Goal: Task Accomplishment & Management: Manage account settings

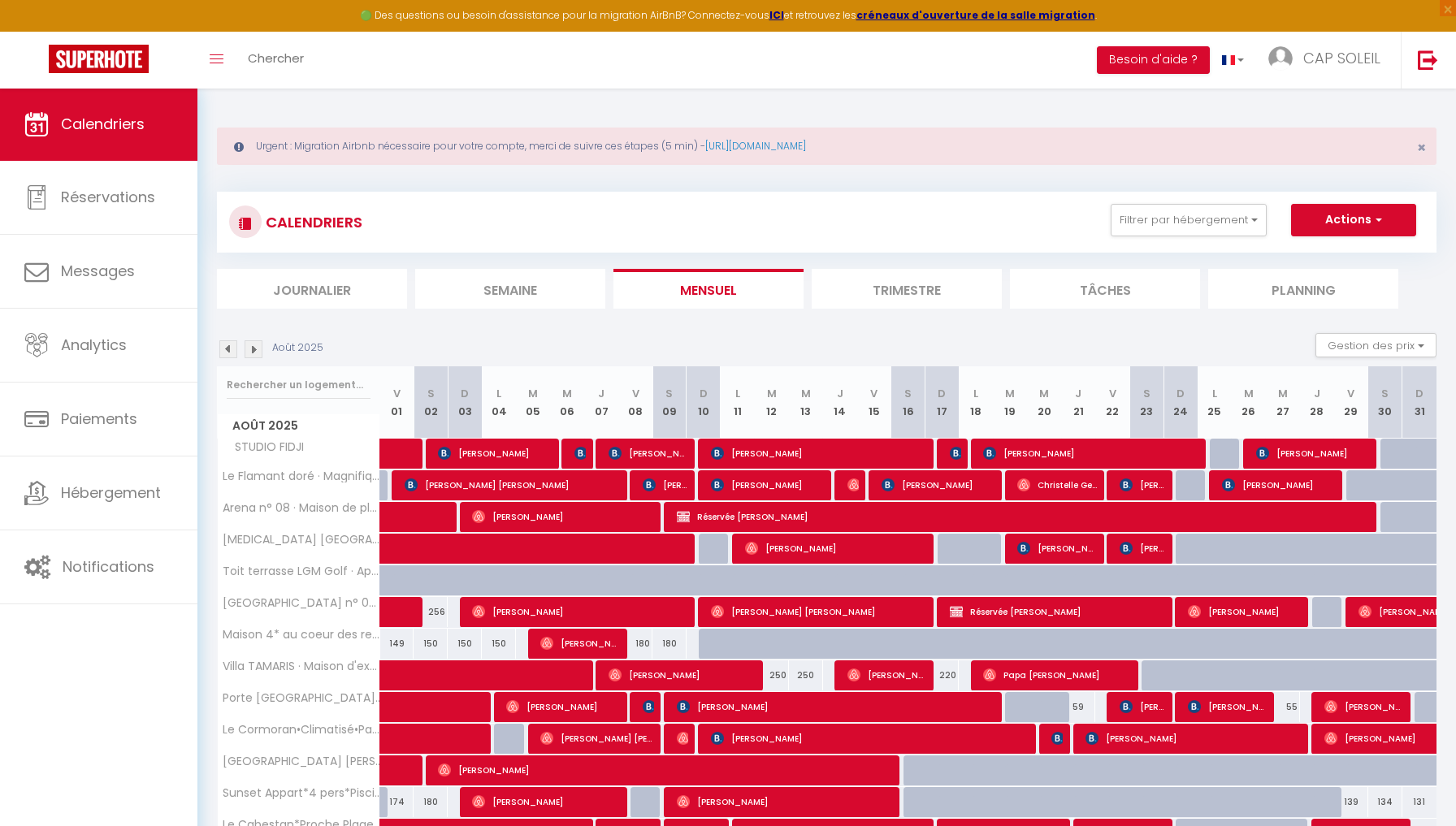
click at [1165, 220] on button "Filtrer par hébergement" at bounding box center [1189, 220] width 156 height 33
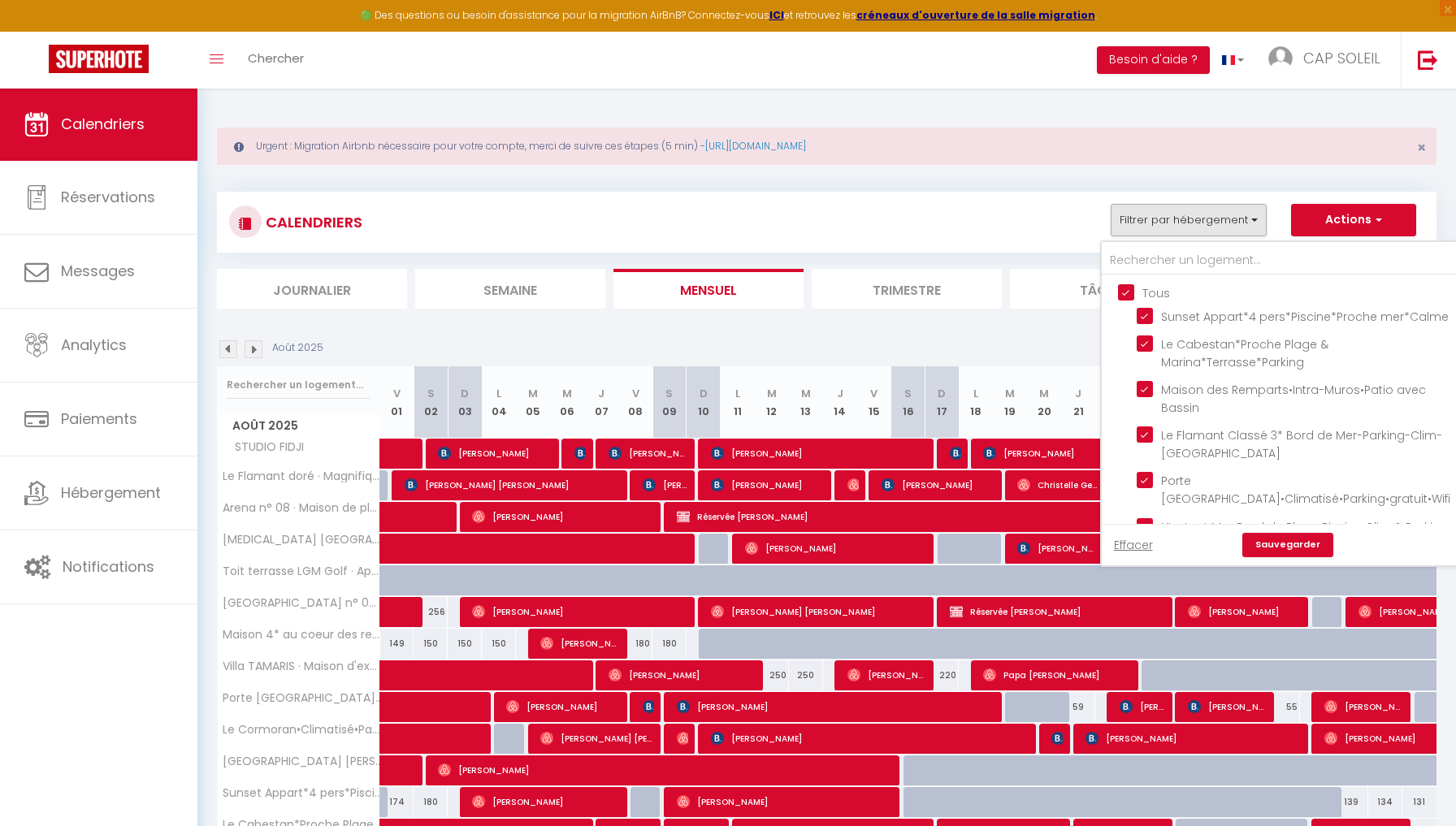
click at [1126, 293] on input "Tous" at bounding box center [1298, 291] width 359 height 16
checkbox input "false"
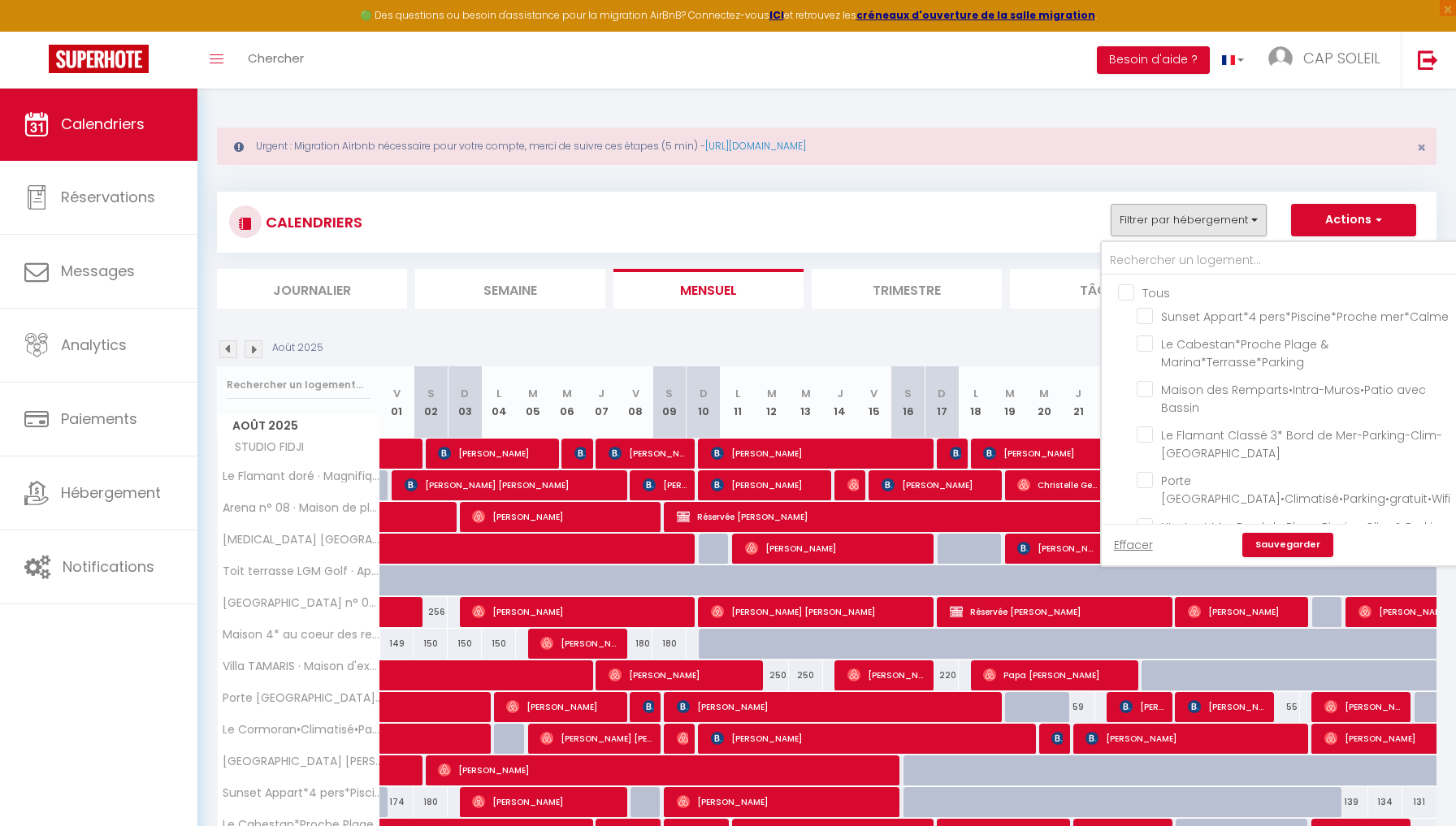
checkbox input "false"
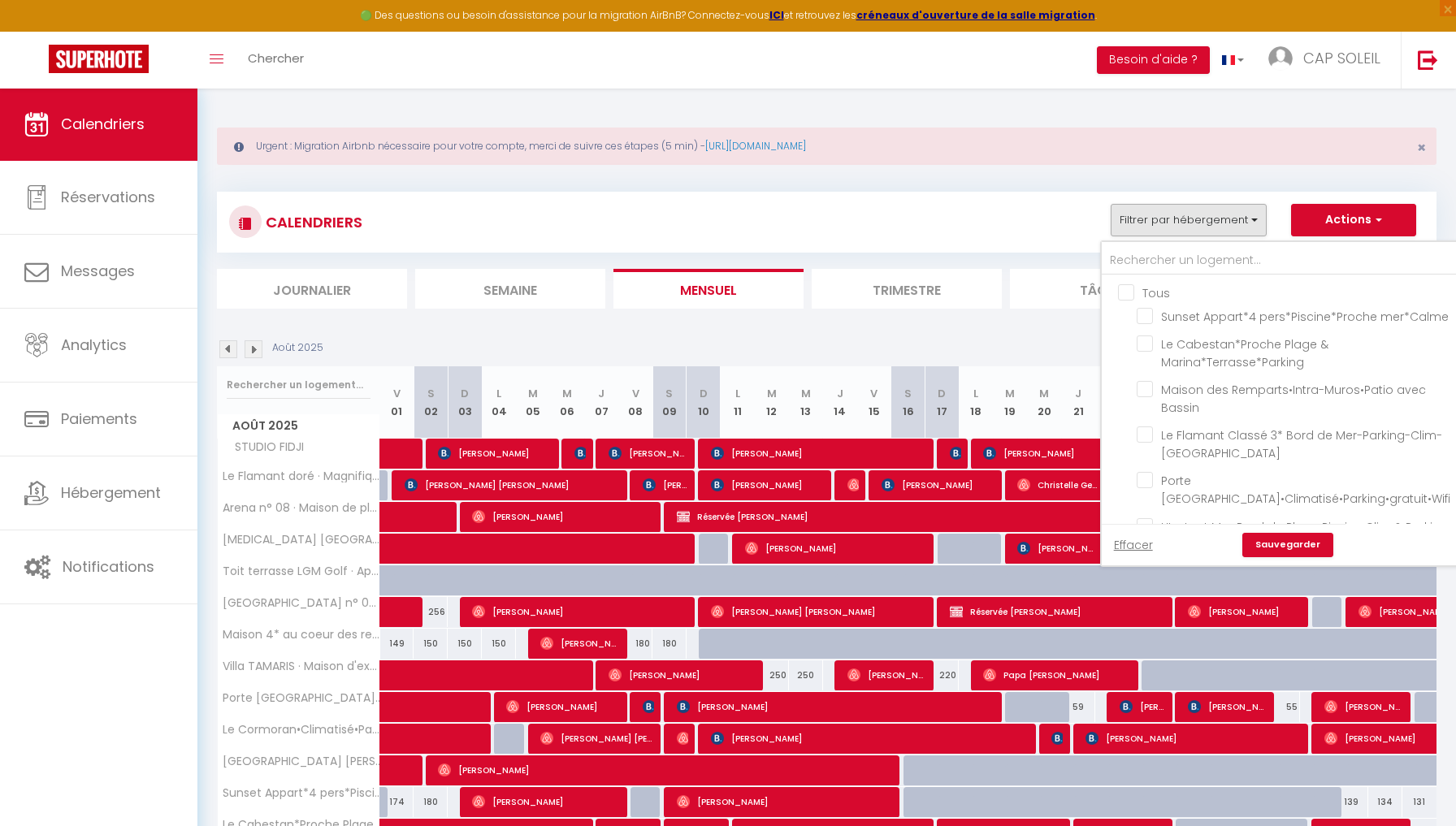
checkbox input "false"
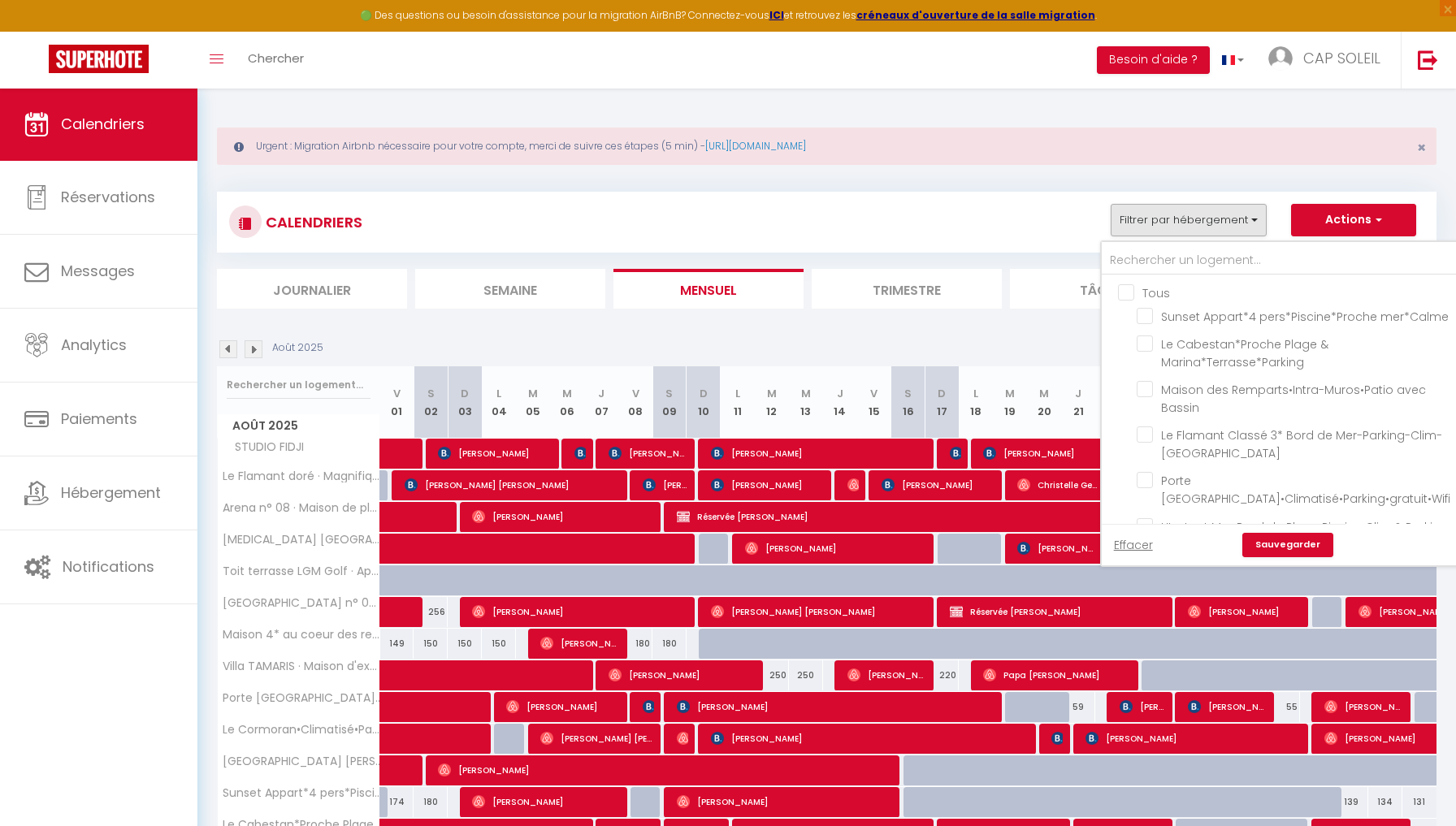
checkbox input "false"
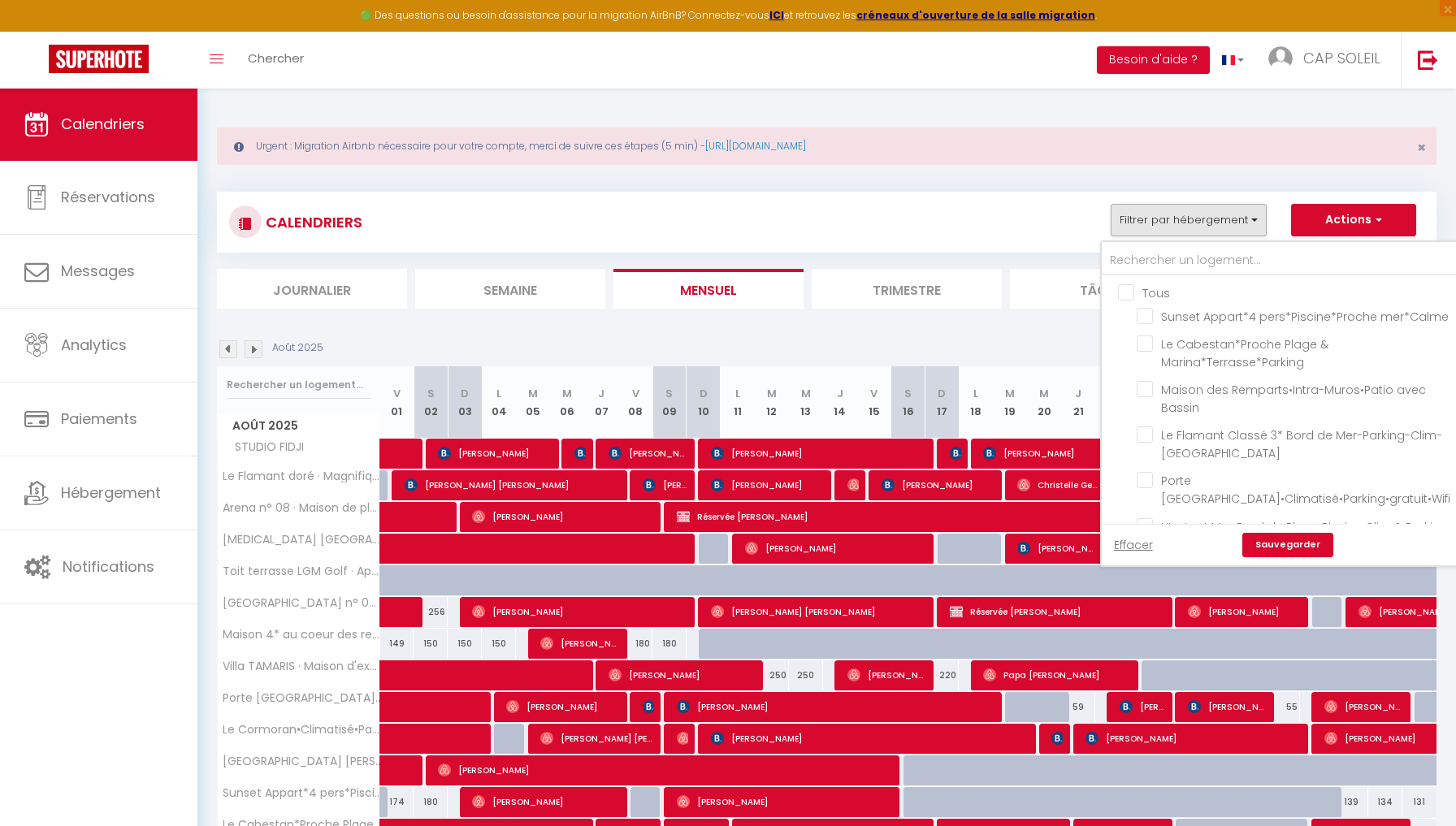
checkbox input "false"
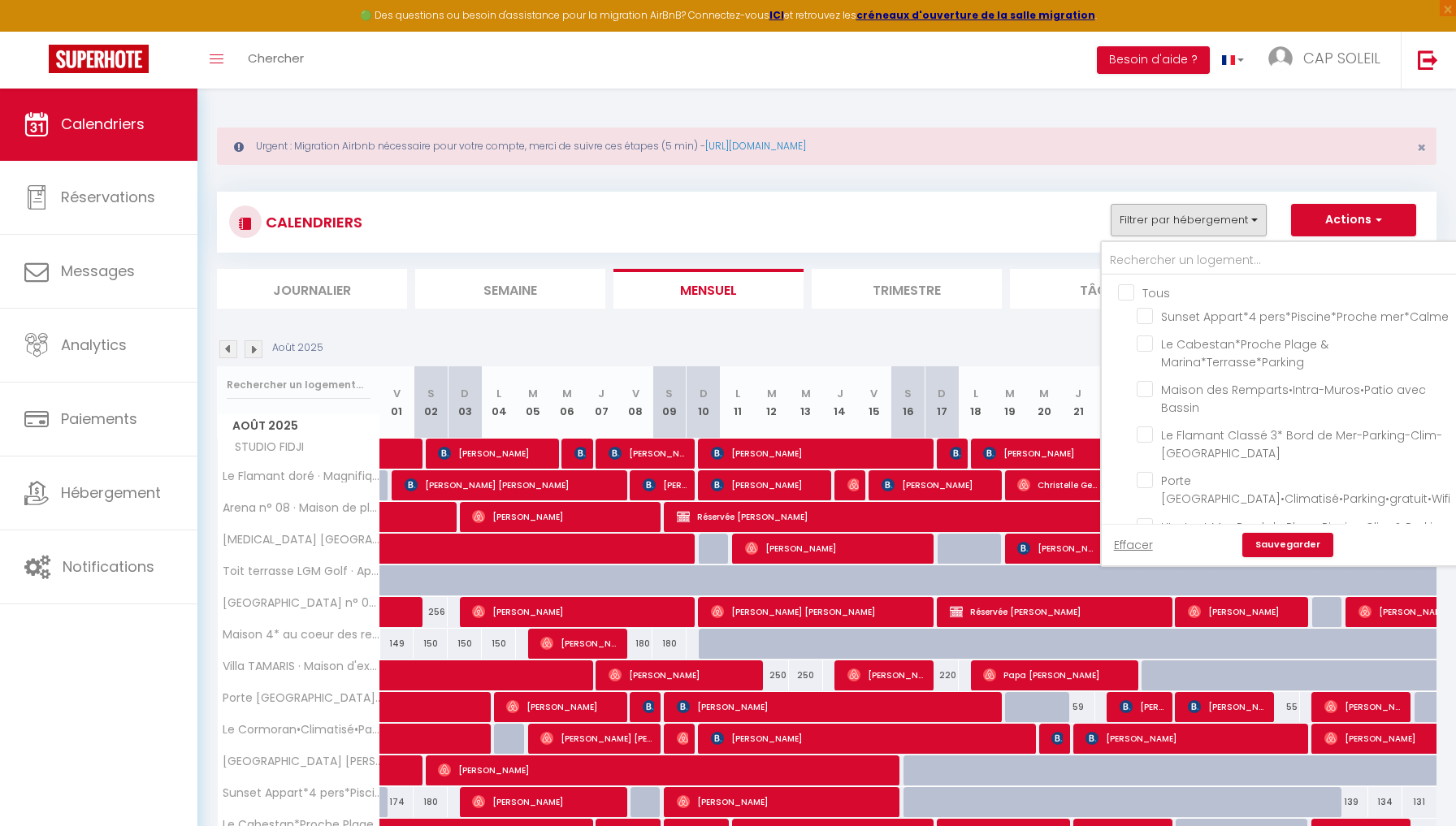
checkbox input "false"
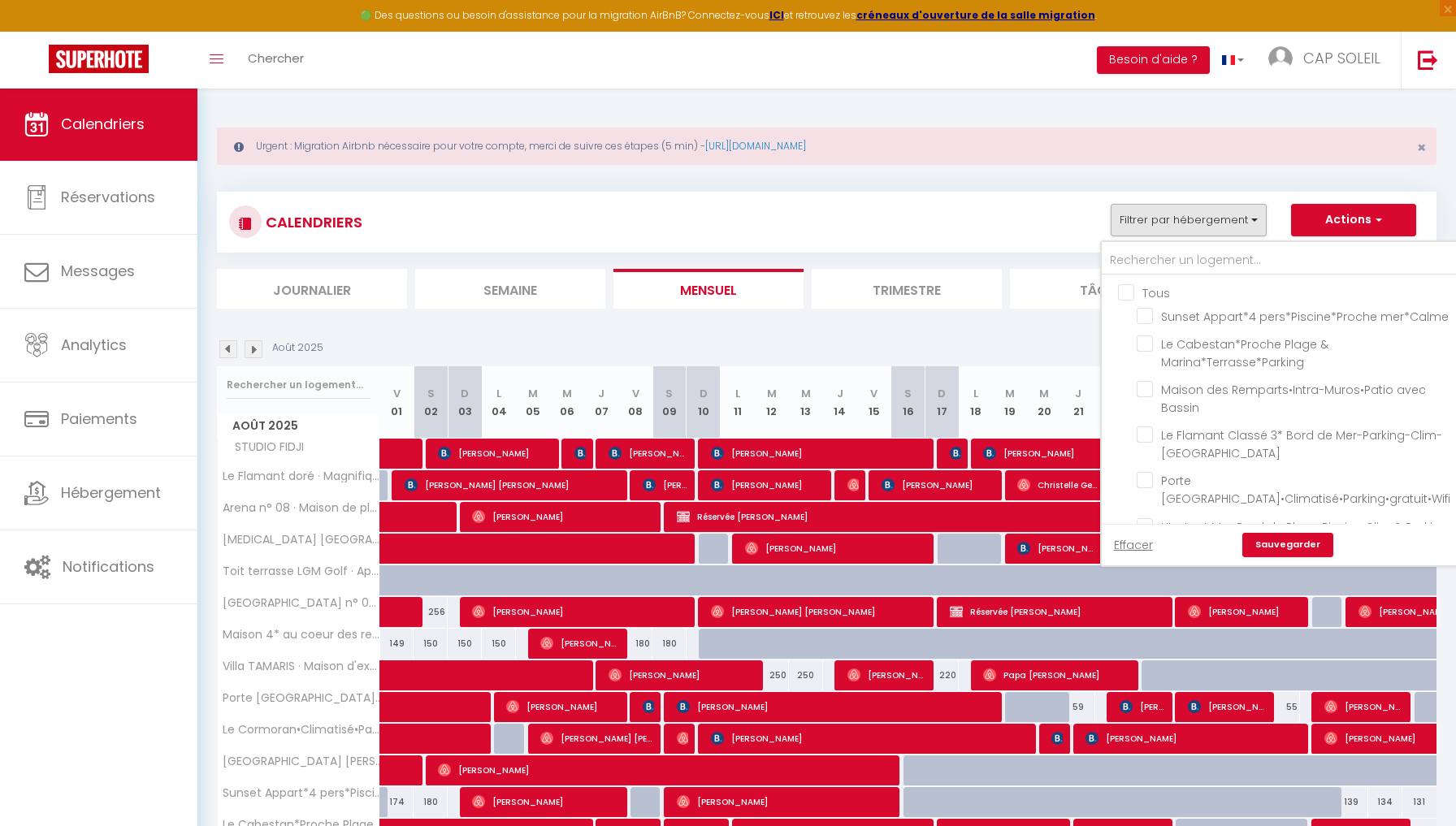
checkbox input "false"
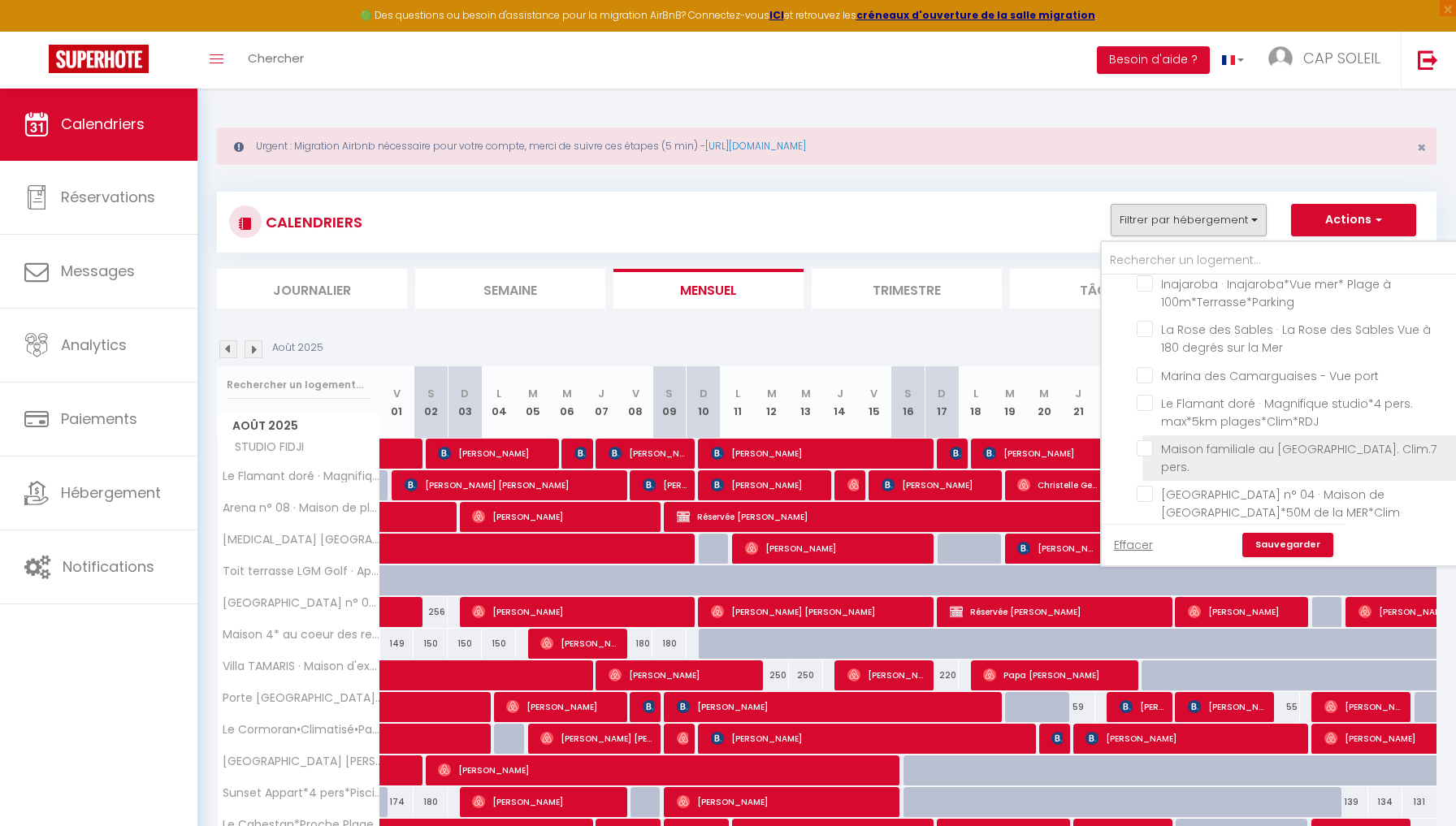
scroll to position [564, 0]
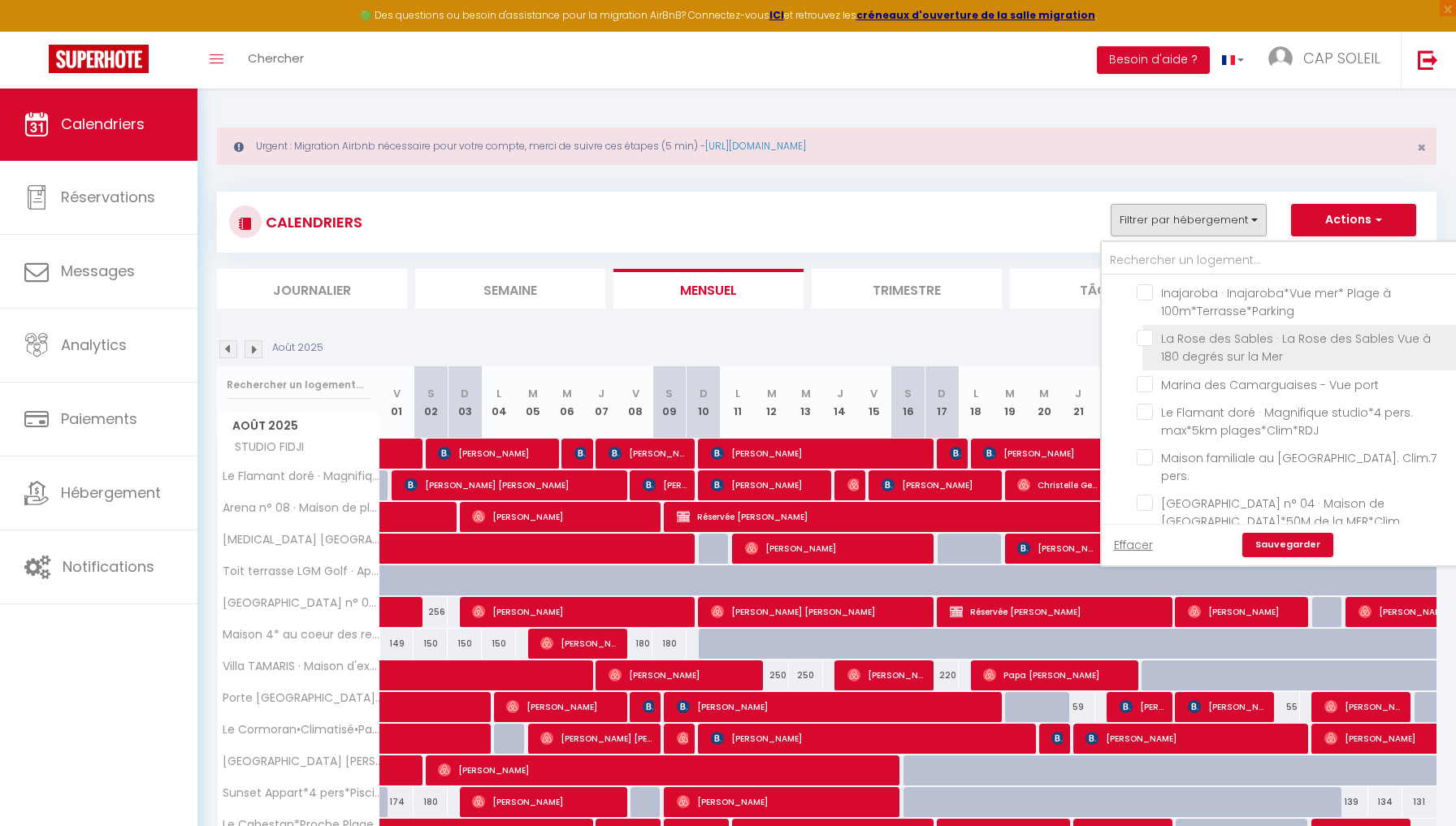
click at [1146, 346] on input "La Rose des Sables · La Rose des Sables Vue à 180 degrés sur la Mer" at bounding box center [1295, 338] width 319 height 16
checkbox input "true"
click at [1288, 545] on link "Sauvegarder" at bounding box center [1288, 546] width 91 height 24
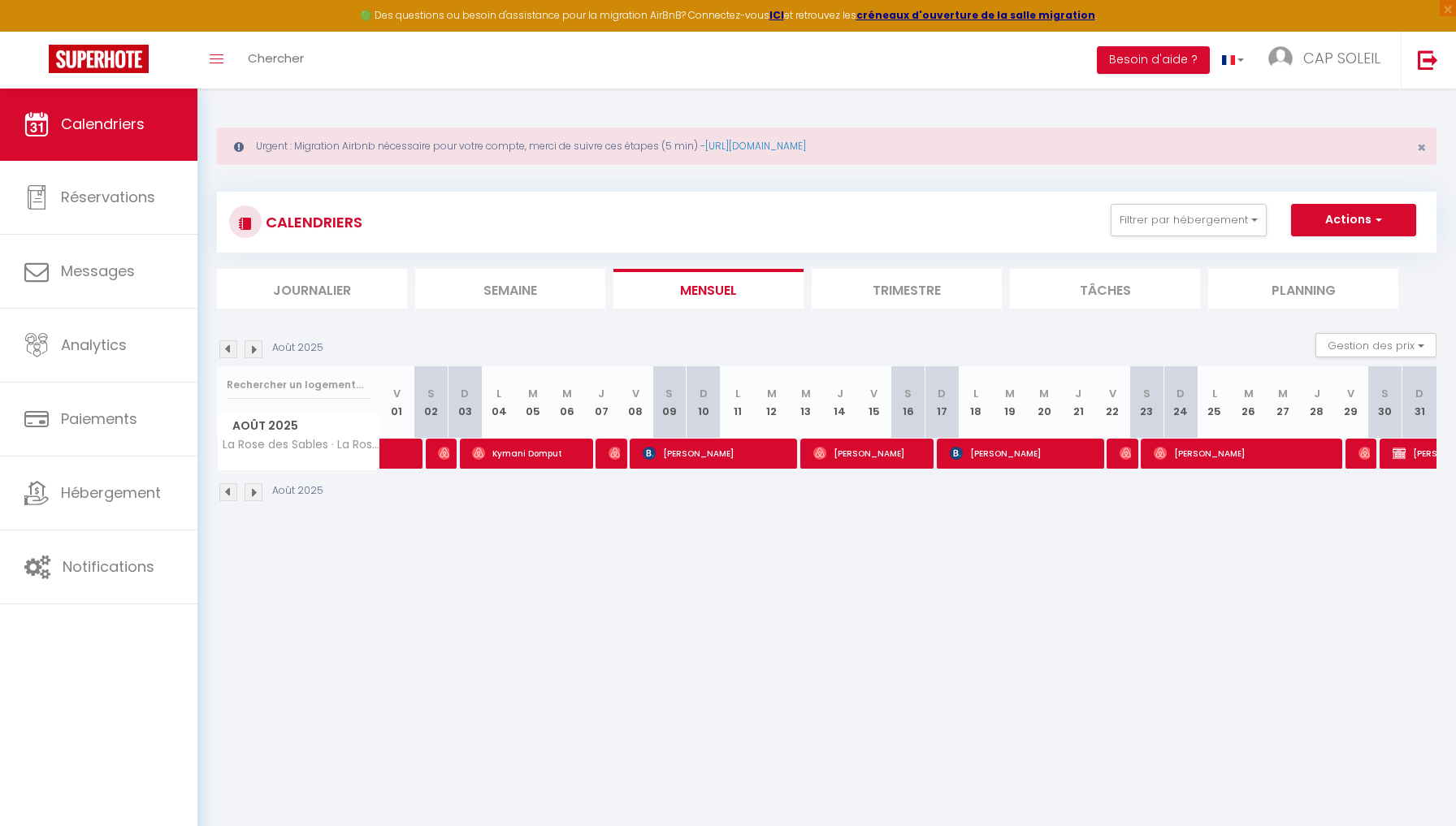
click at [224, 350] on img at bounding box center [228, 349] width 18 height 18
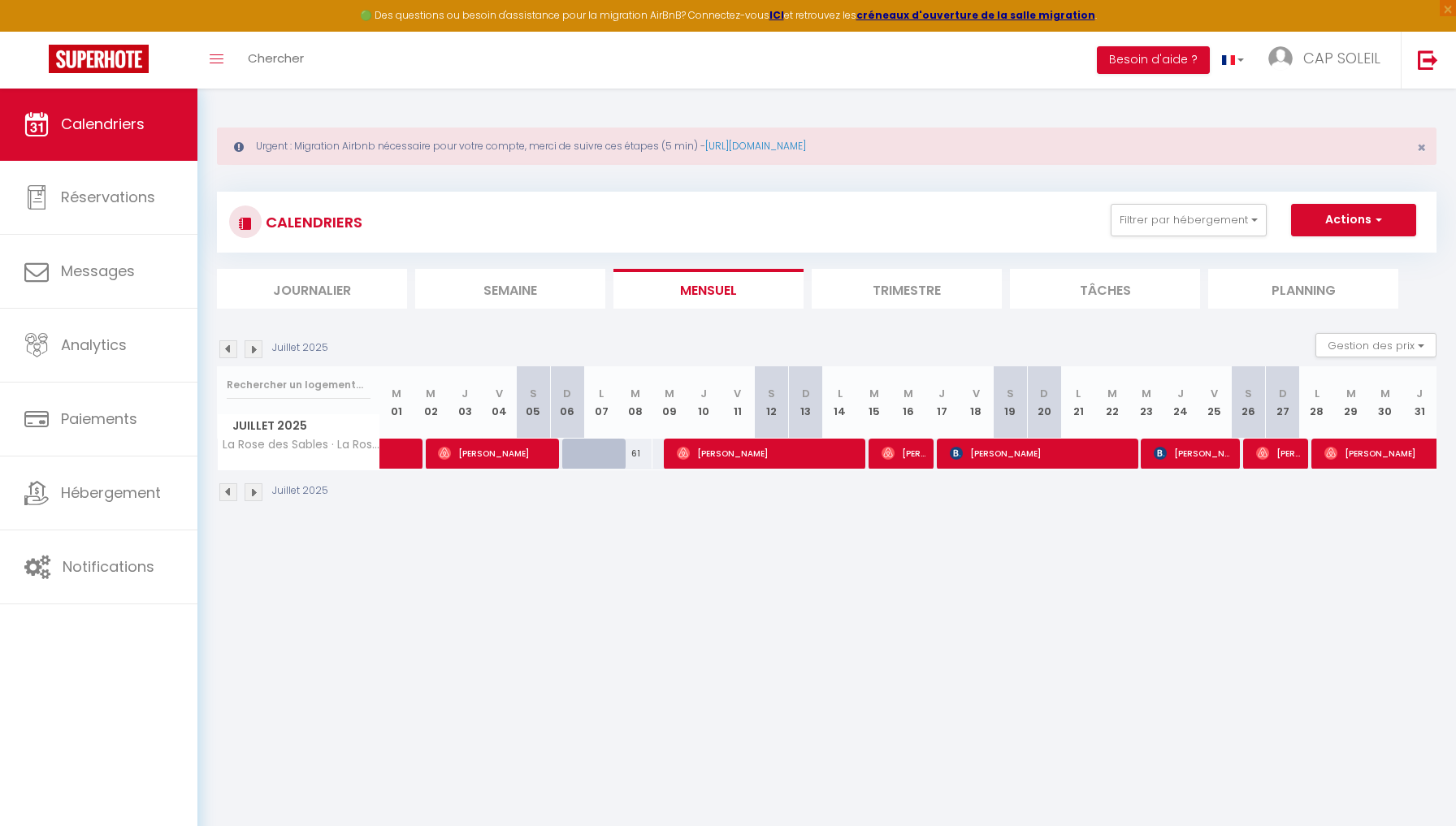
click at [224, 350] on img at bounding box center [228, 349] width 18 height 18
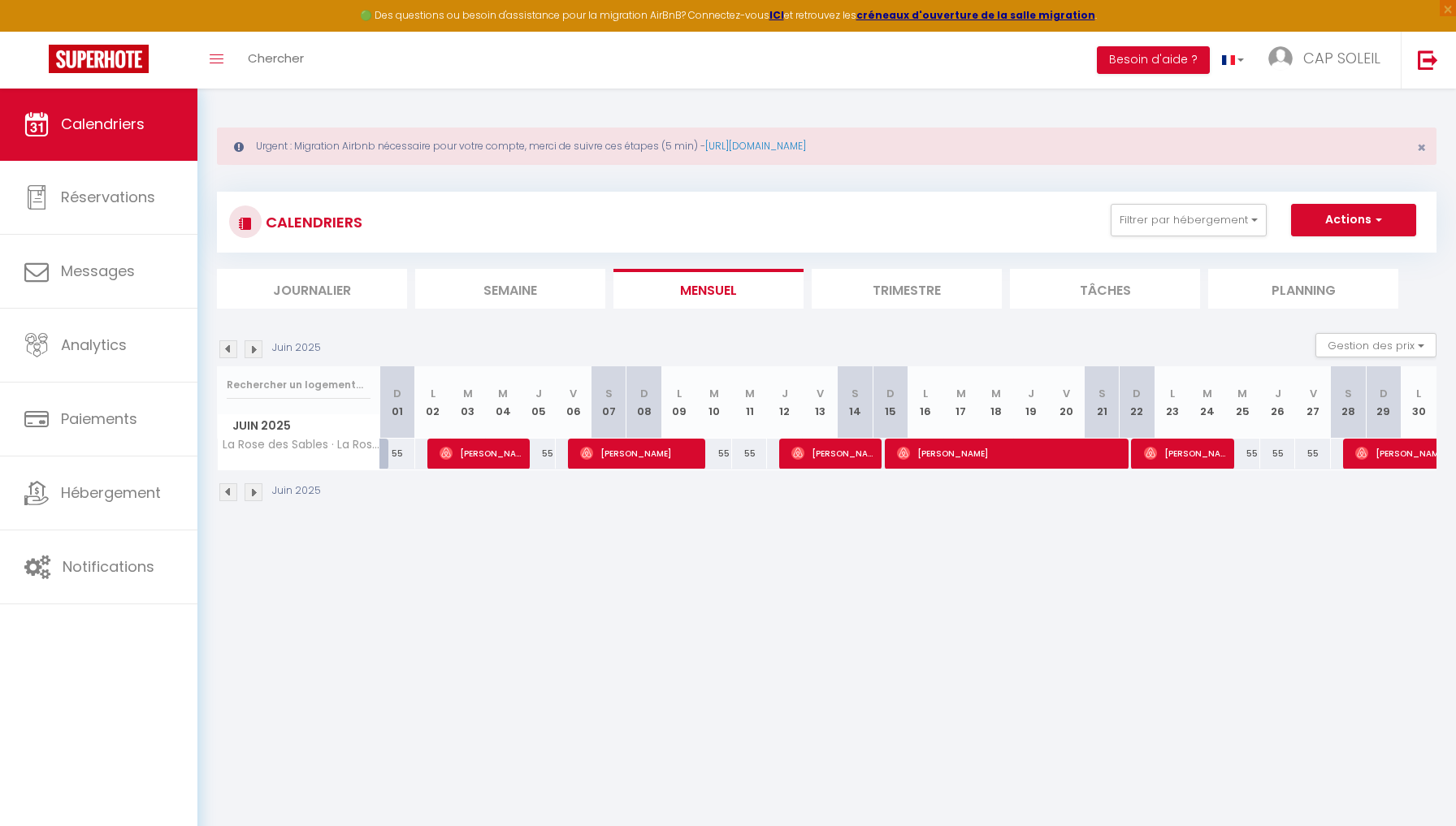
click at [224, 350] on img at bounding box center [228, 349] width 18 height 18
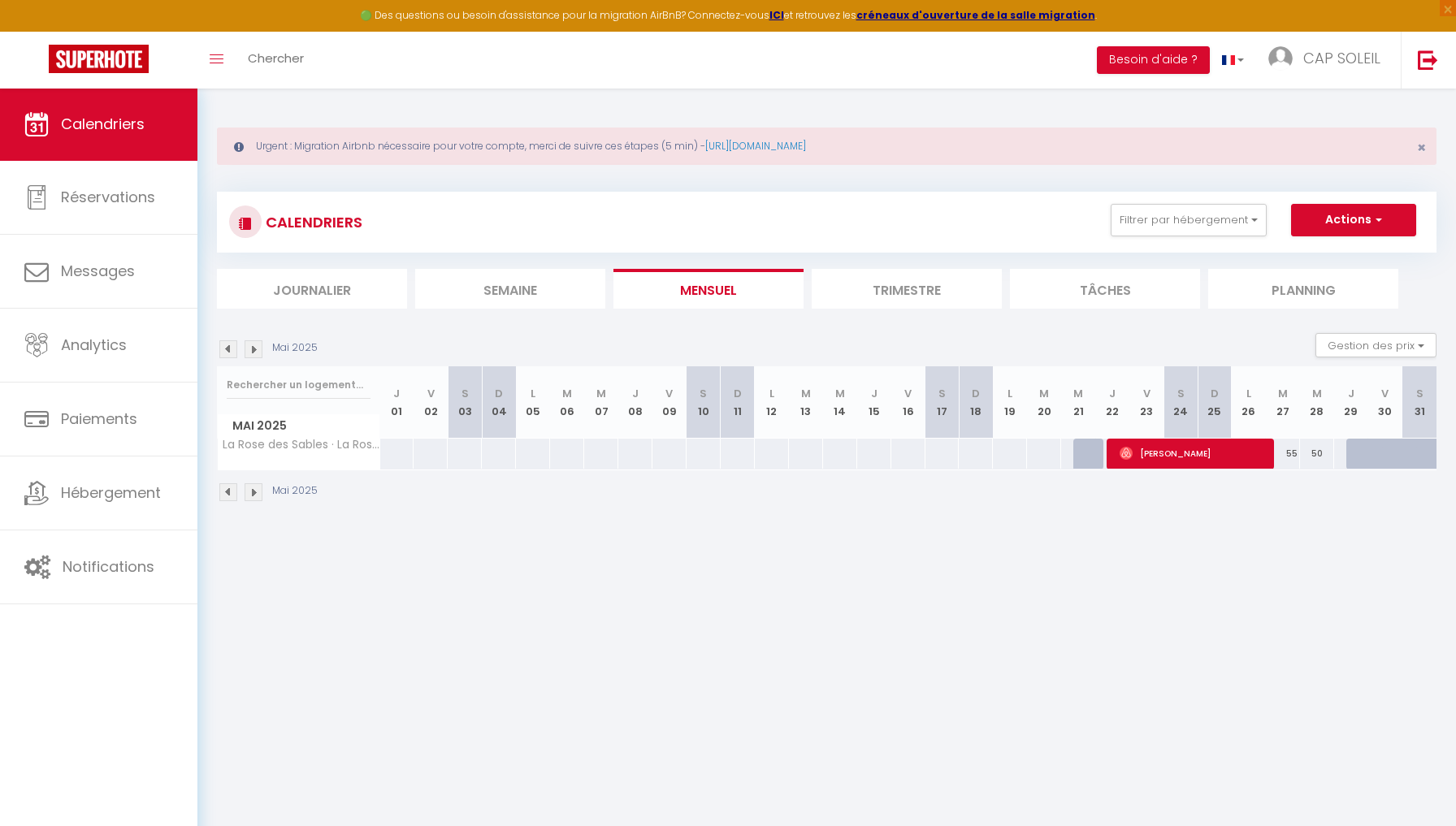
click at [1160, 456] on span "[PERSON_NAME]" at bounding box center [1193, 453] width 148 height 31
select select "OK"
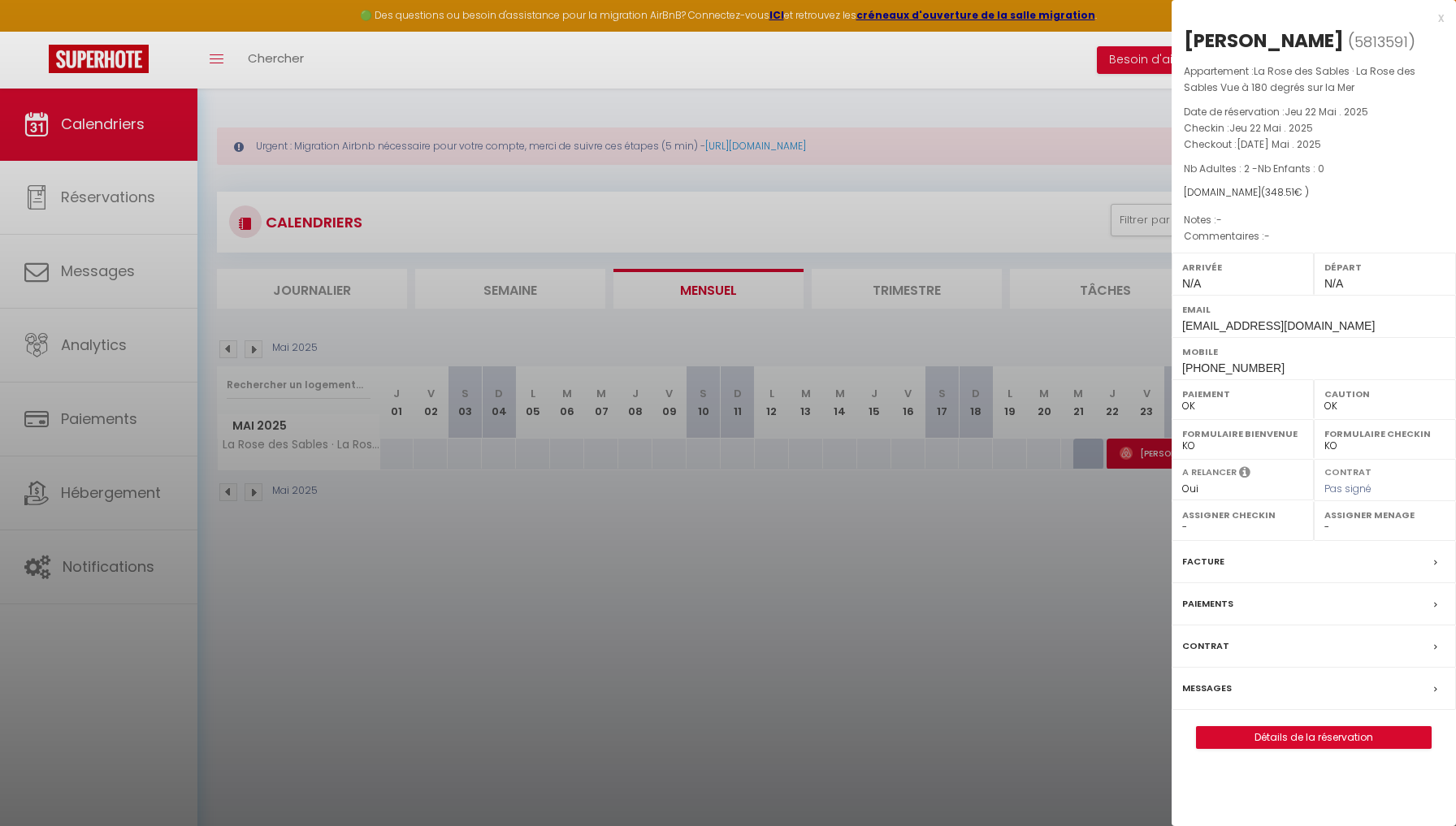
click at [542, 572] on div at bounding box center [728, 413] width 1456 height 826
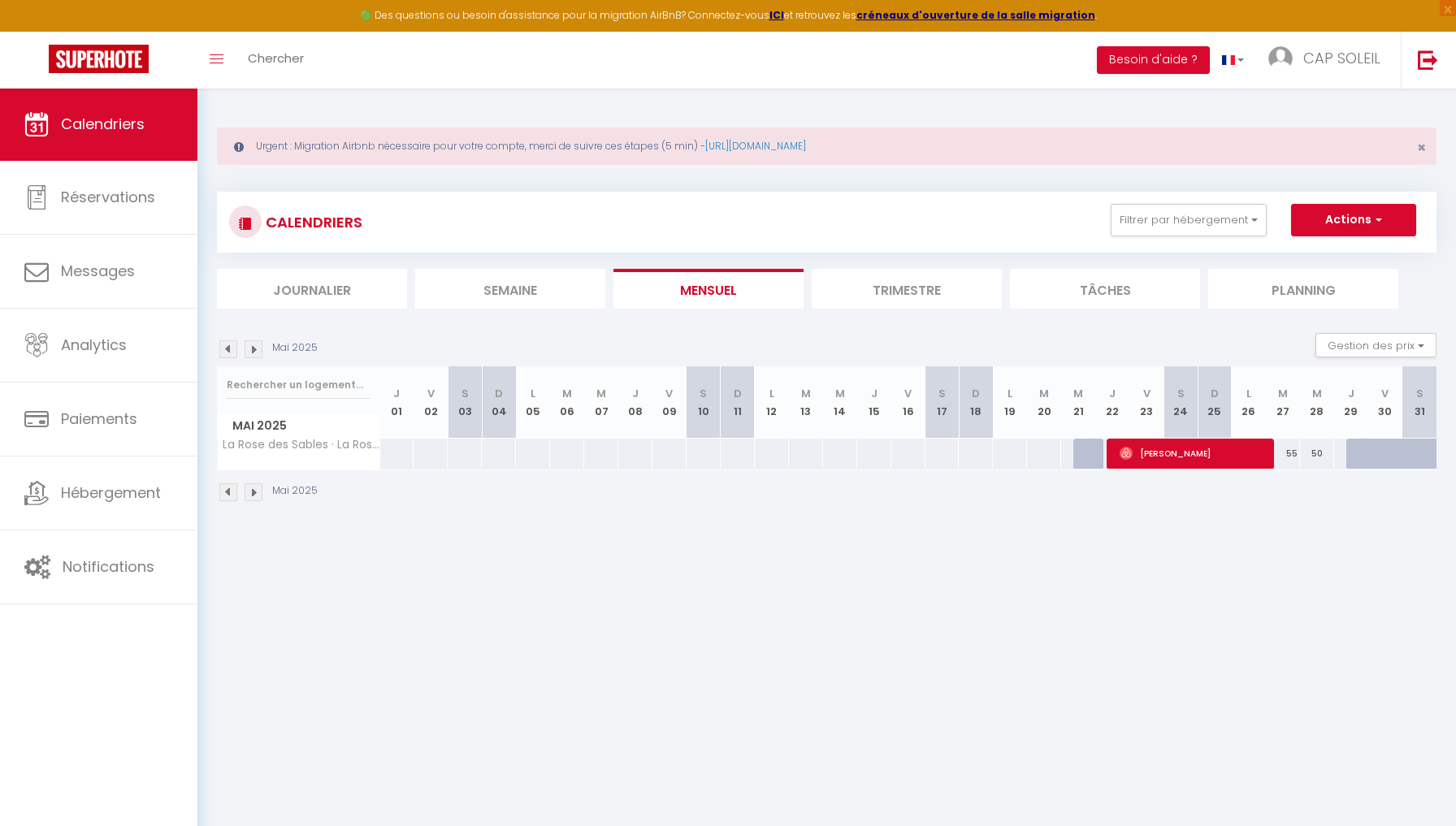
click at [256, 351] on img at bounding box center [253, 349] width 18 height 18
select select "0"
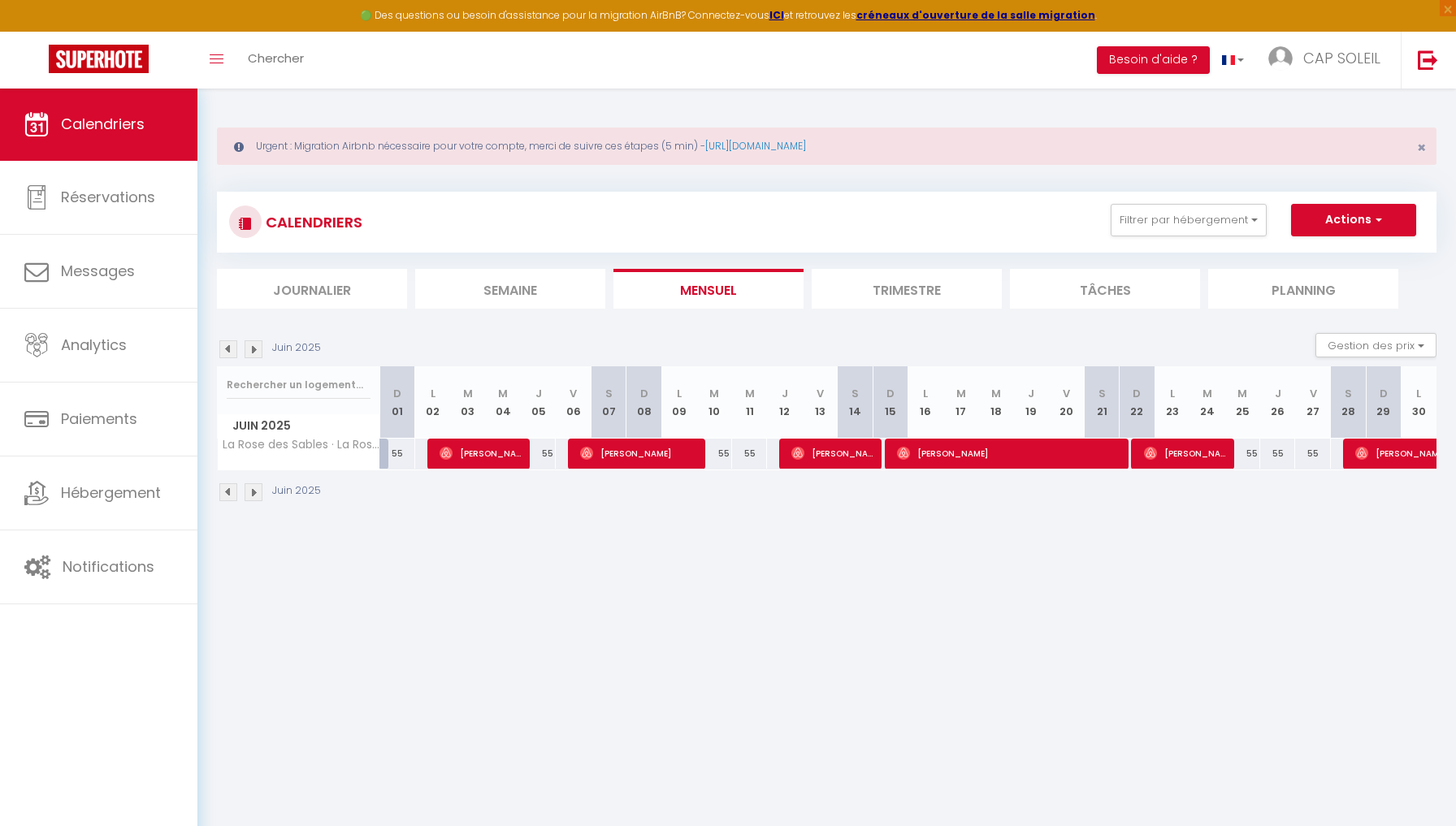
click at [466, 465] on span "[PERSON_NAME]" at bounding box center [480, 453] width 81 height 31
select select "34807"
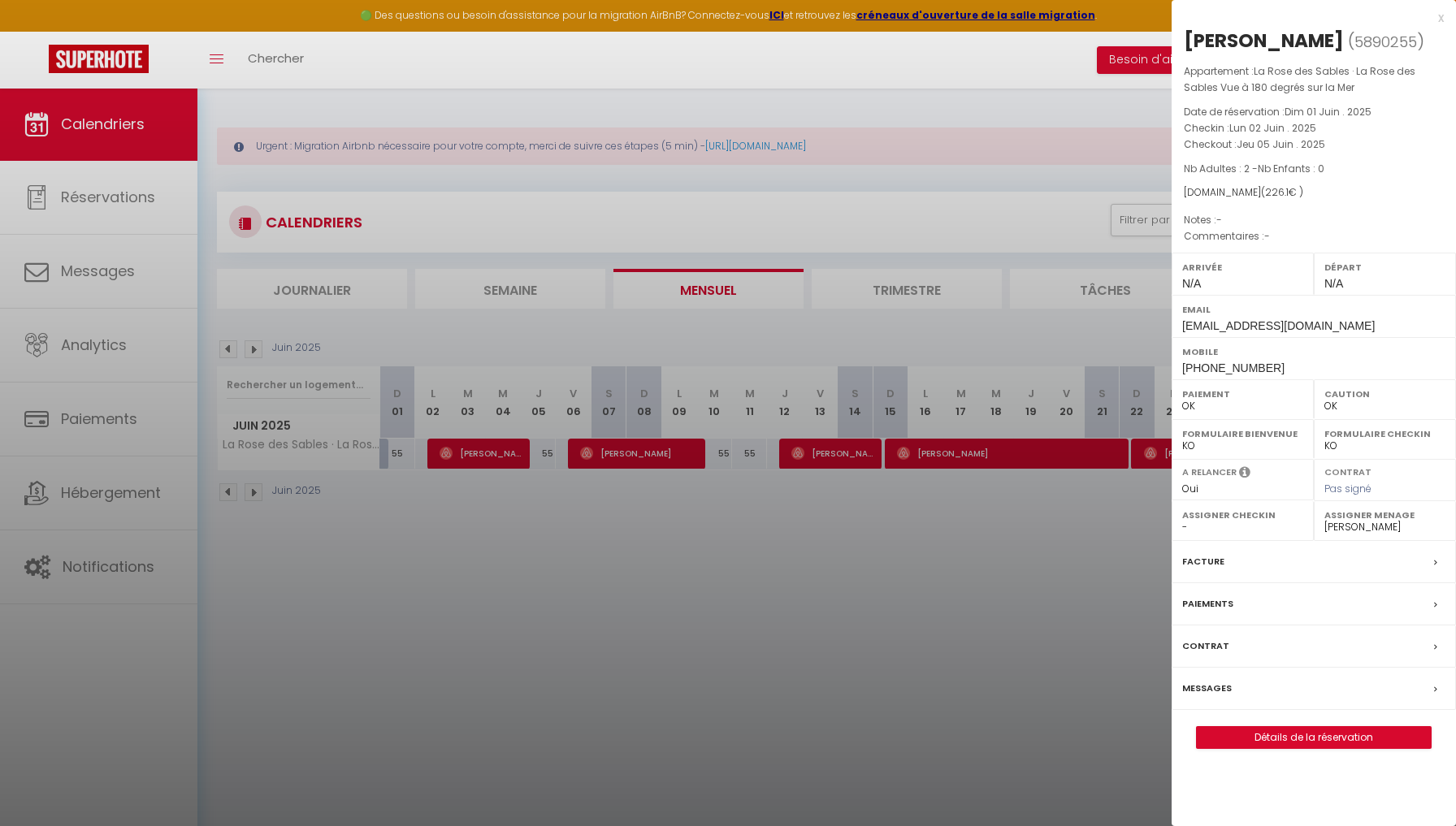
click at [592, 460] on div at bounding box center [728, 413] width 1456 height 826
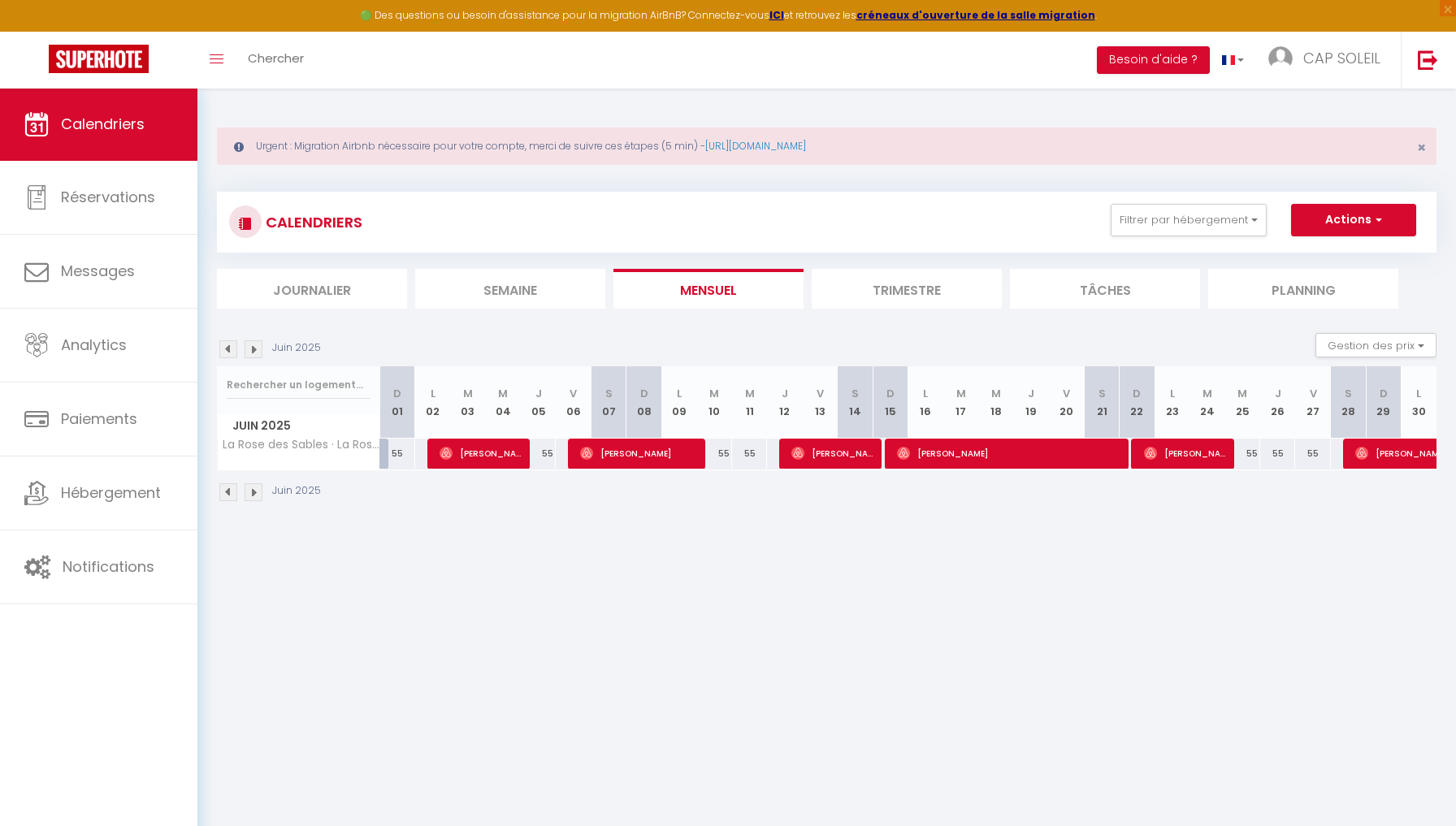
click at [592, 460] on span "[PERSON_NAME]" at bounding box center [639, 453] width 117 height 31
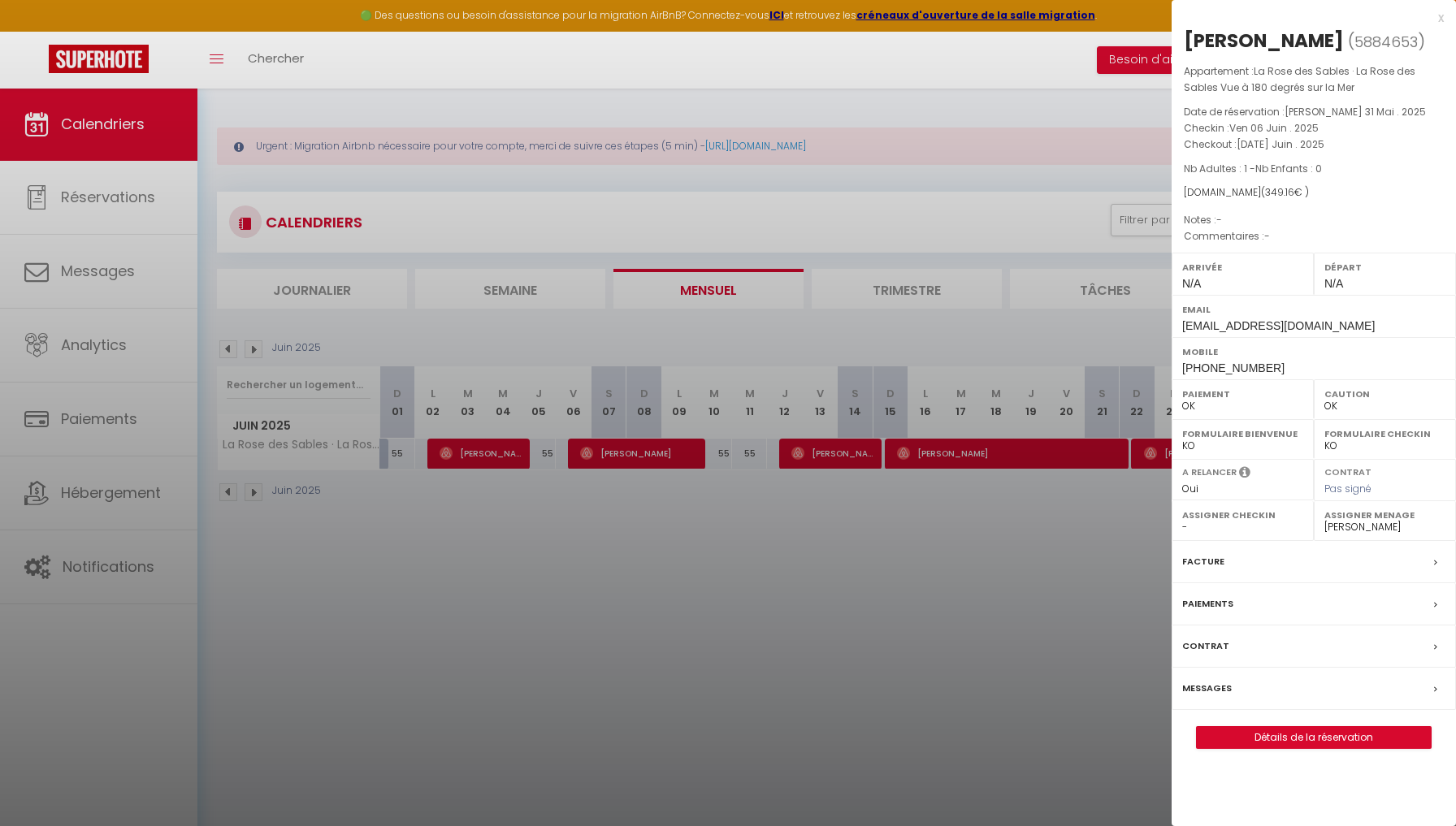
click at [814, 461] on div at bounding box center [728, 413] width 1456 height 826
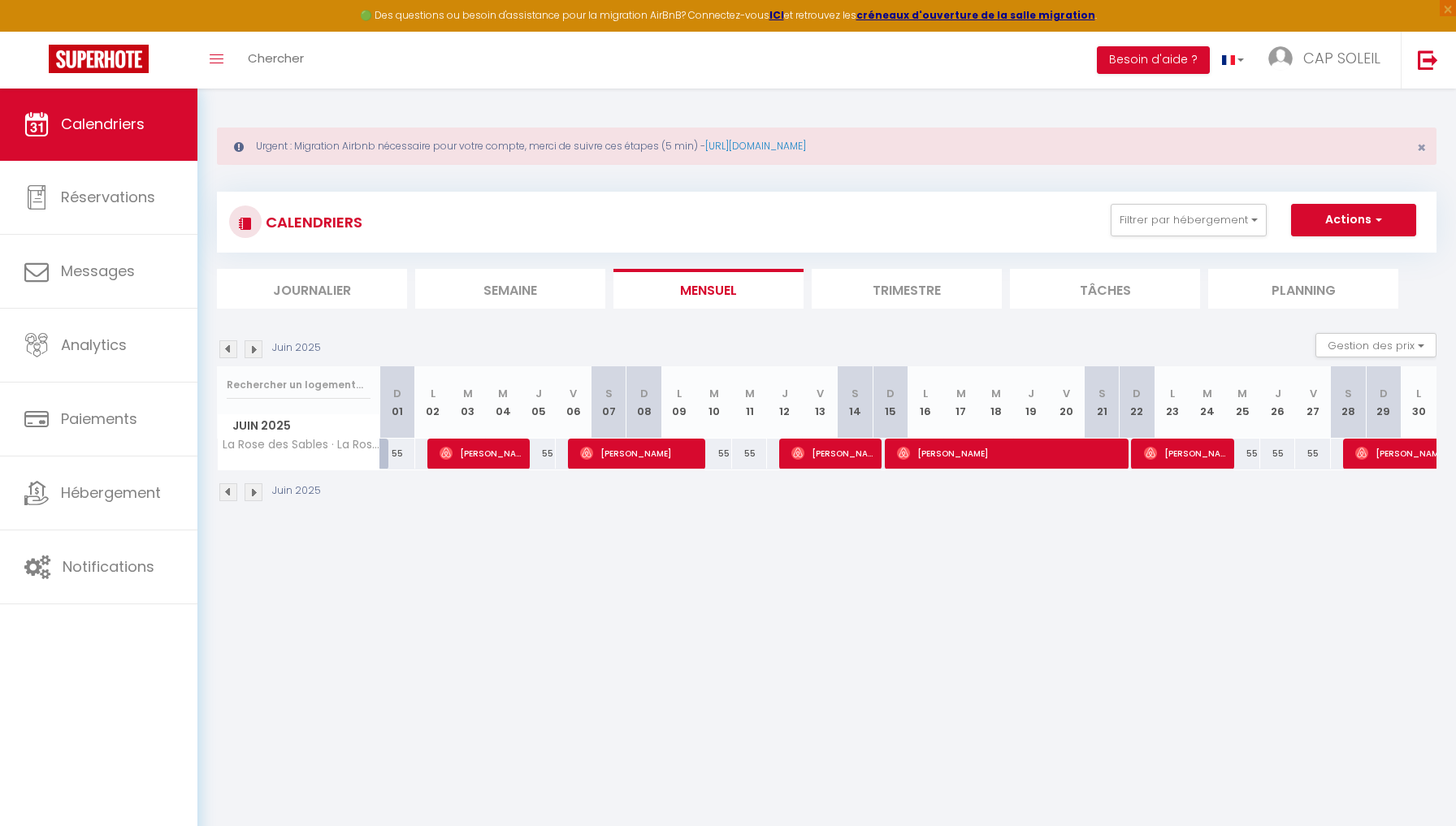
click at [814, 461] on span "[PERSON_NAME]" at bounding box center [831, 453] width 81 height 31
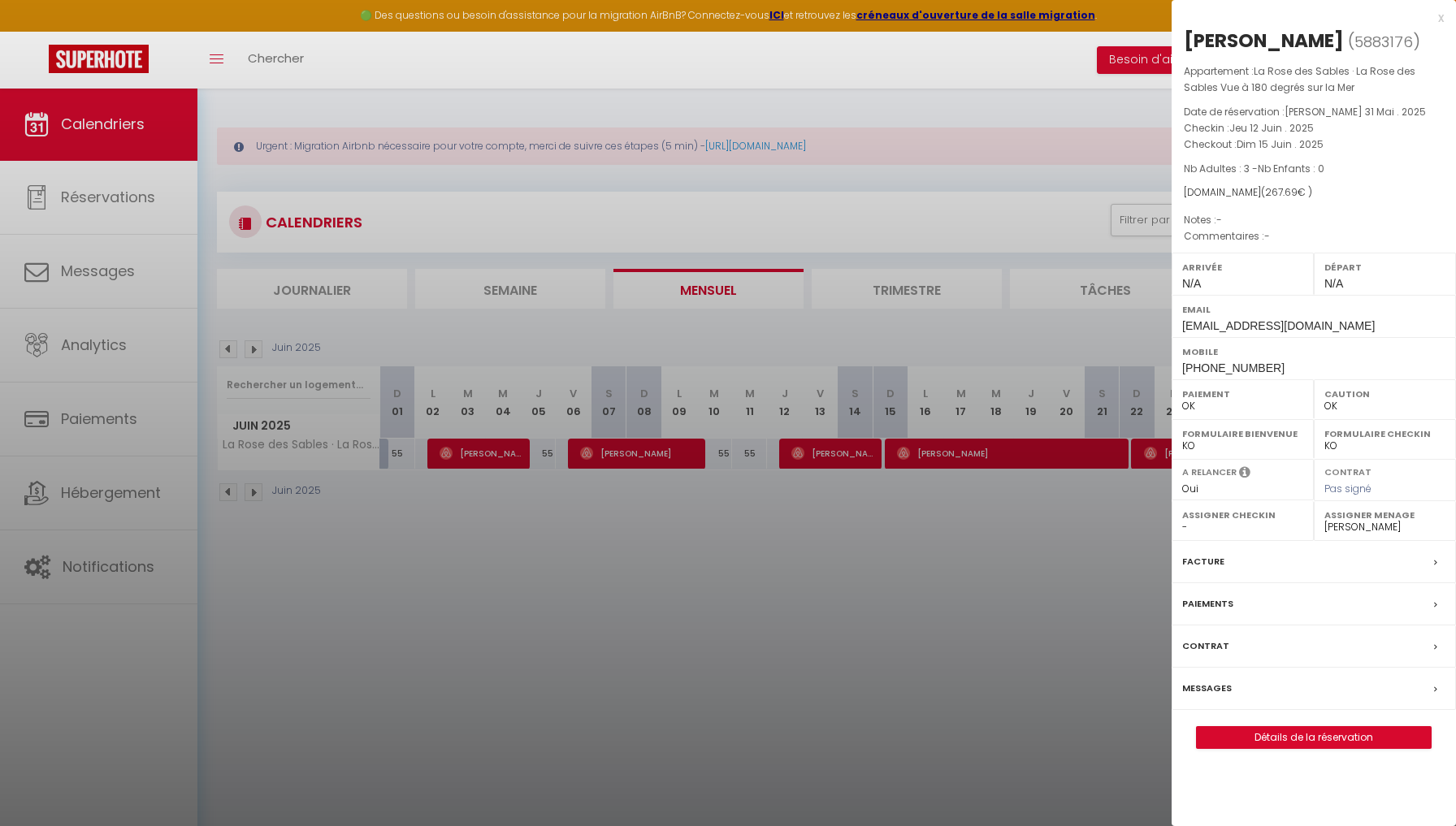
click at [920, 460] on div at bounding box center [728, 413] width 1456 height 826
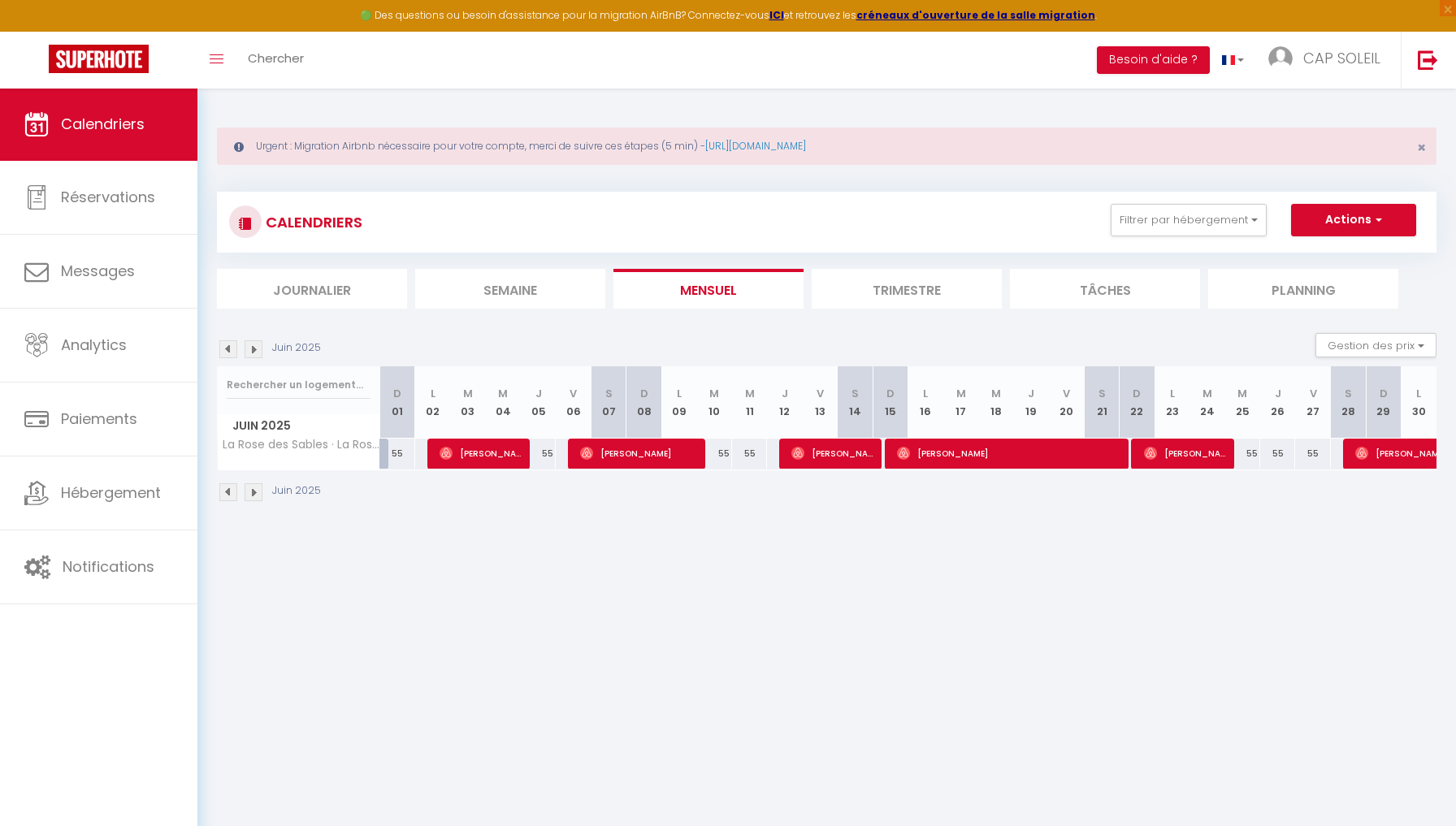
click at [920, 460] on span "[PERSON_NAME]" at bounding box center [1007, 453] width 221 height 31
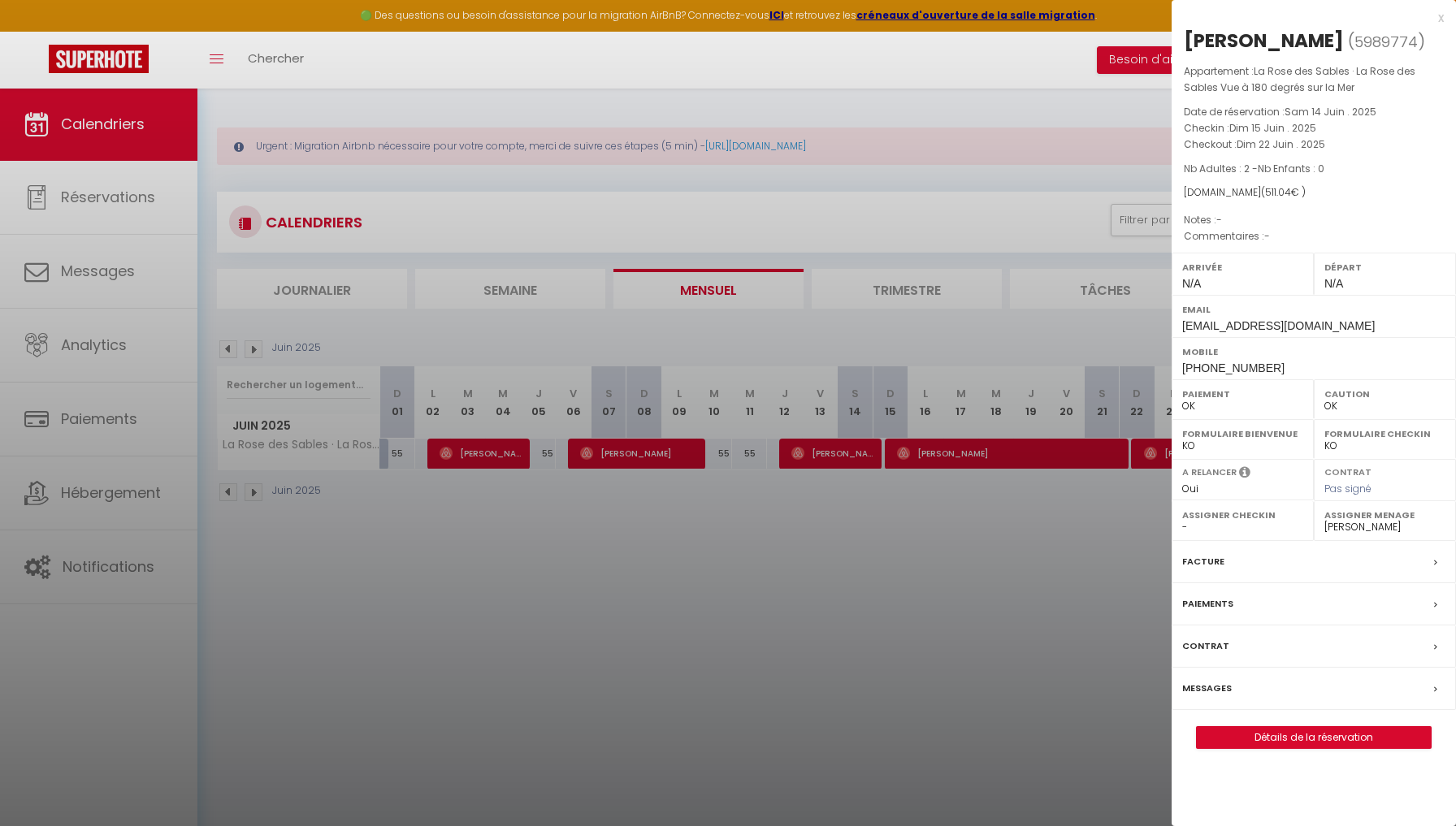
click at [1148, 451] on div at bounding box center [728, 413] width 1456 height 826
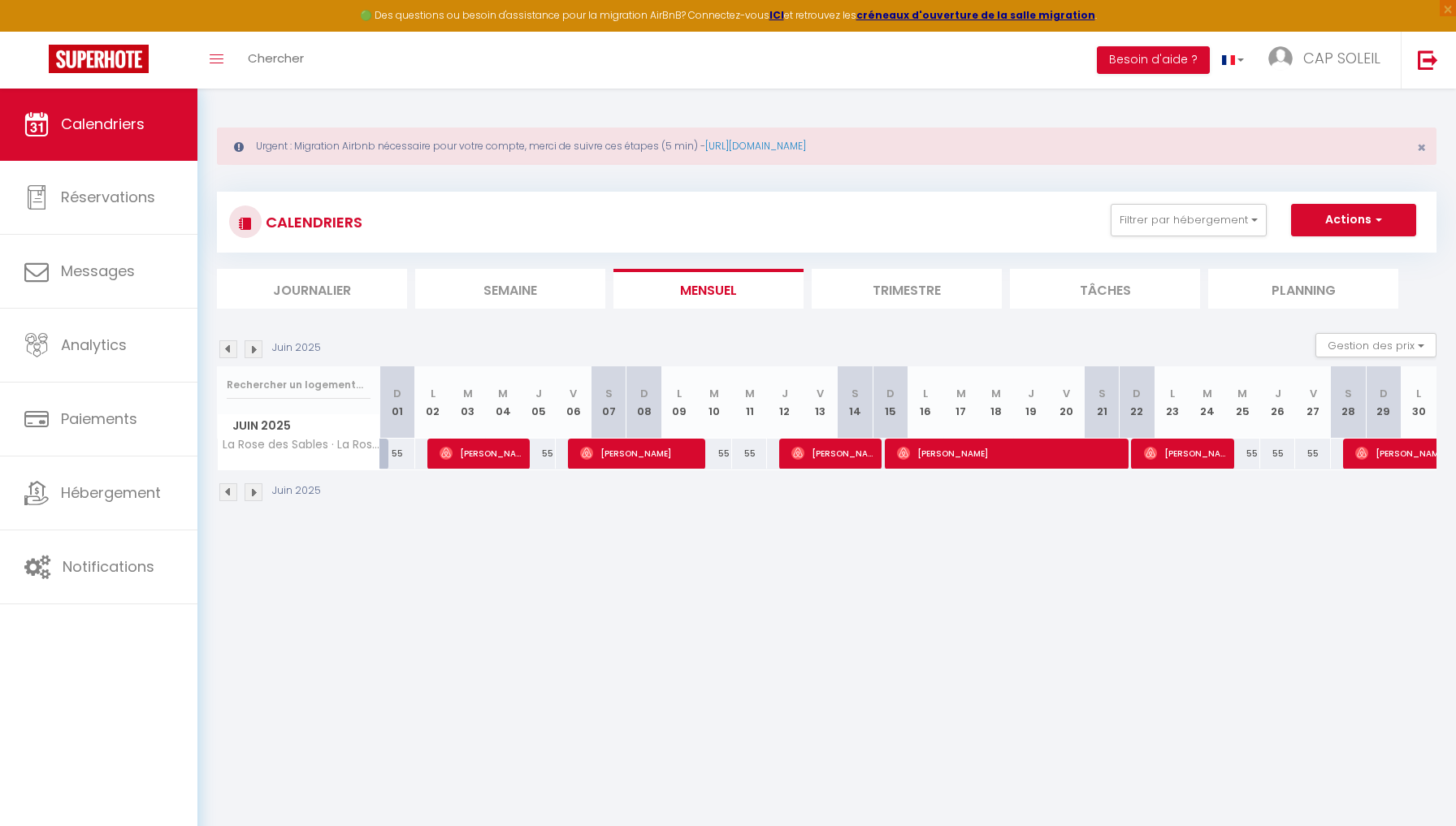
click at [1148, 451] on img at bounding box center [1150, 453] width 13 height 13
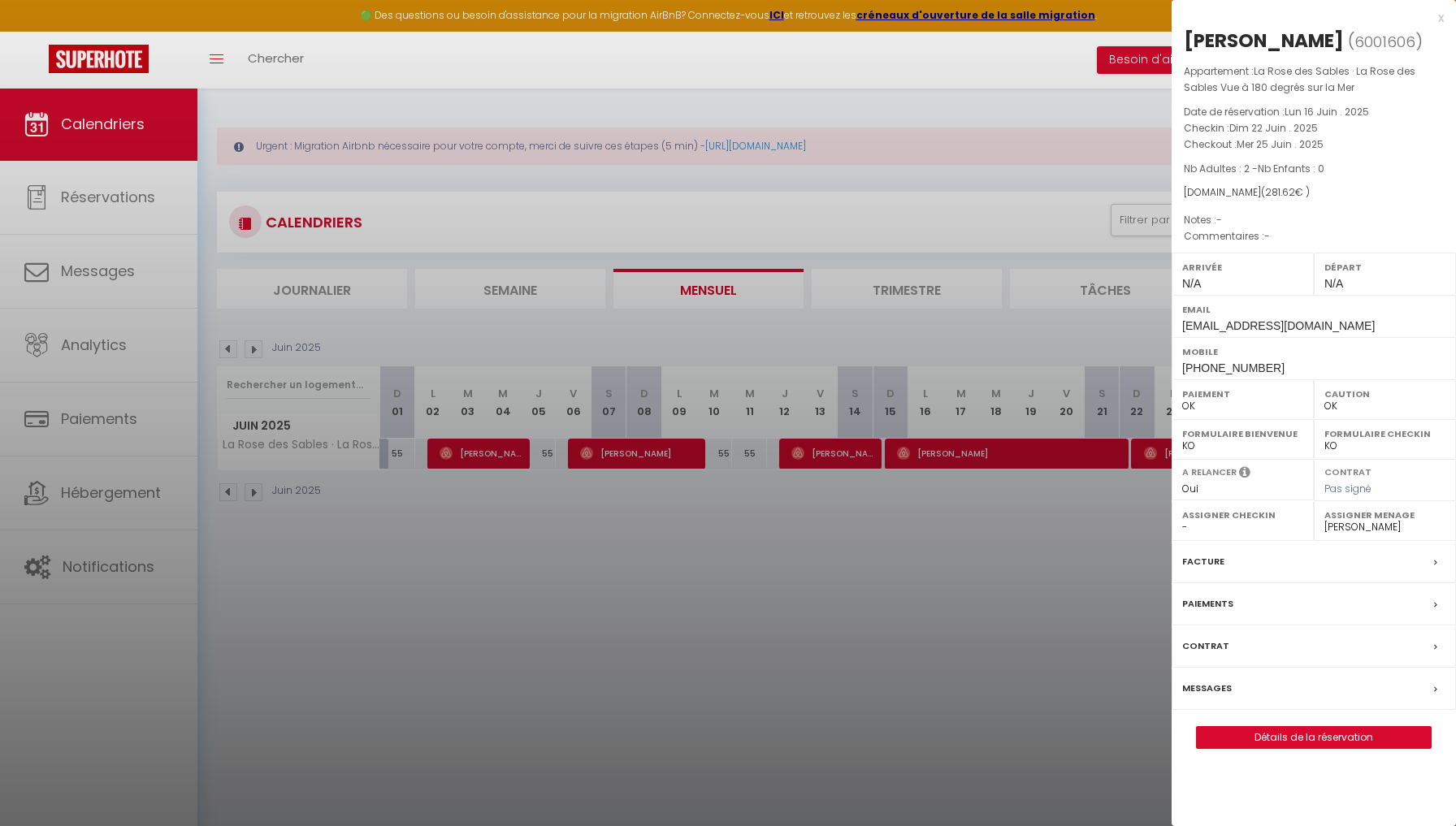
click at [1035, 563] on div at bounding box center [728, 413] width 1456 height 826
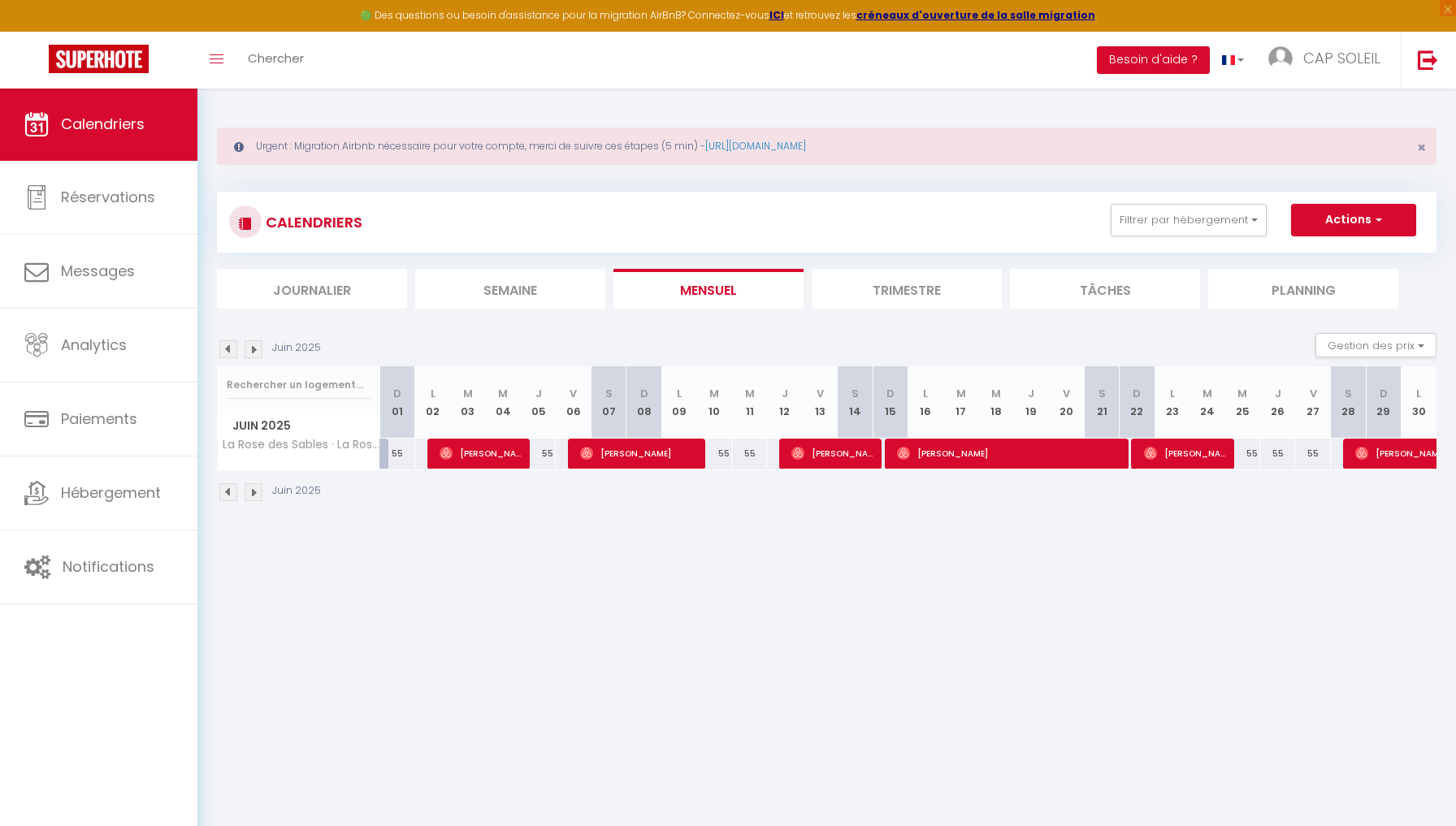
click at [1398, 449] on span "[PERSON_NAME]" at bounding box center [1430, 453] width 150 height 31
select select
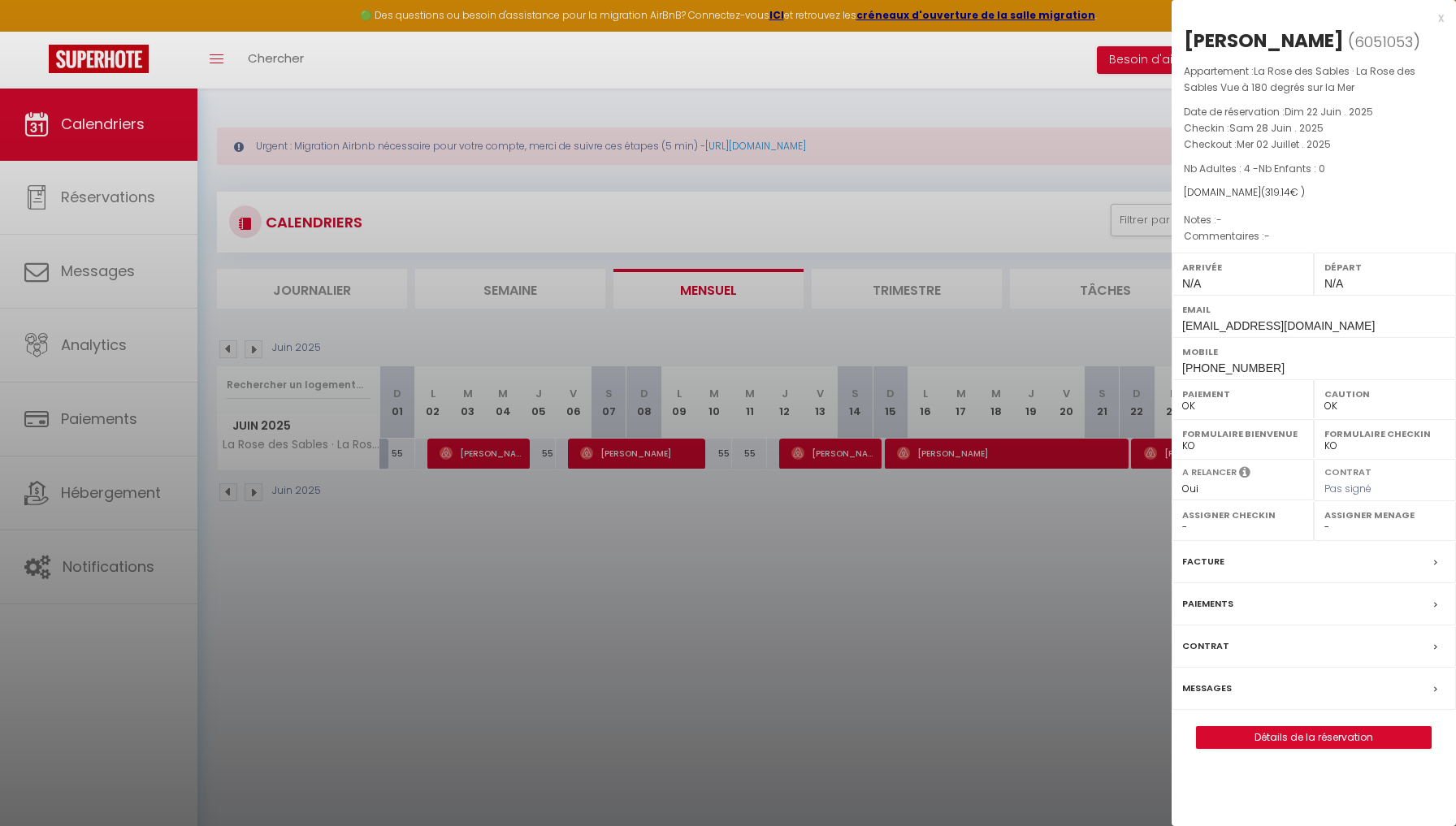
click at [155, 491] on div at bounding box center [728, 413] width 1456 height 826
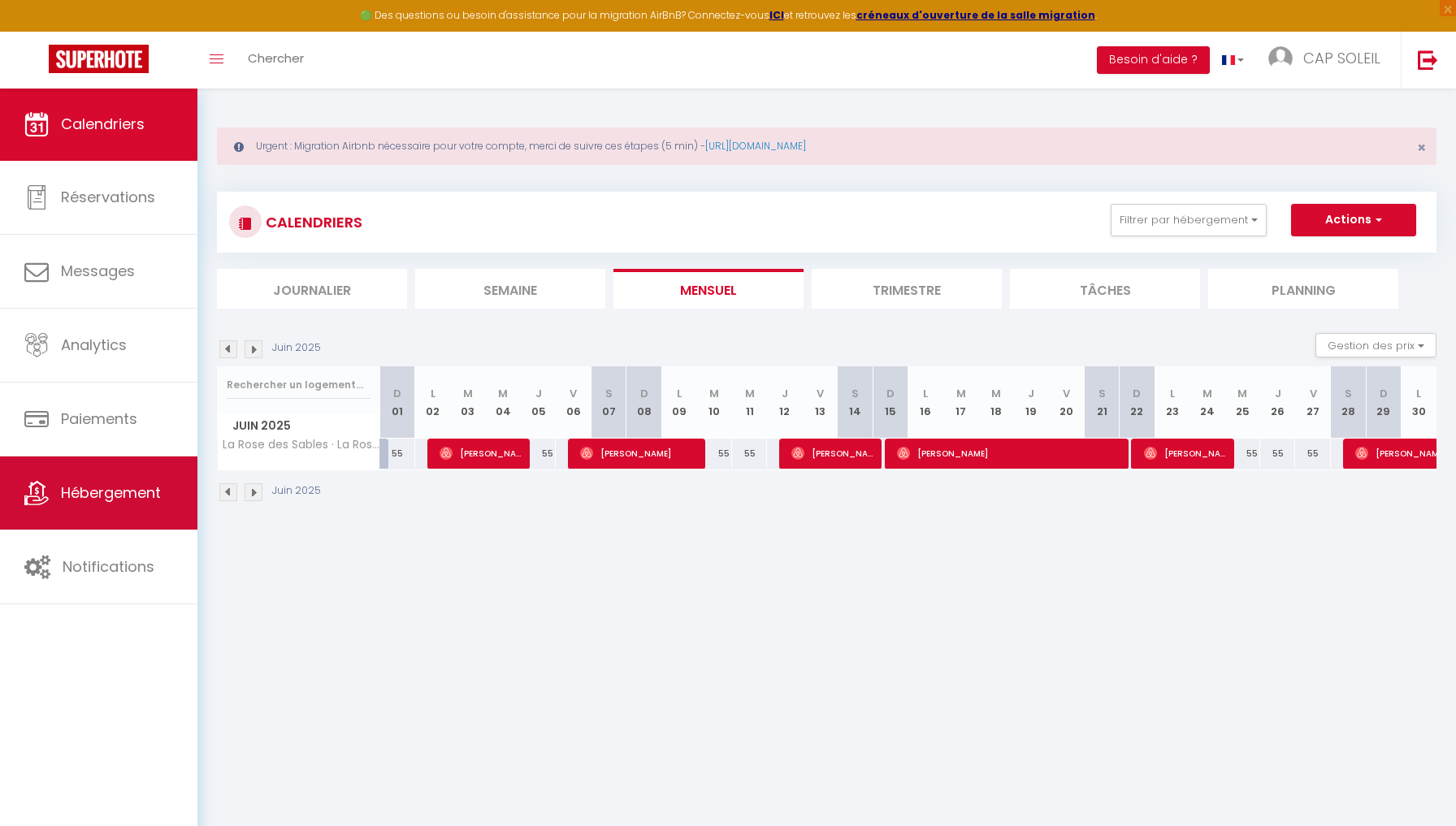
click at [126, 492] on span "Hébergement" at bounding box center [111, 493] width 100 height 21
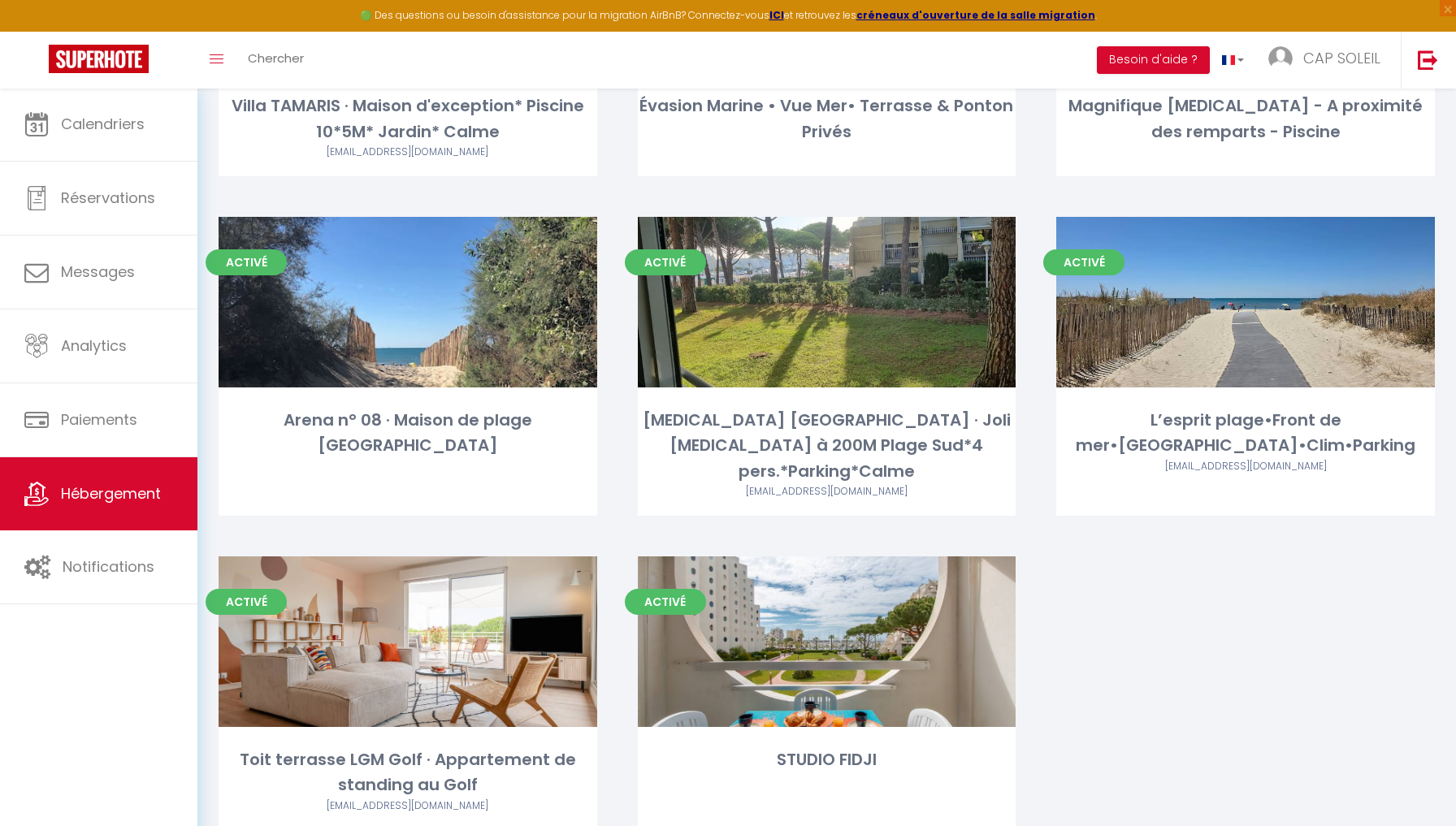
scroll to position [2583, 0]
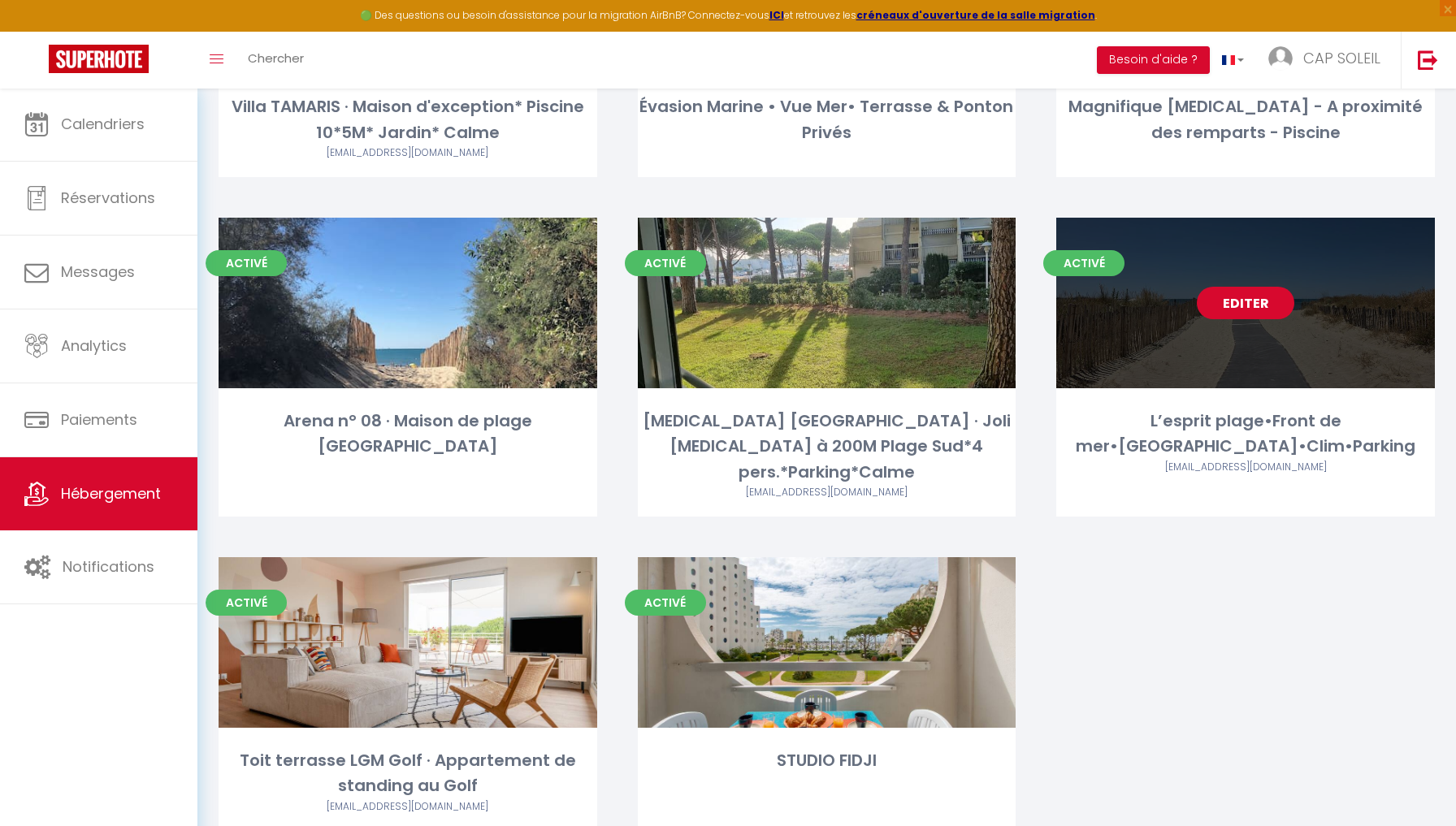
click at [1248, 287] on link "Editer" at bounding box center [1245, 303] width 98 height 33
select select "3"
select select "2"
select select "1"
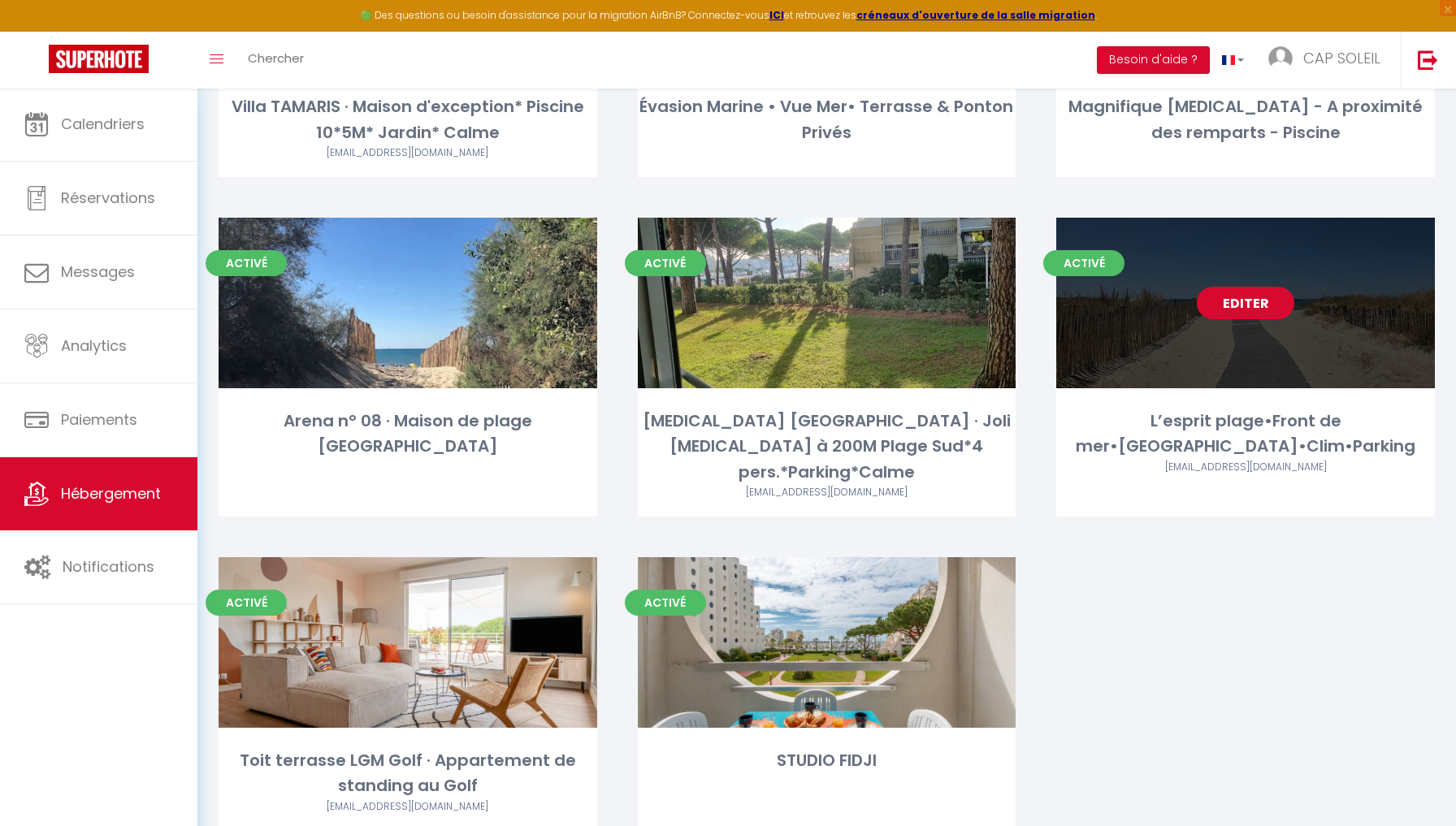
select select
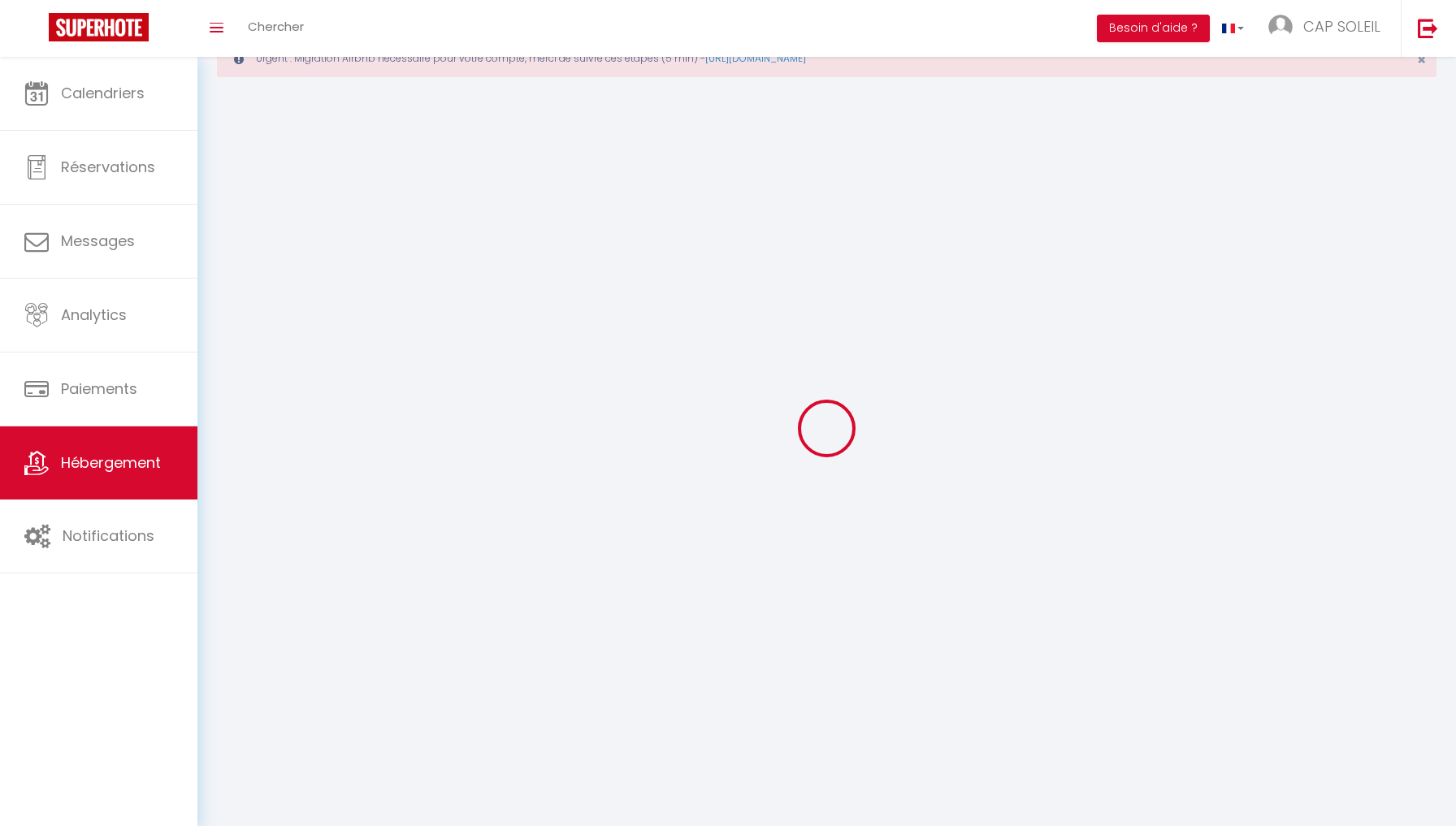
select select
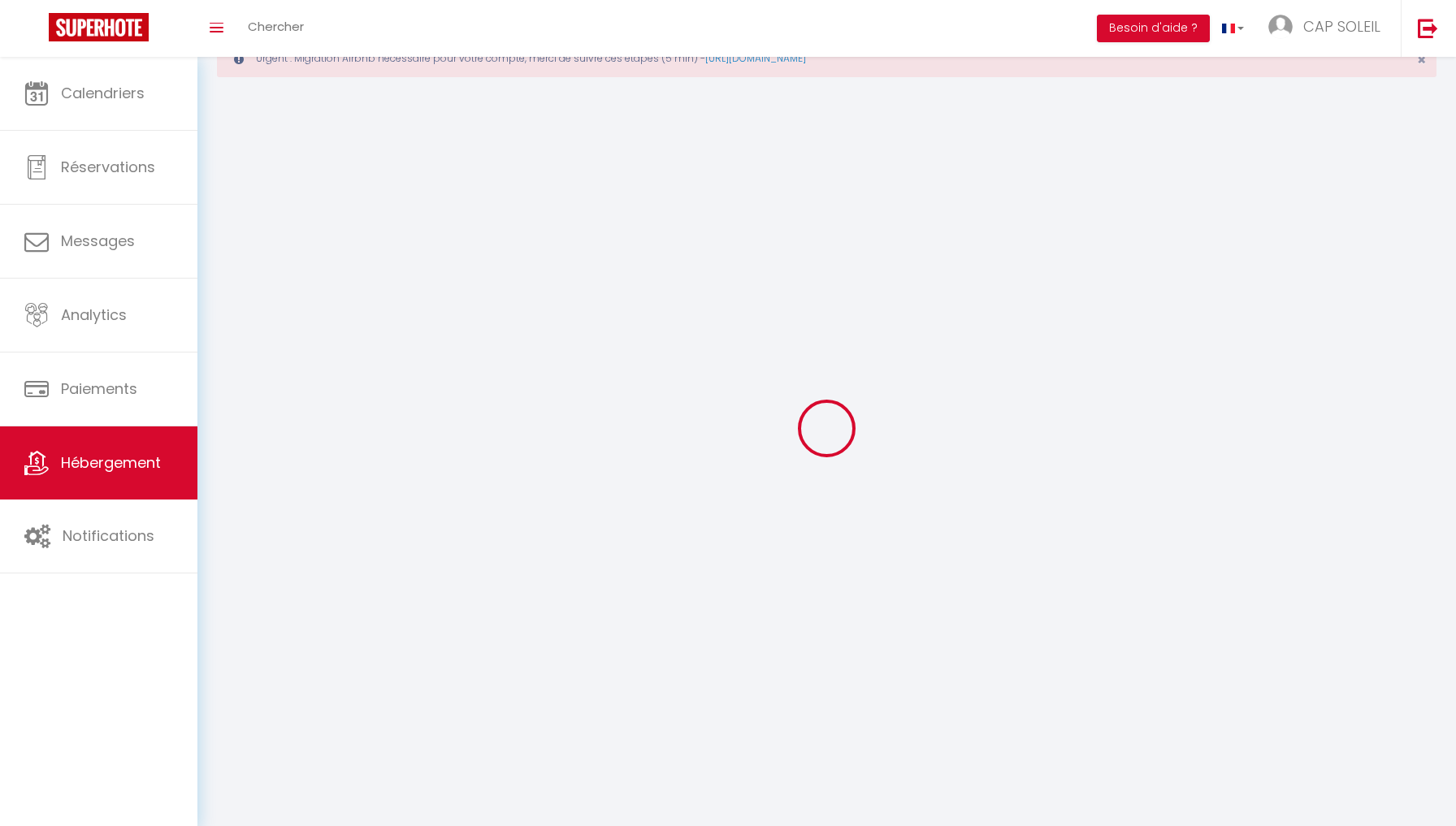
select select
checkbox input "false"
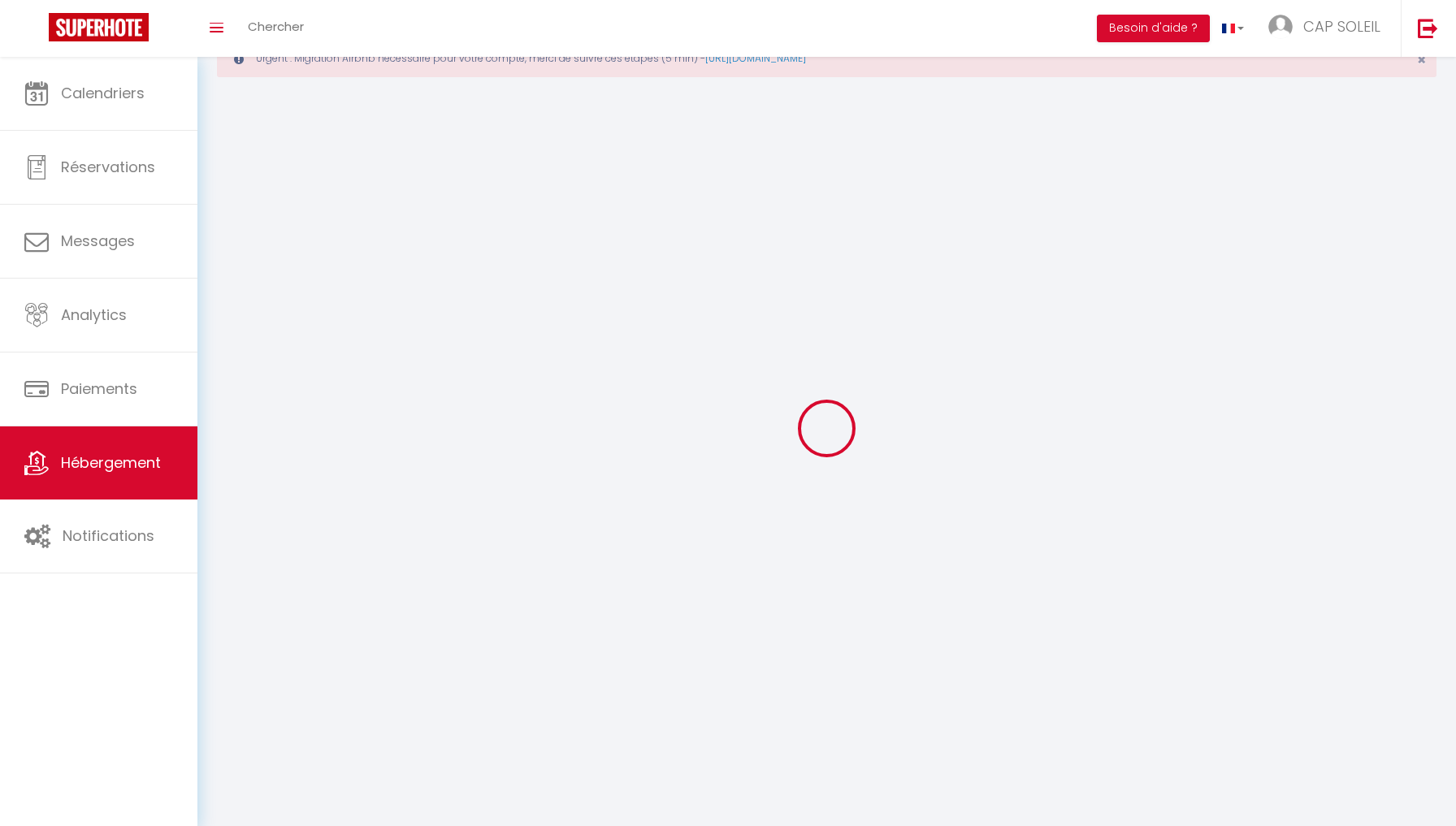
select select
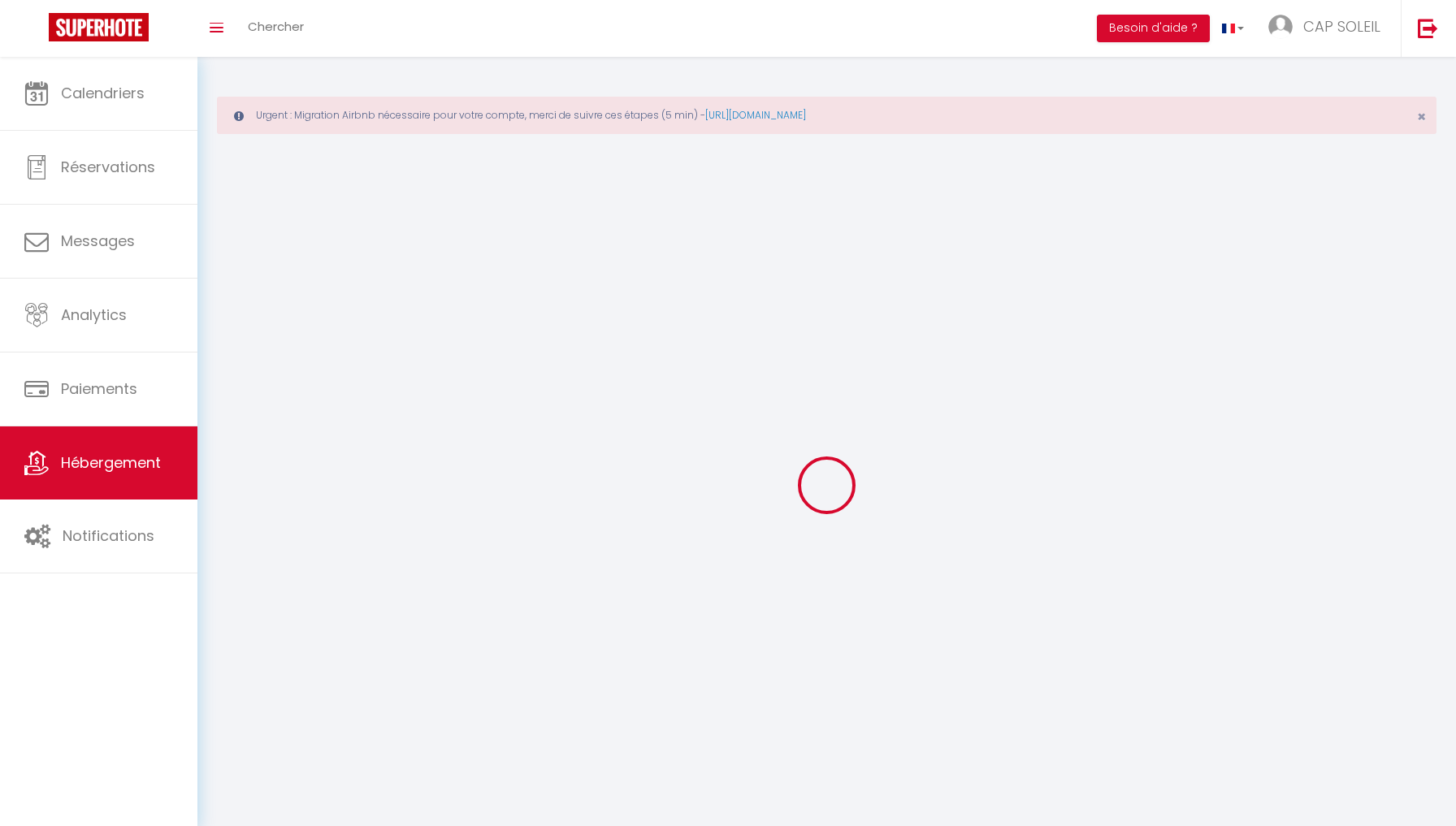
select select
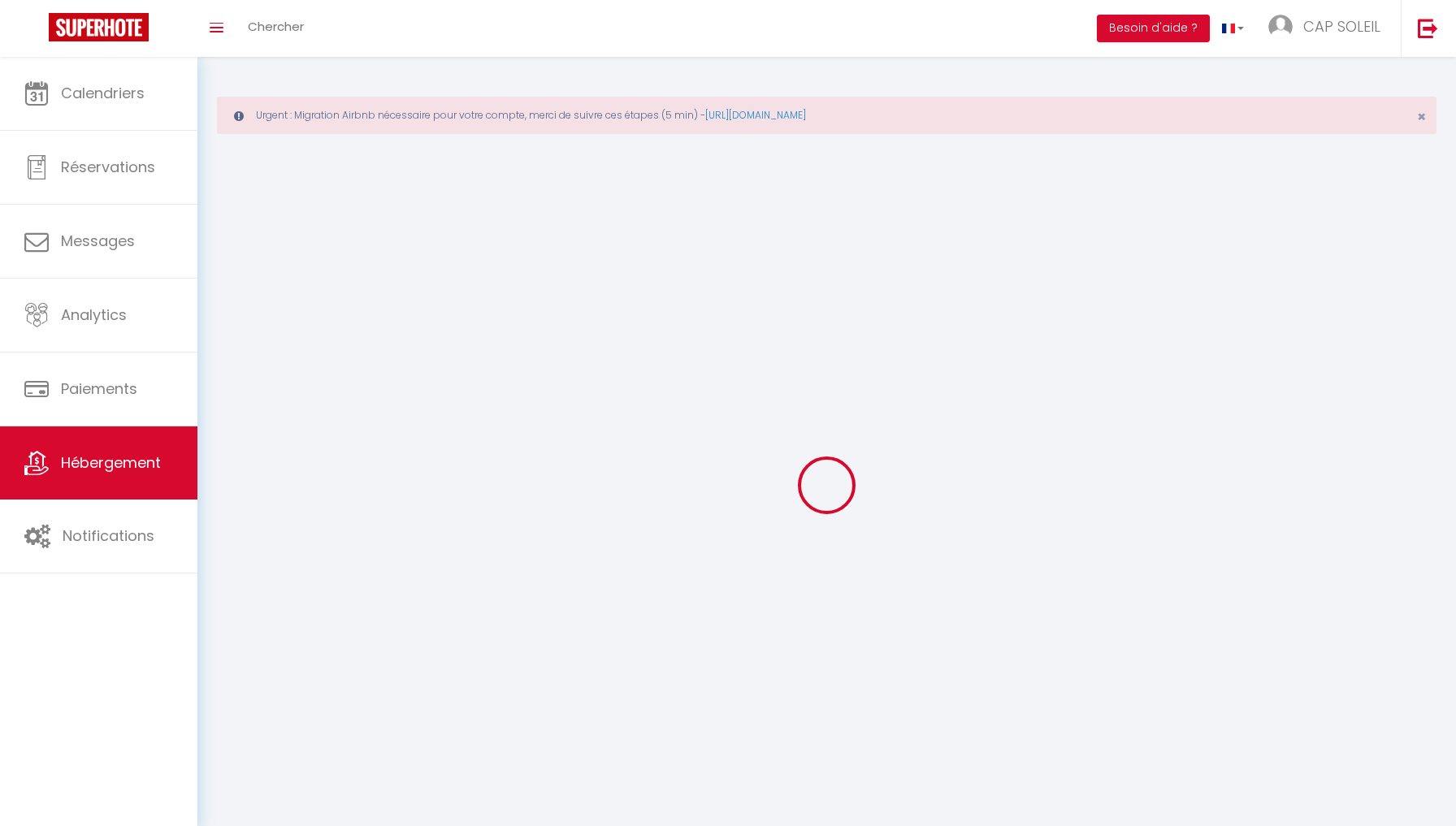
select select
checkbox input "false"
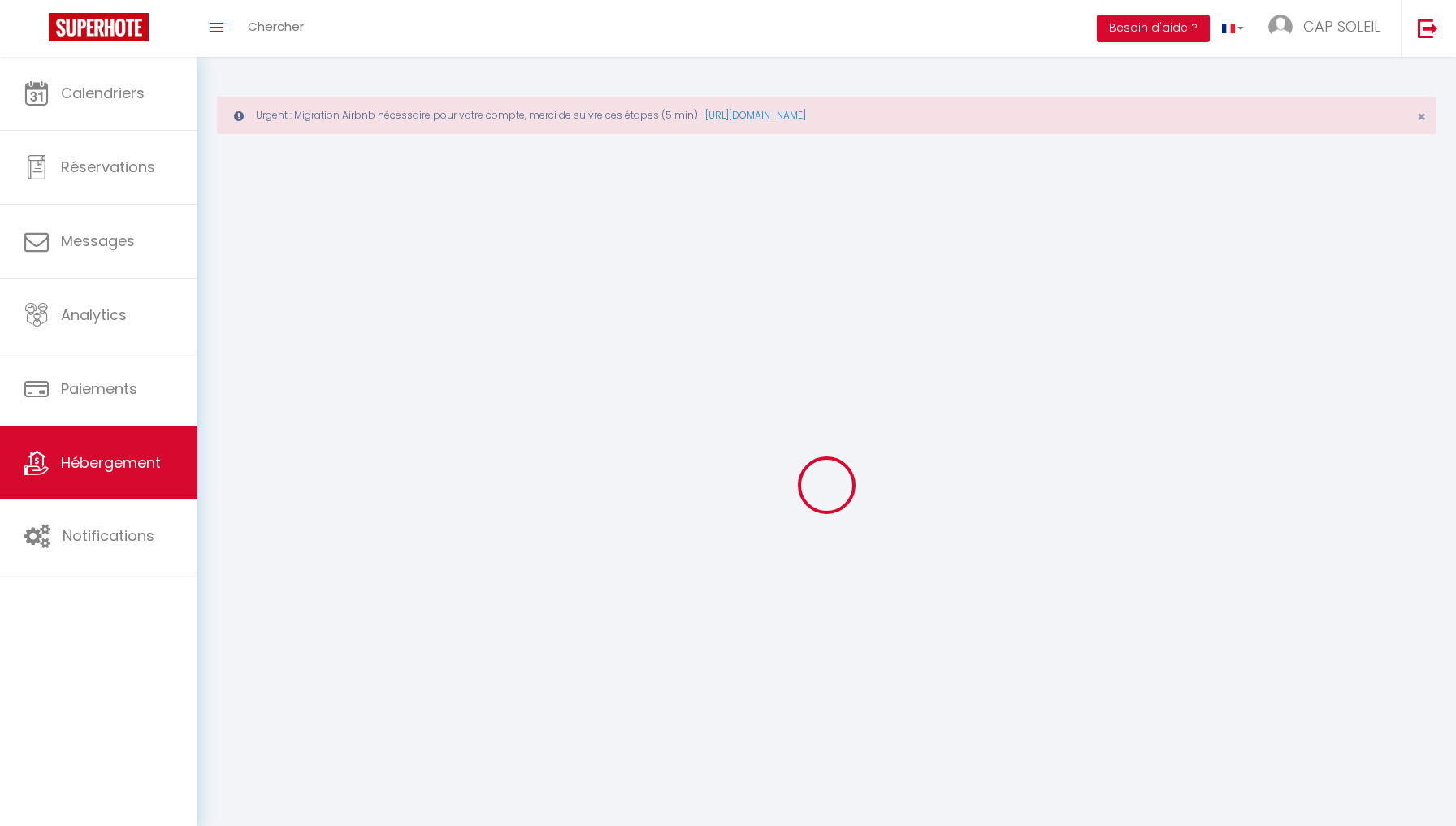
select select
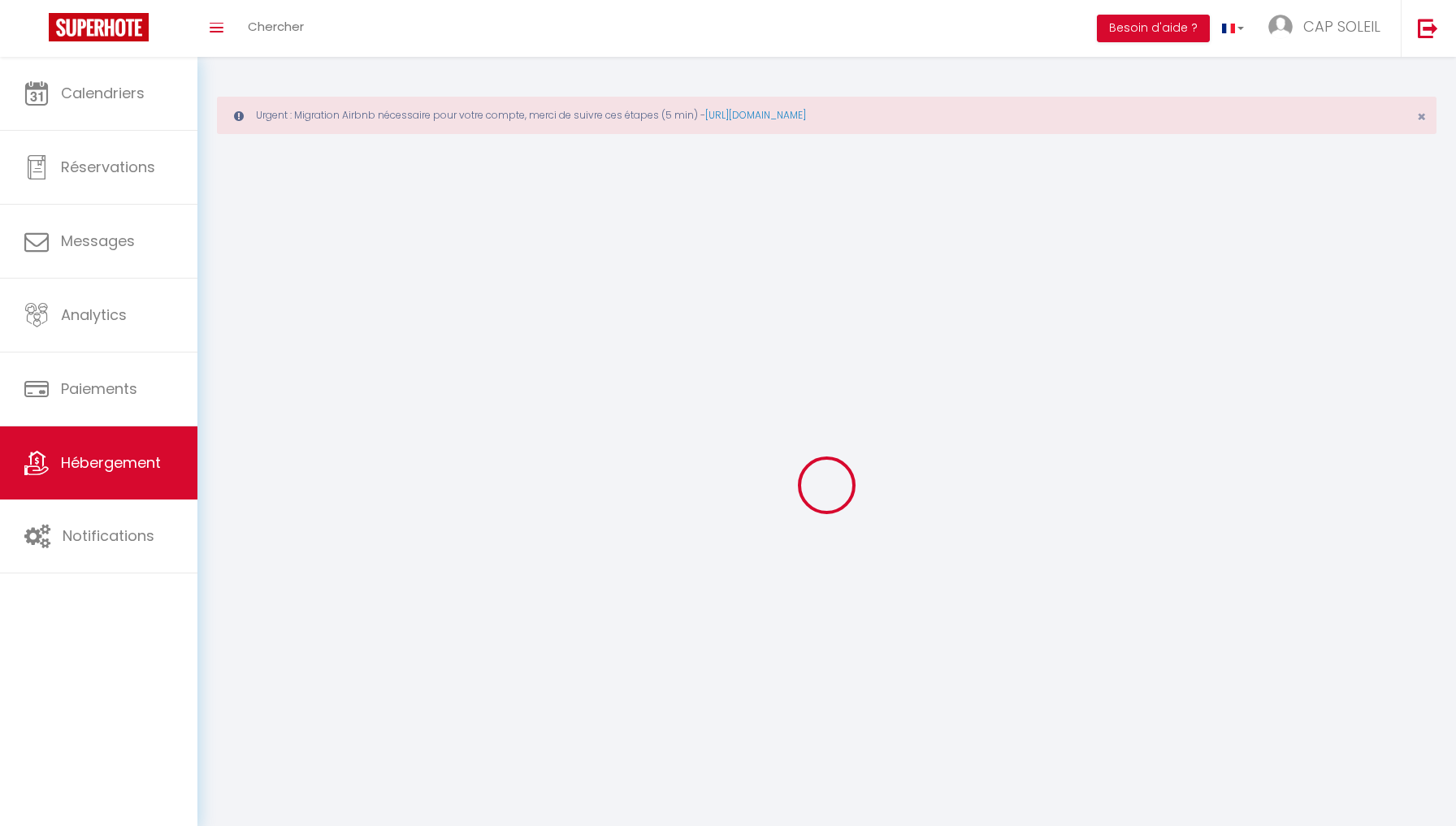
select select
checkbox input "false"
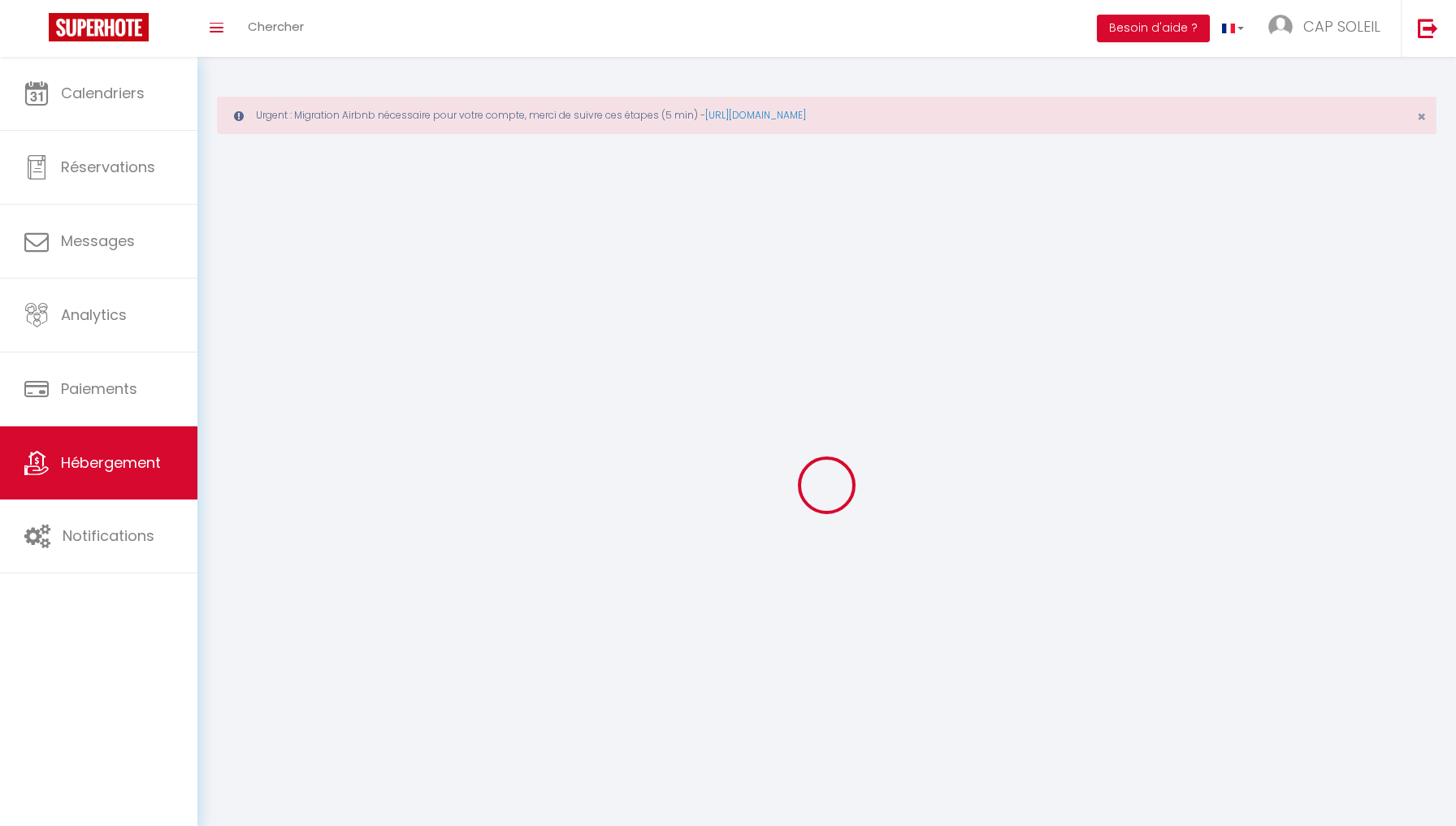
checkbox input "false"
select select
select select "28"
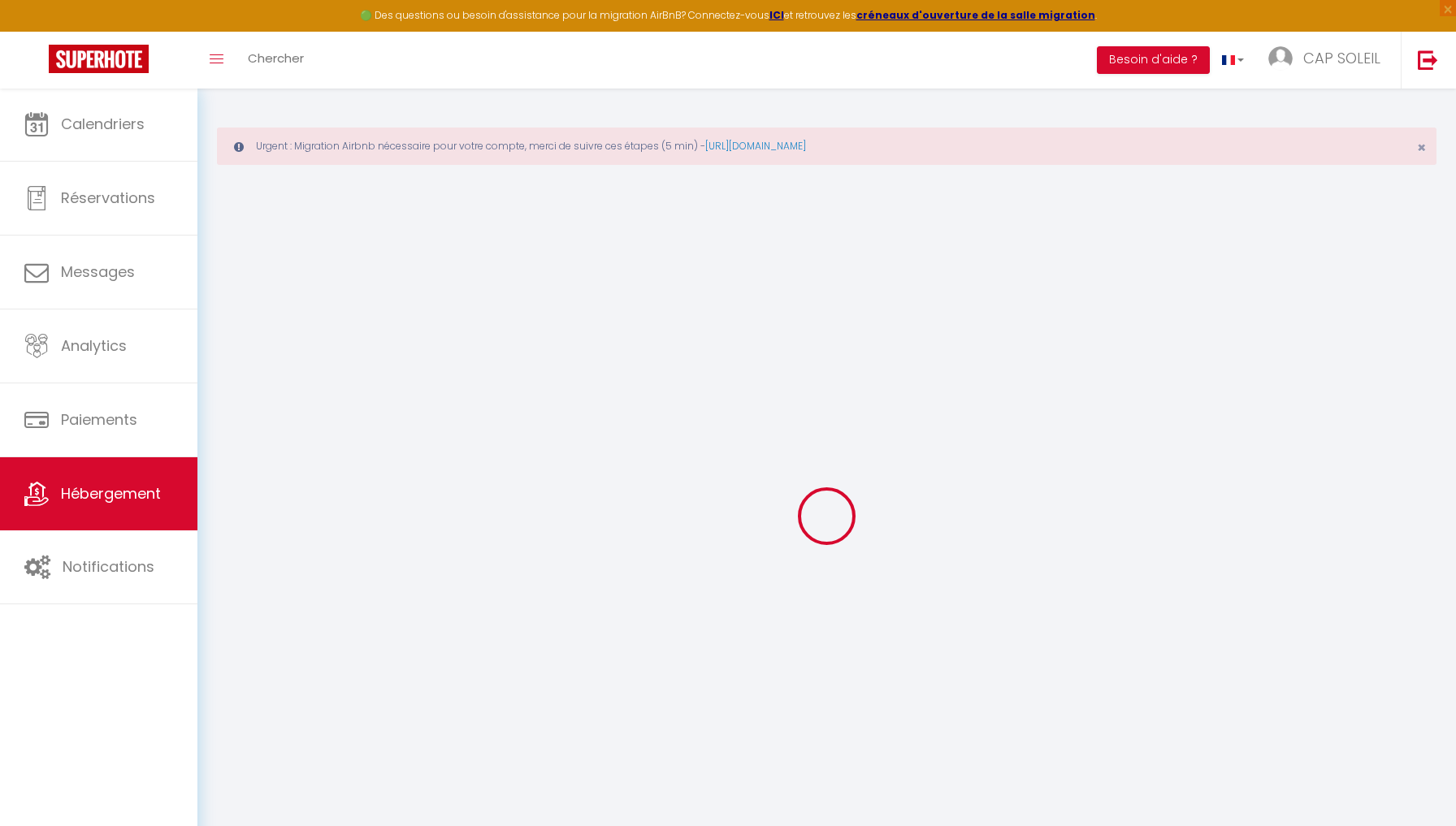
select select
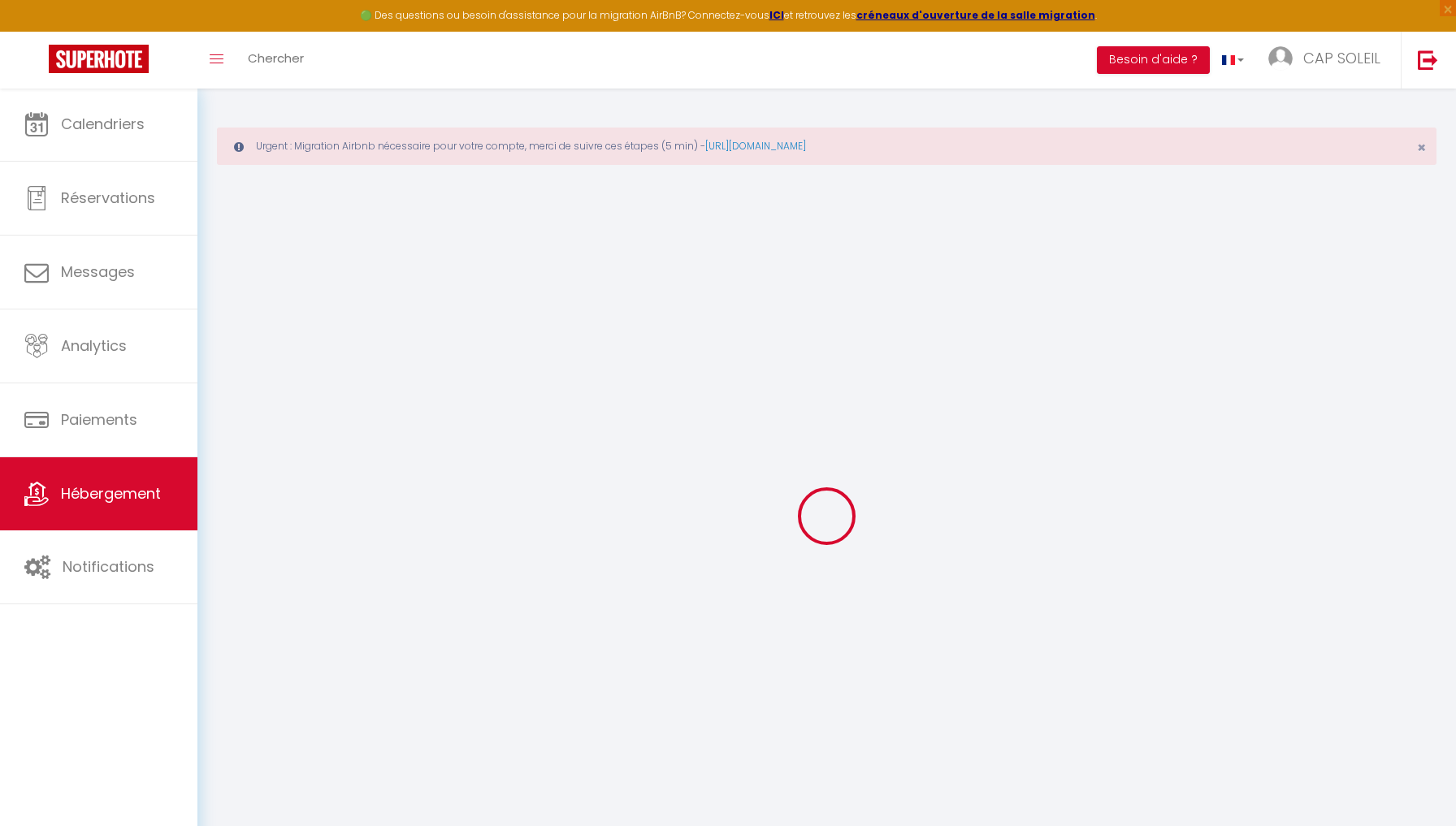
select select
checkbox input "false"
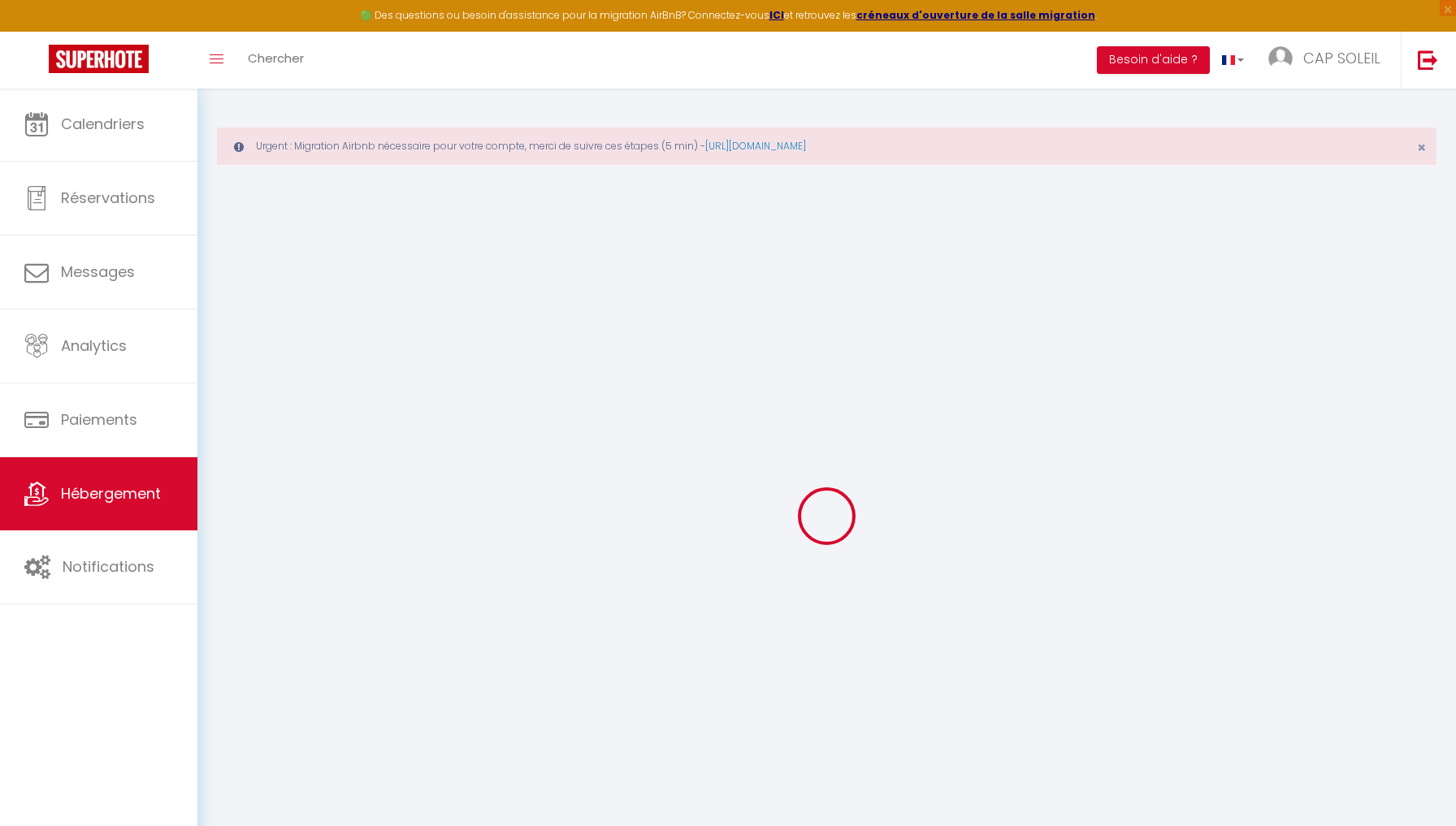
select select
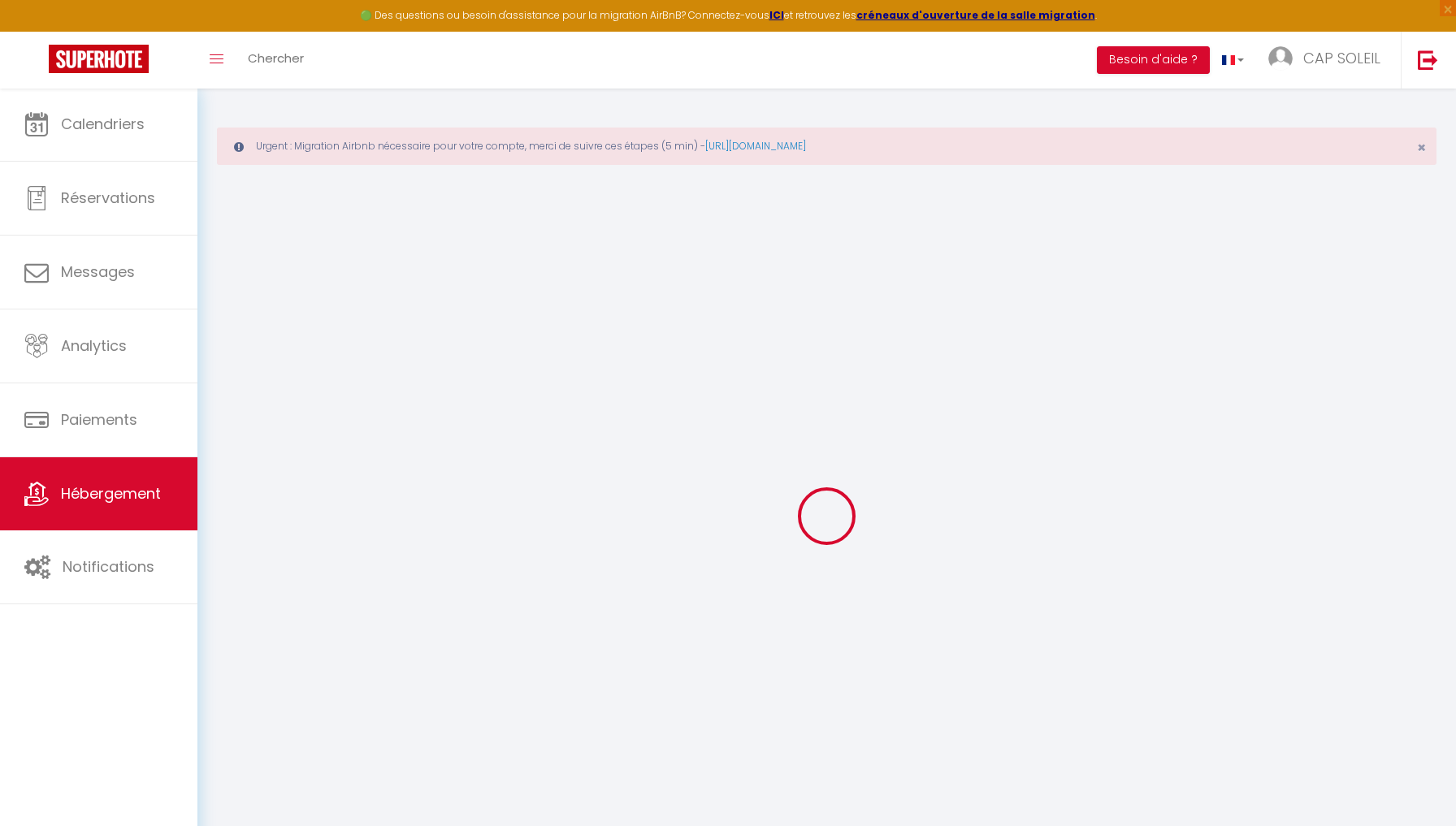
select select
checkbox input "false"
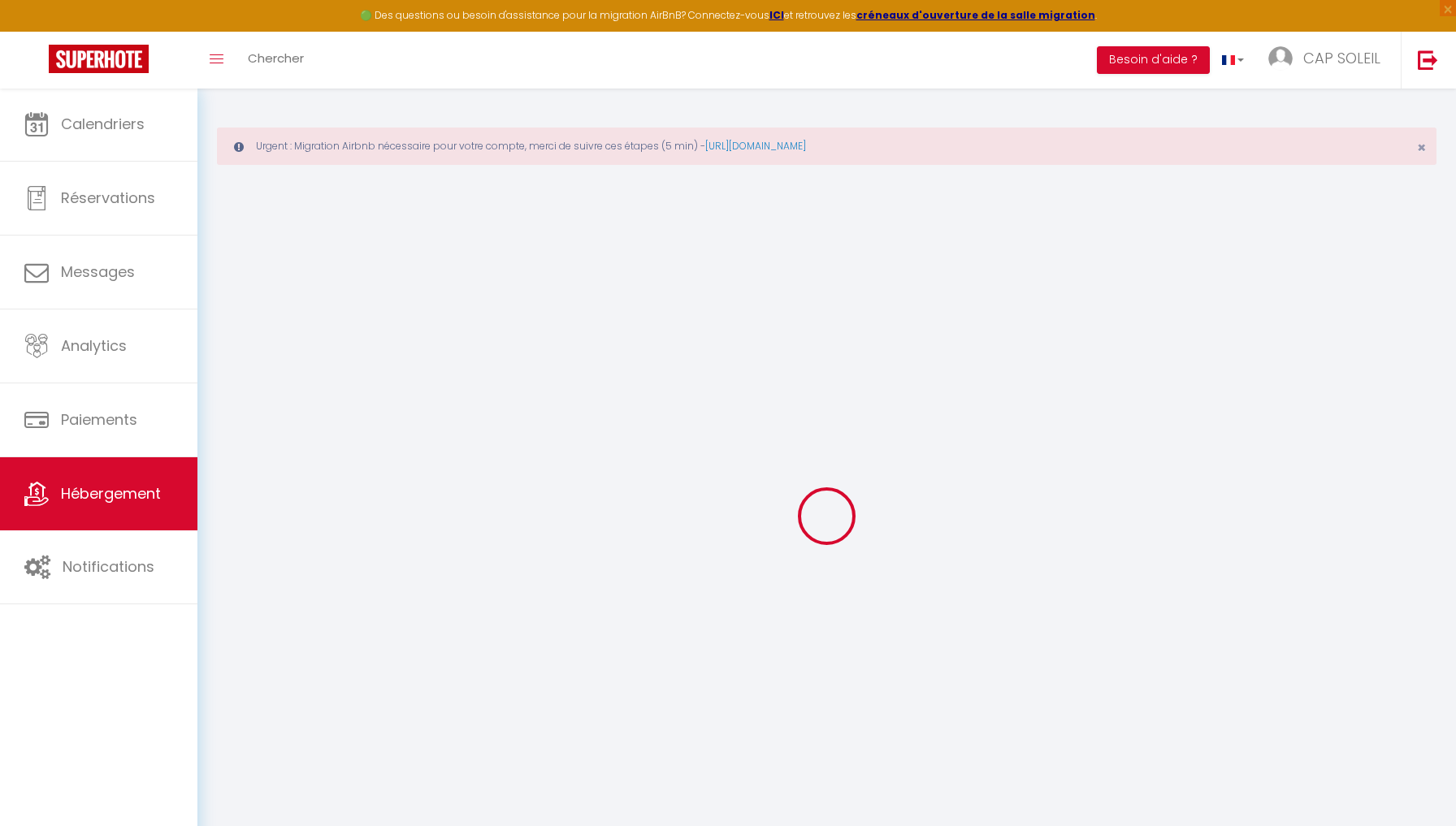
checkbox input "false"
select select
type input "L’esprit plage•Front de mer•[GEOGRAPHIC_DATA]•Clim•Parking"
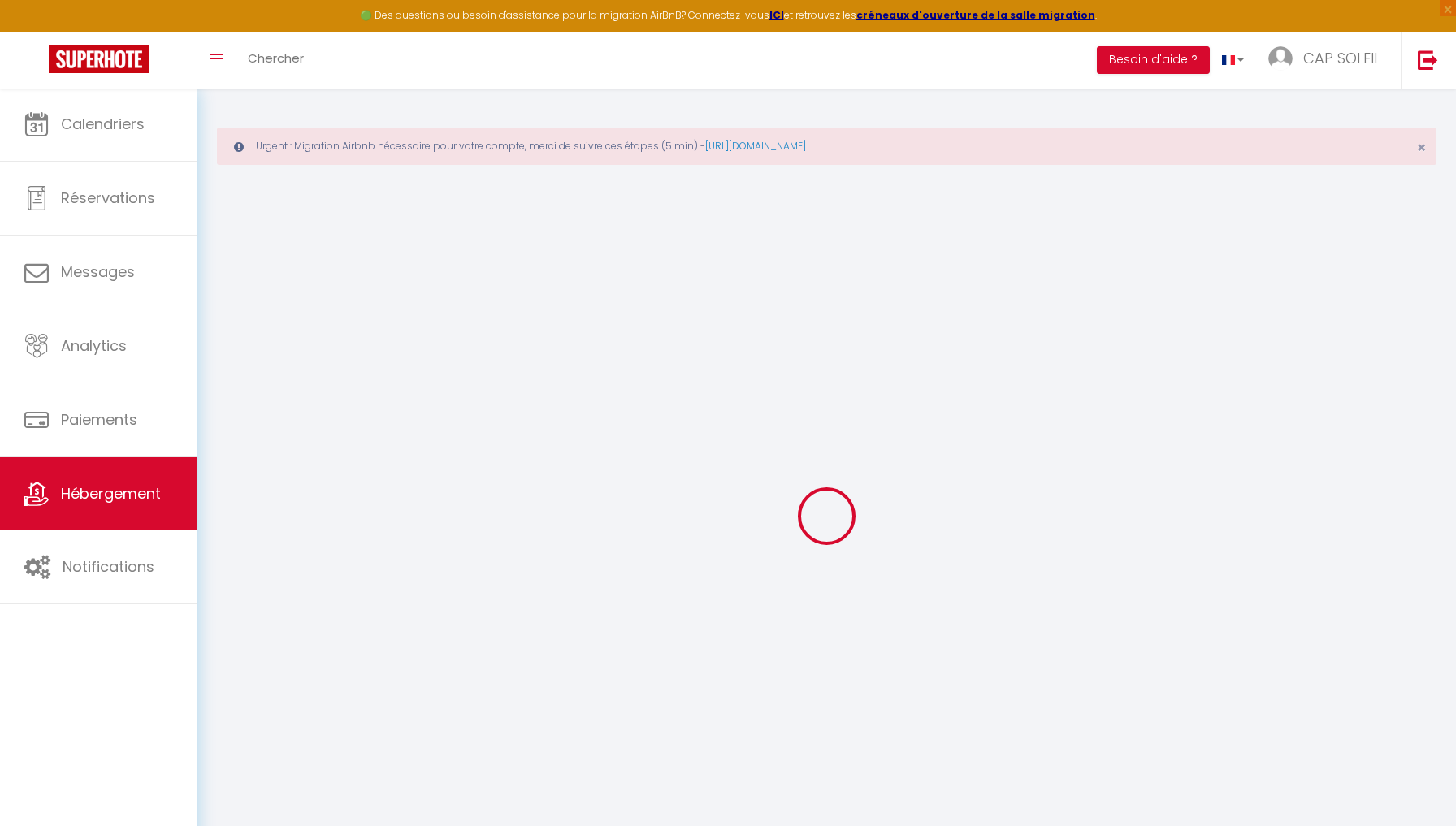
type input "[PERSON_NAME]"
type input "650 Bd du Docteur [PERSON_NAME]"
type input "30240"
type input "LE GRAU DU ROI"
type input "170"
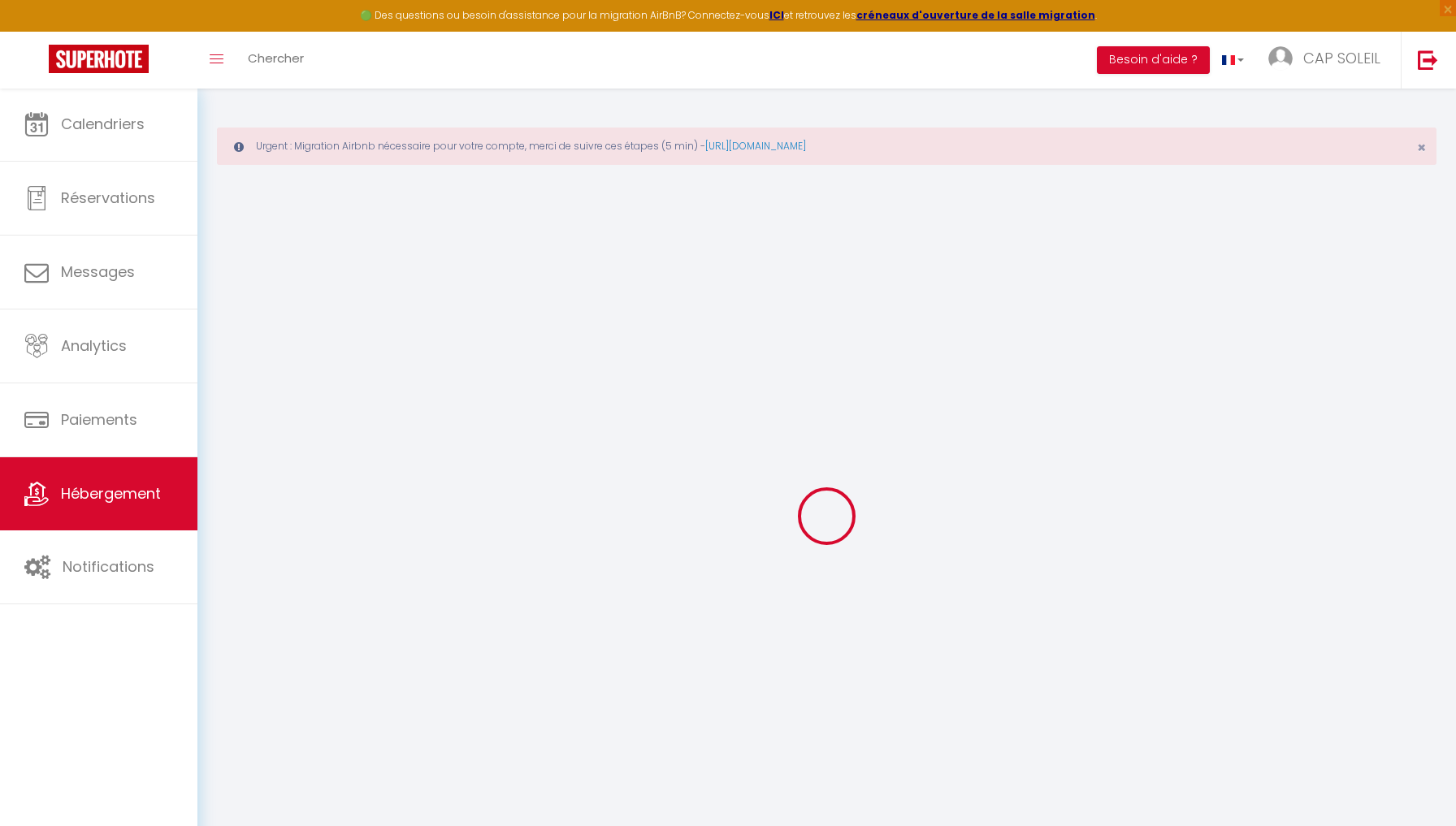
type input "69"
type input "350"
select select
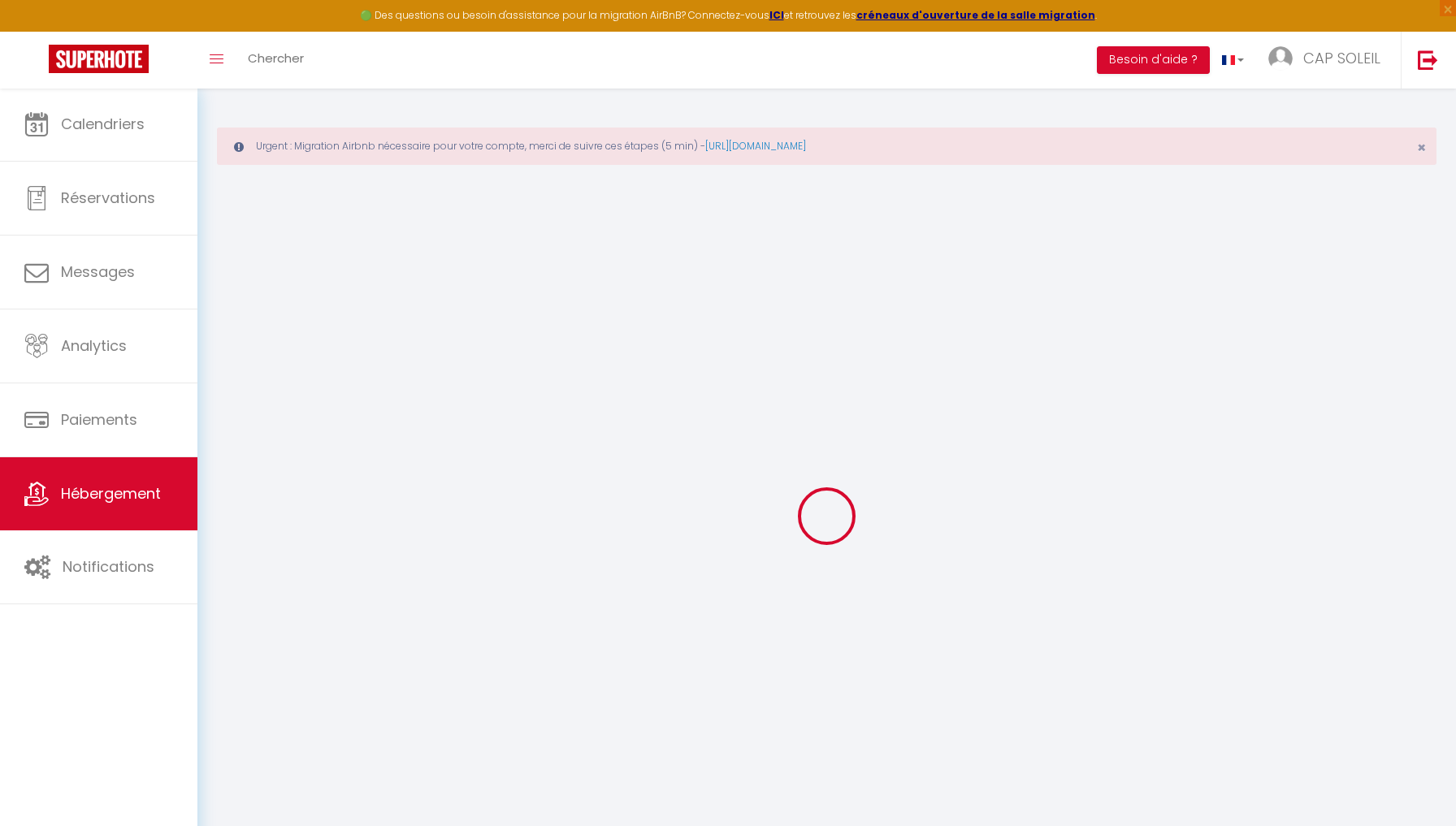
select select
type input "650 [PERSON_NAME] Docteur [PERSON_NAME]"
type input "30240"
type input "Le Grau-du-Roi"
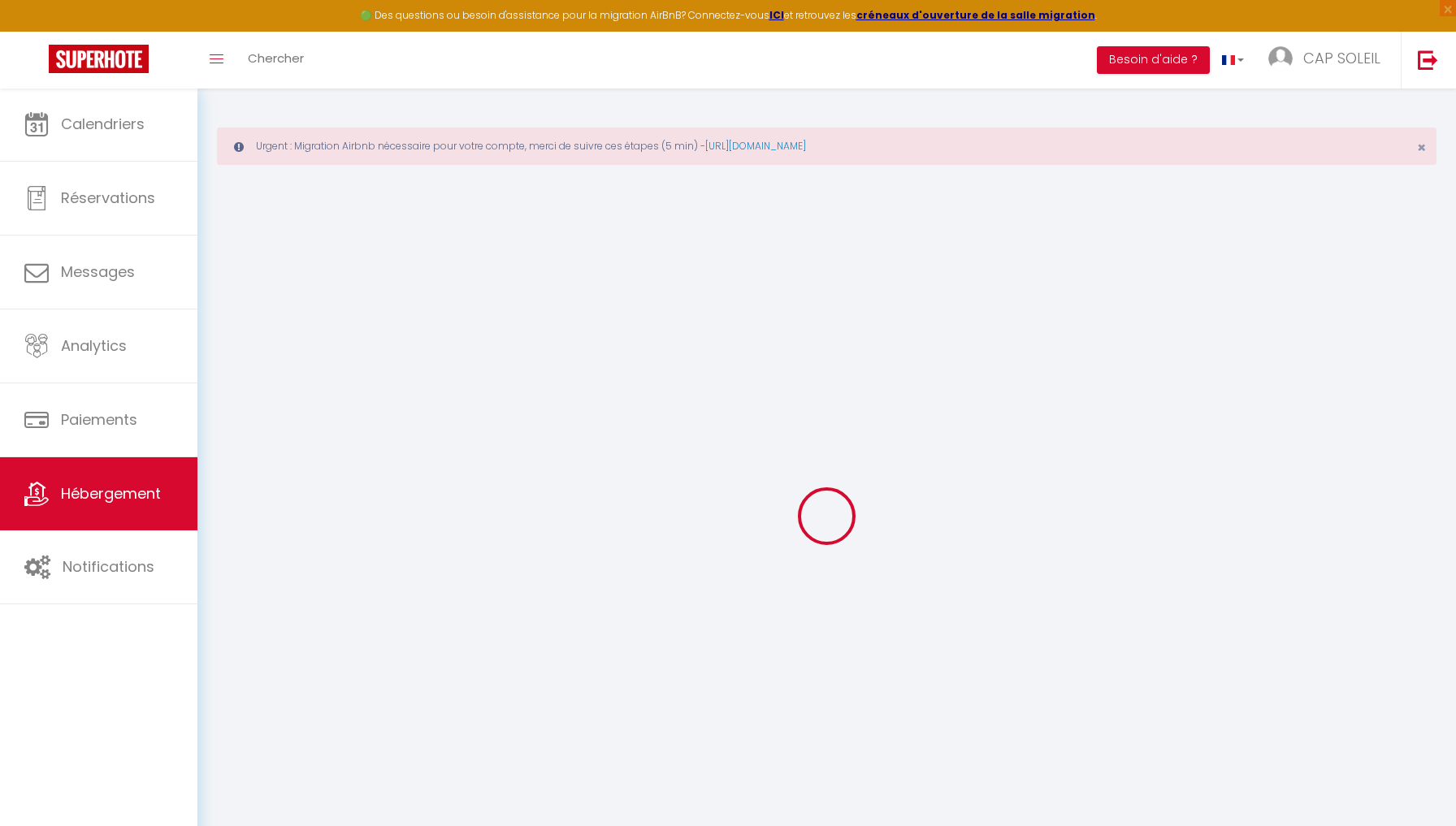
type input "[EMAIL_ADDRESS][DOMAIN_NAME]"
select select
checkbox input "false"
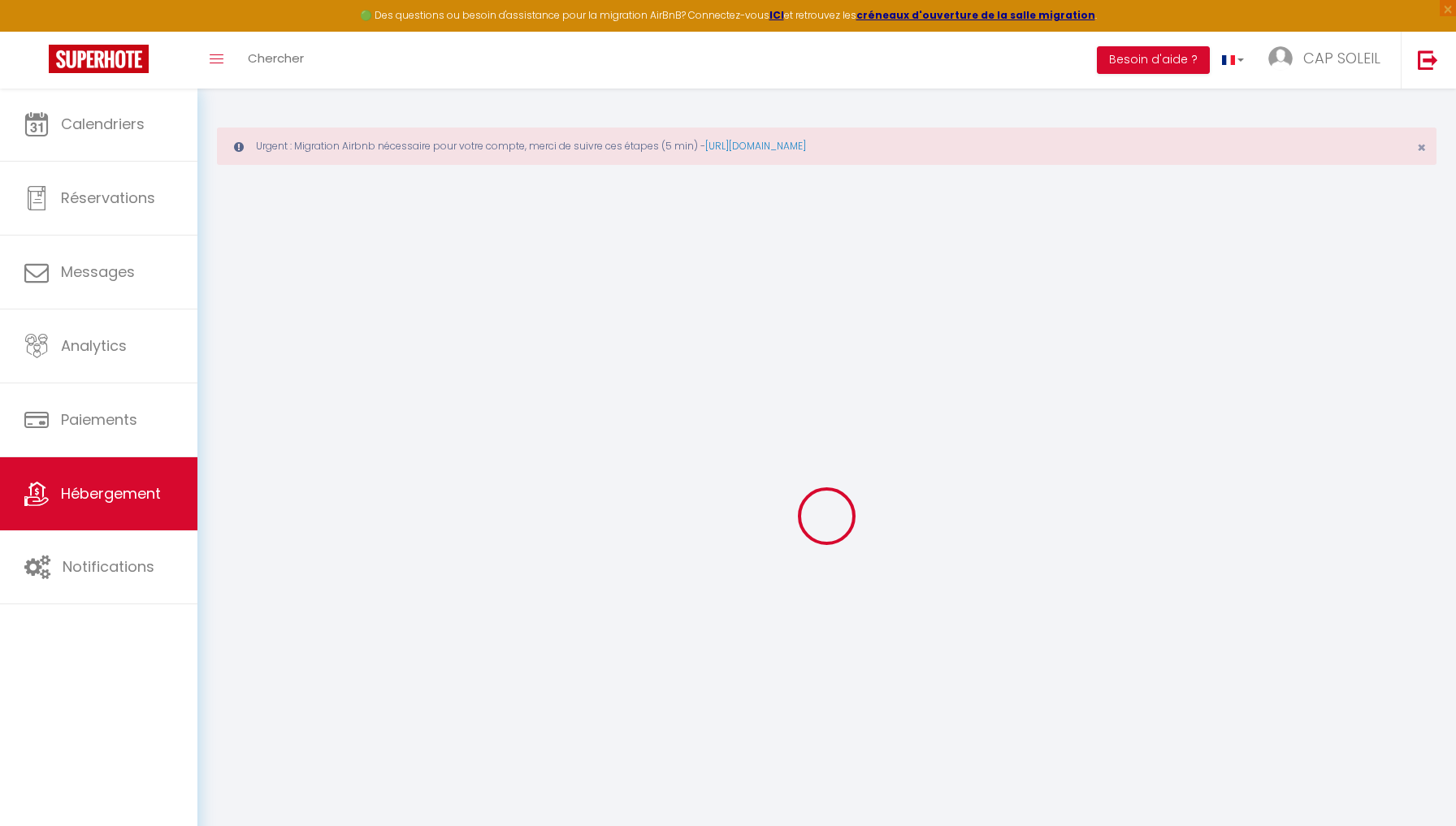
checkbox input "false"
type input "0"
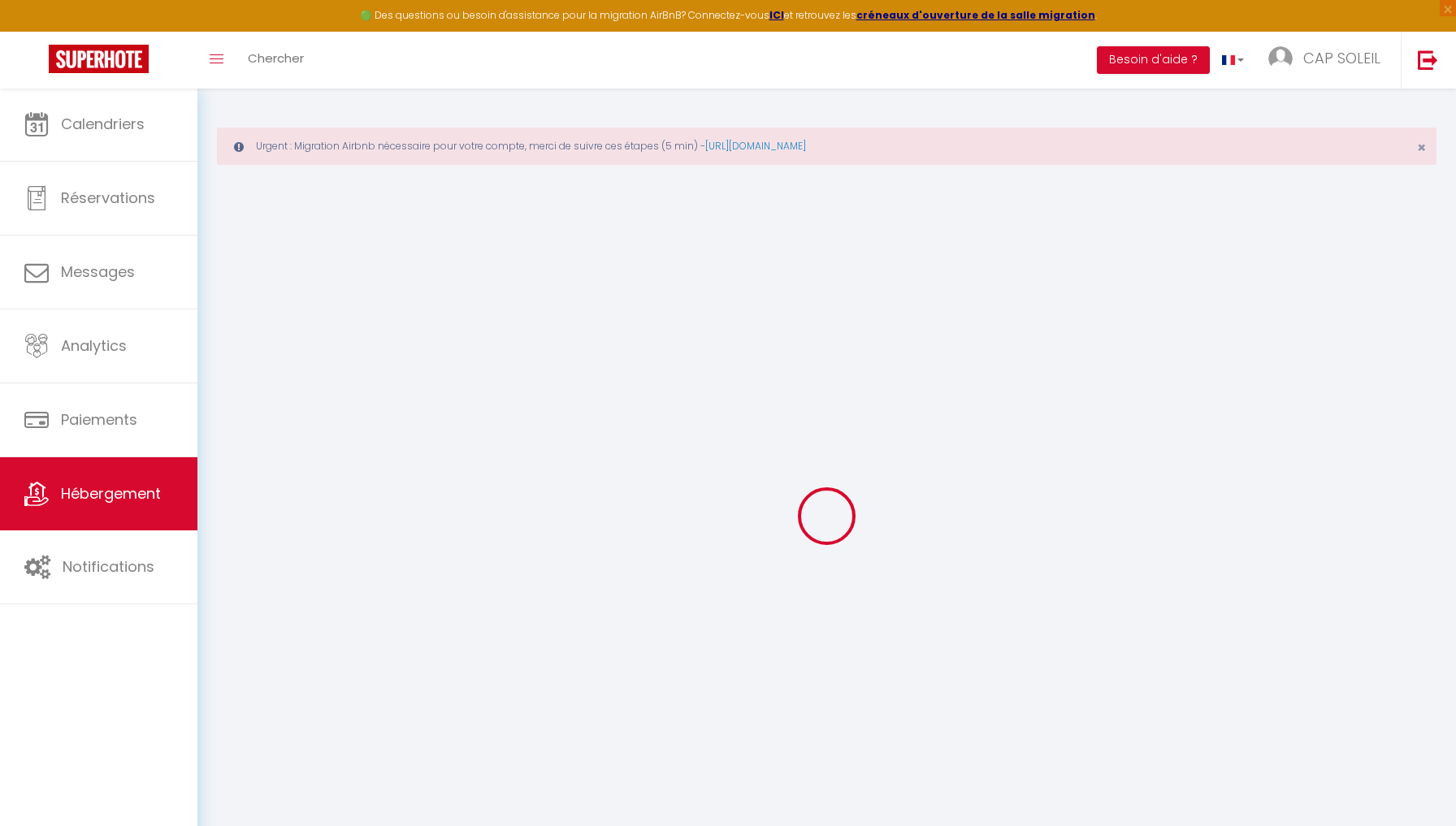
select select
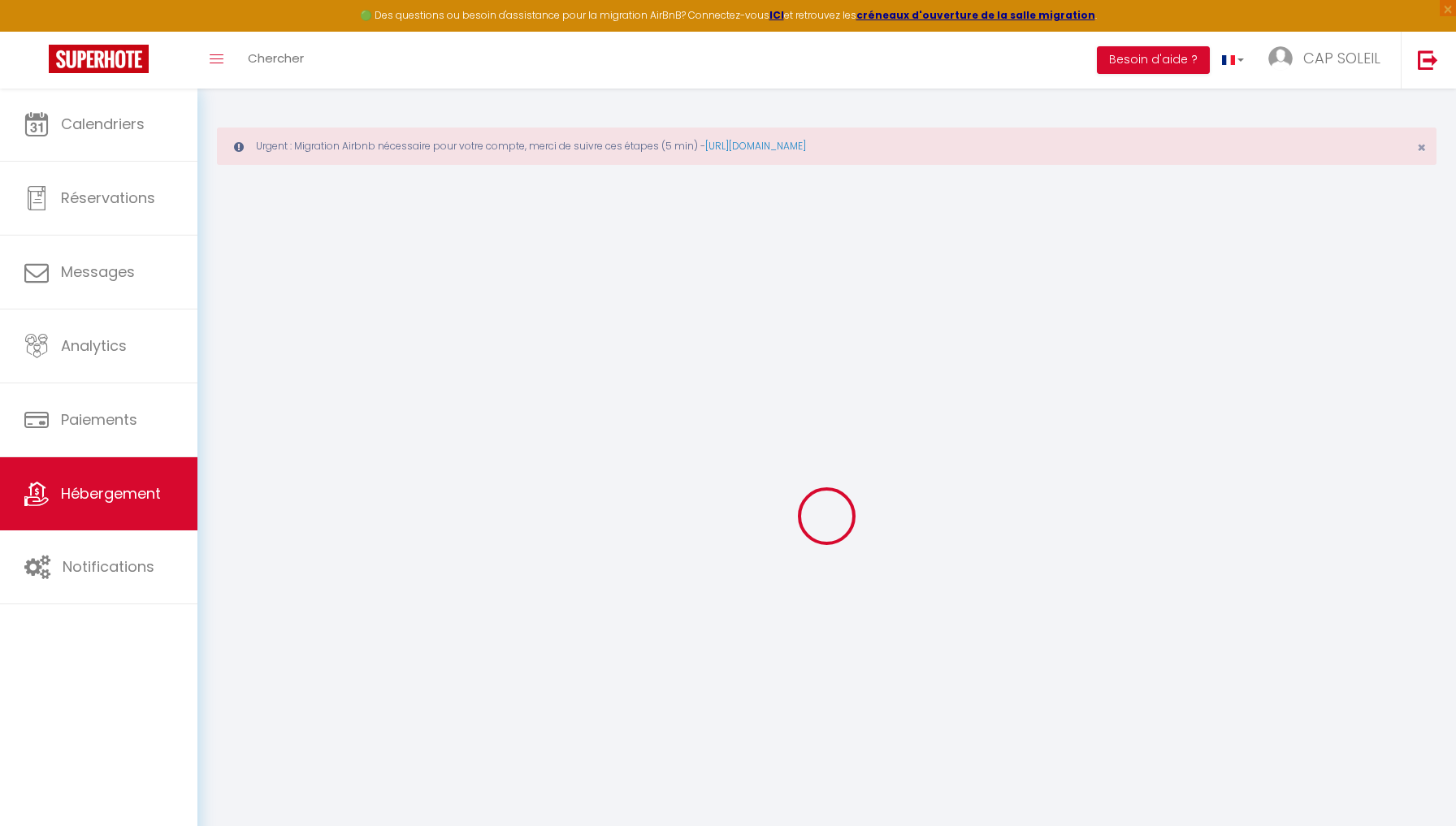
select select
checkbox input "false"
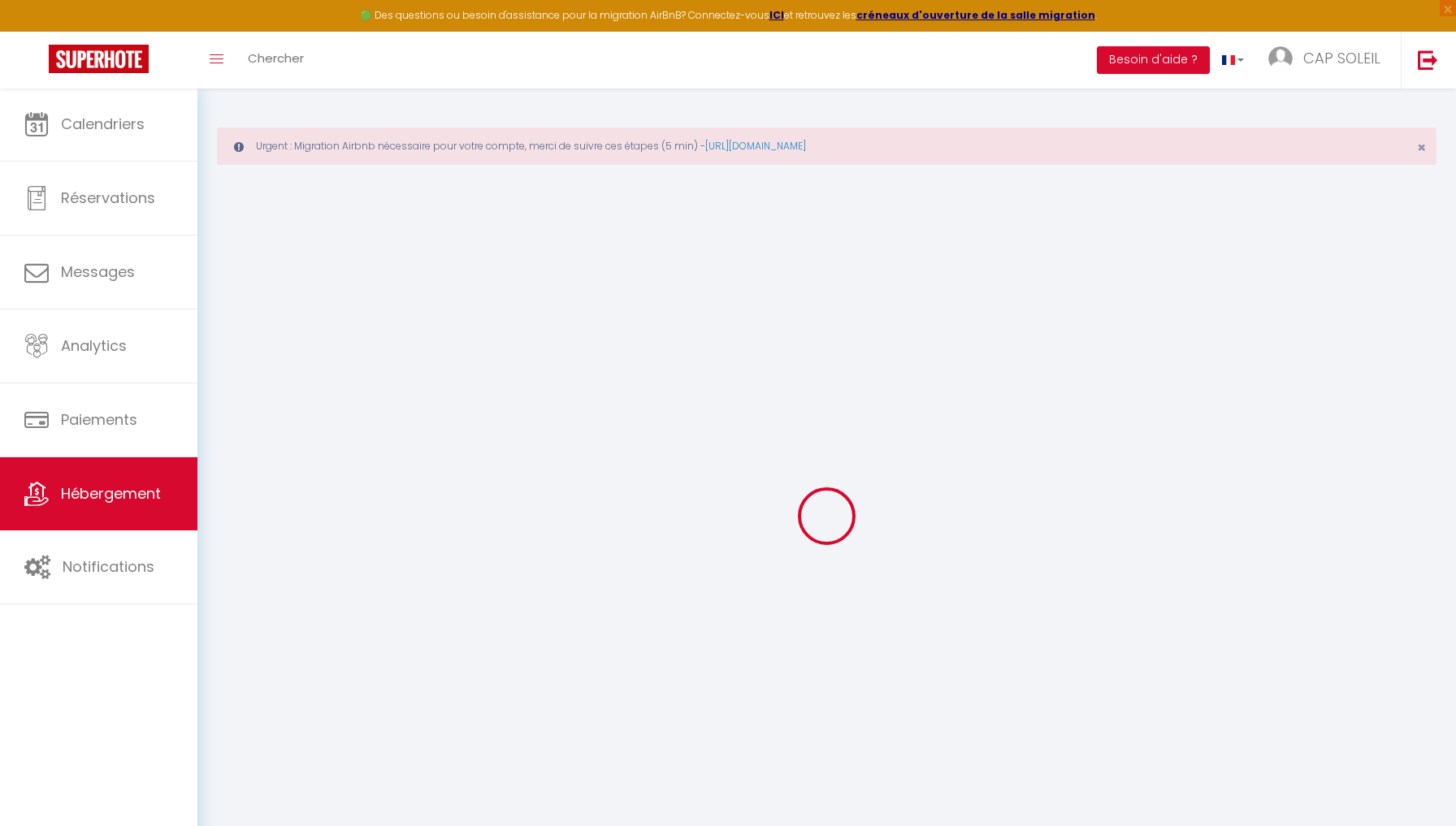
select select
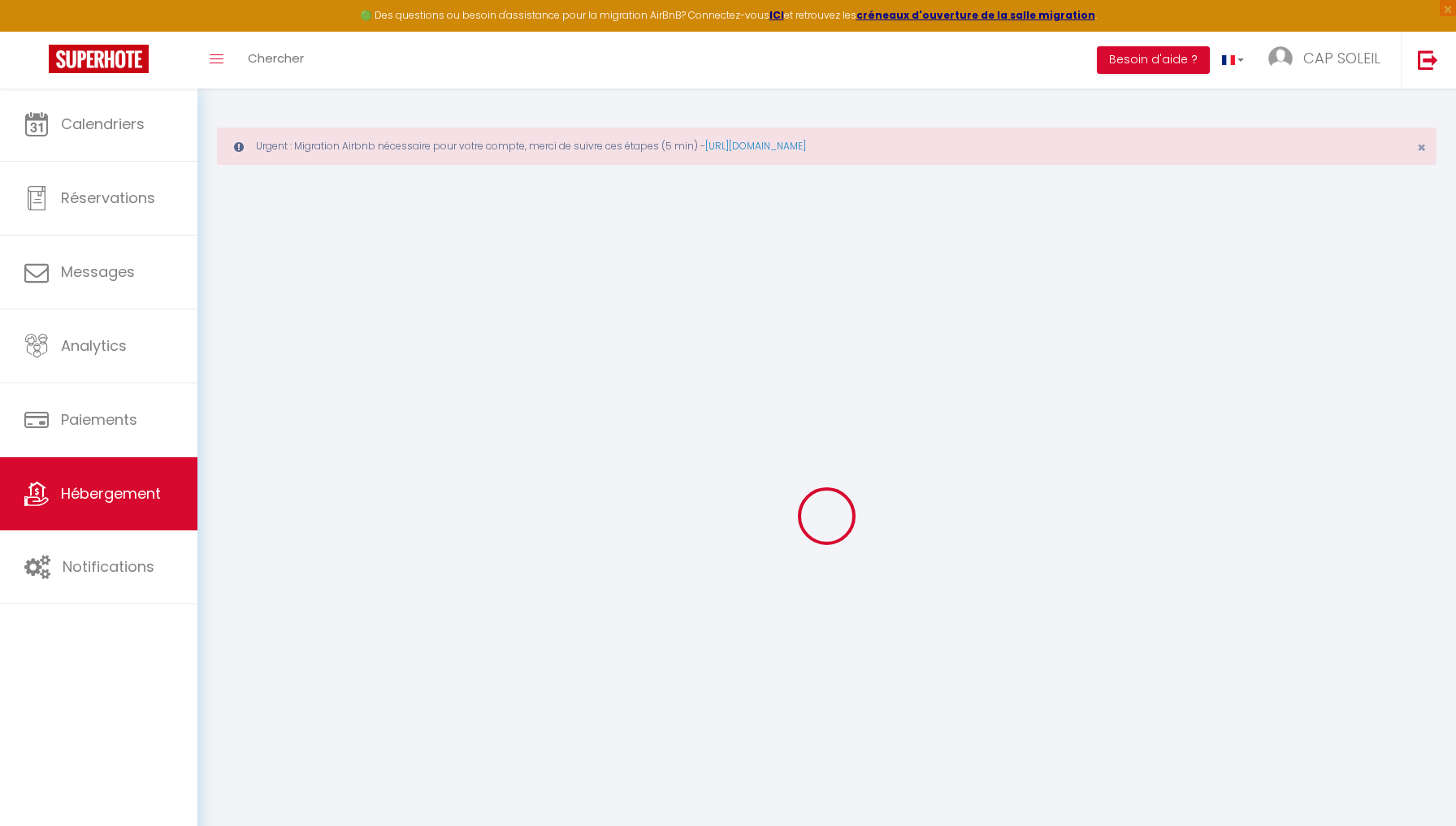
select select
checkbox input "false"
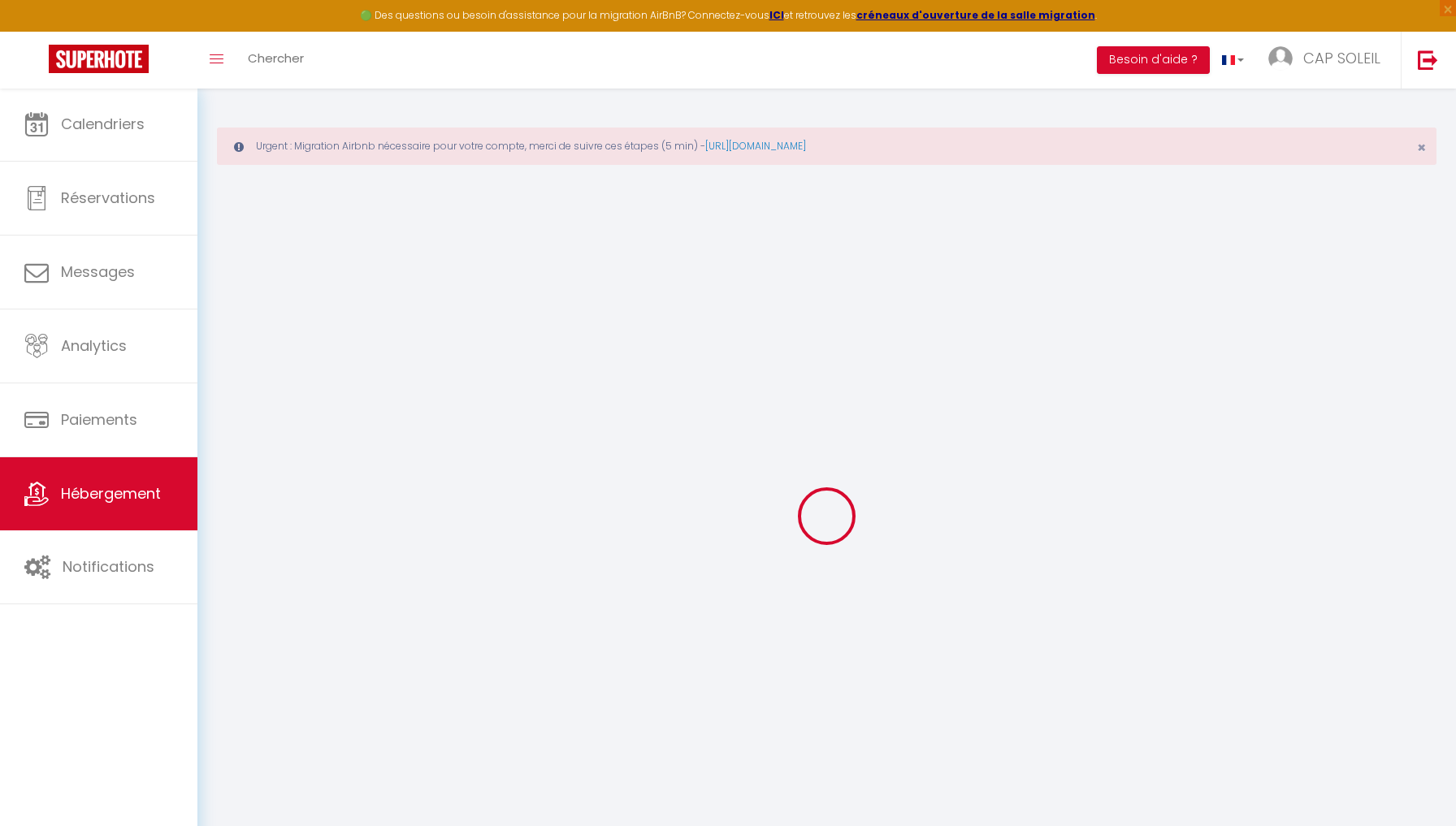
select select
checkbox input "false"
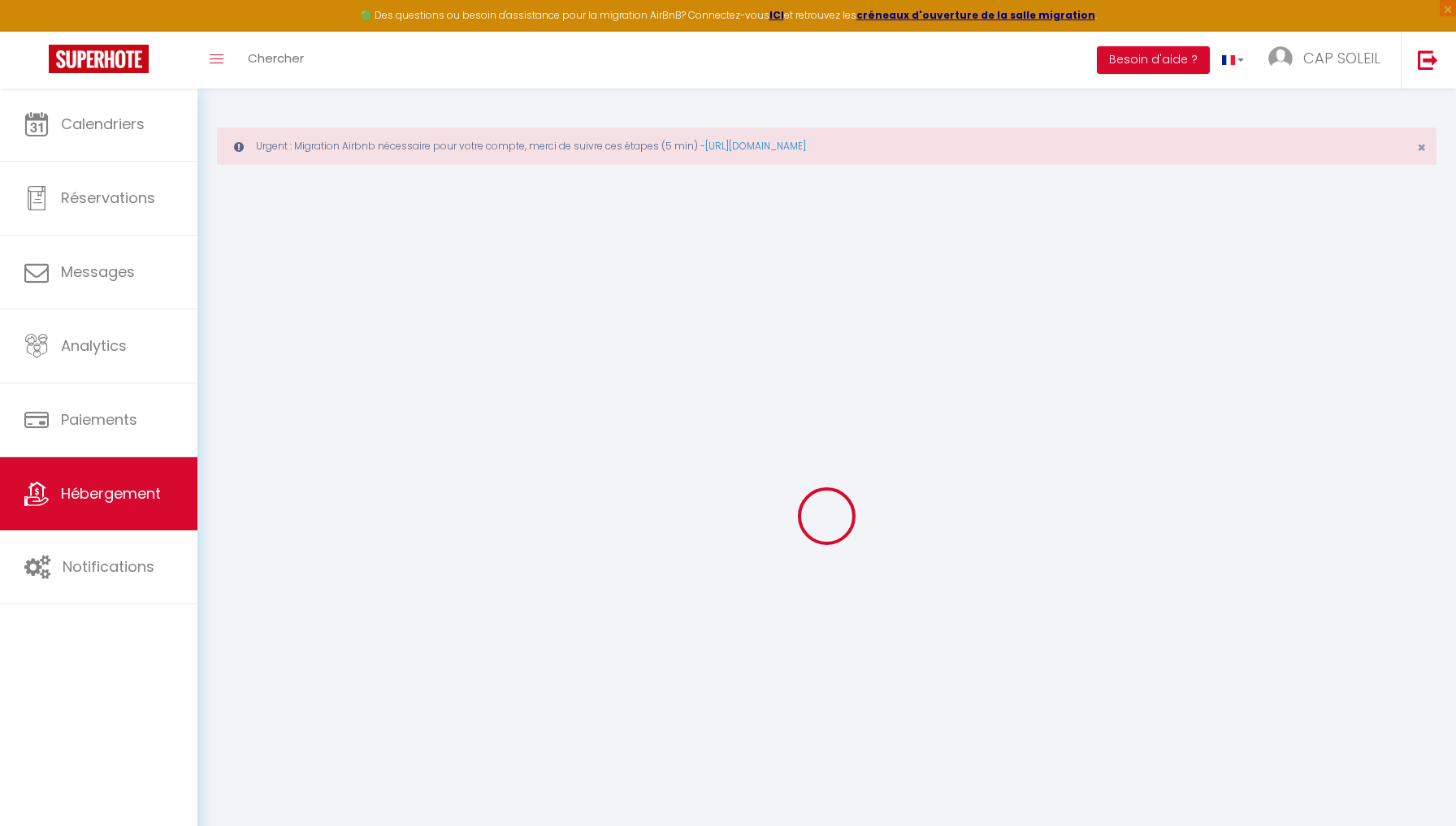
select select "16:00"
select select
select select "10:00"
select select "30"
select select "120"
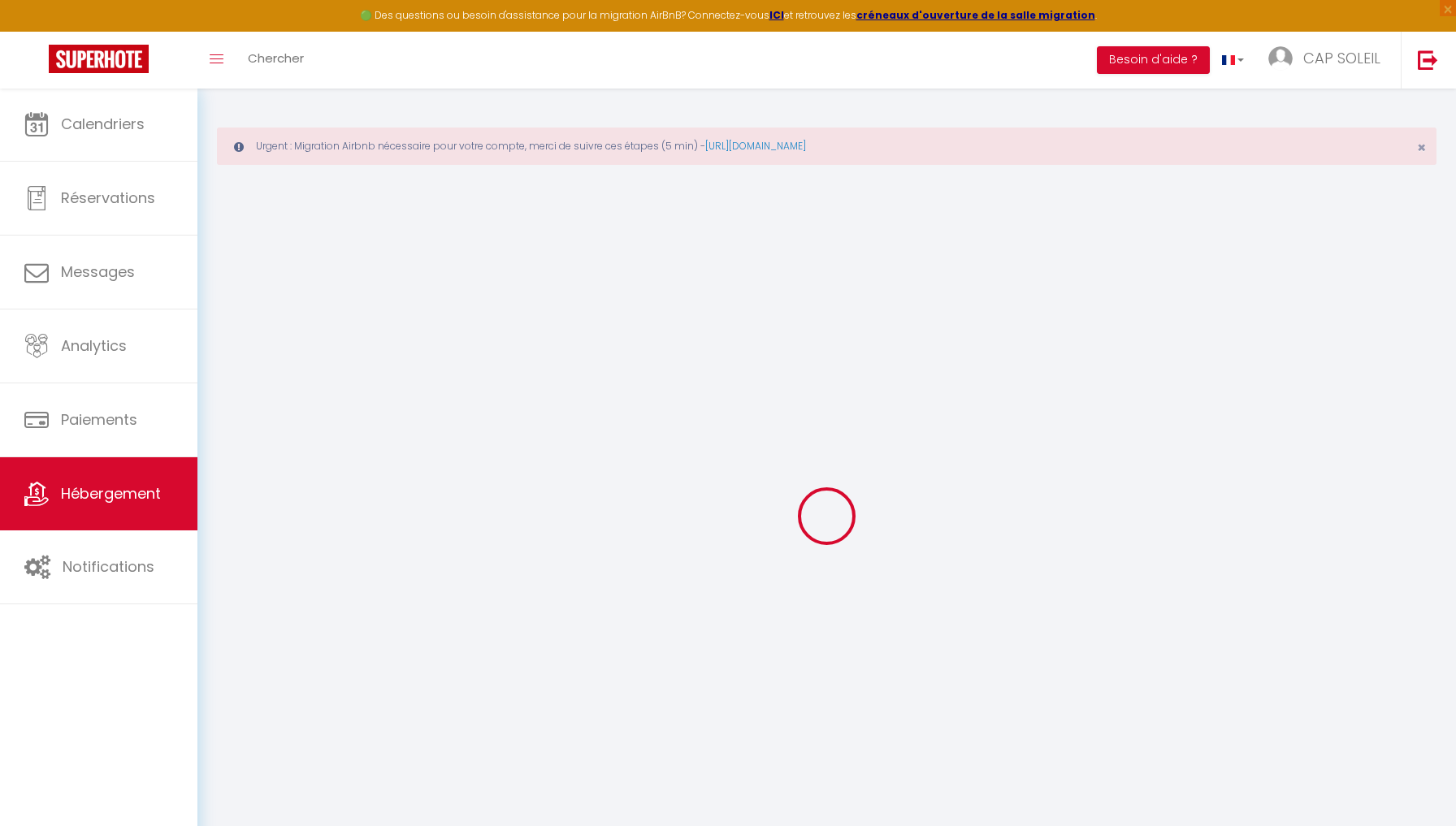
select select
checkbox input "false"
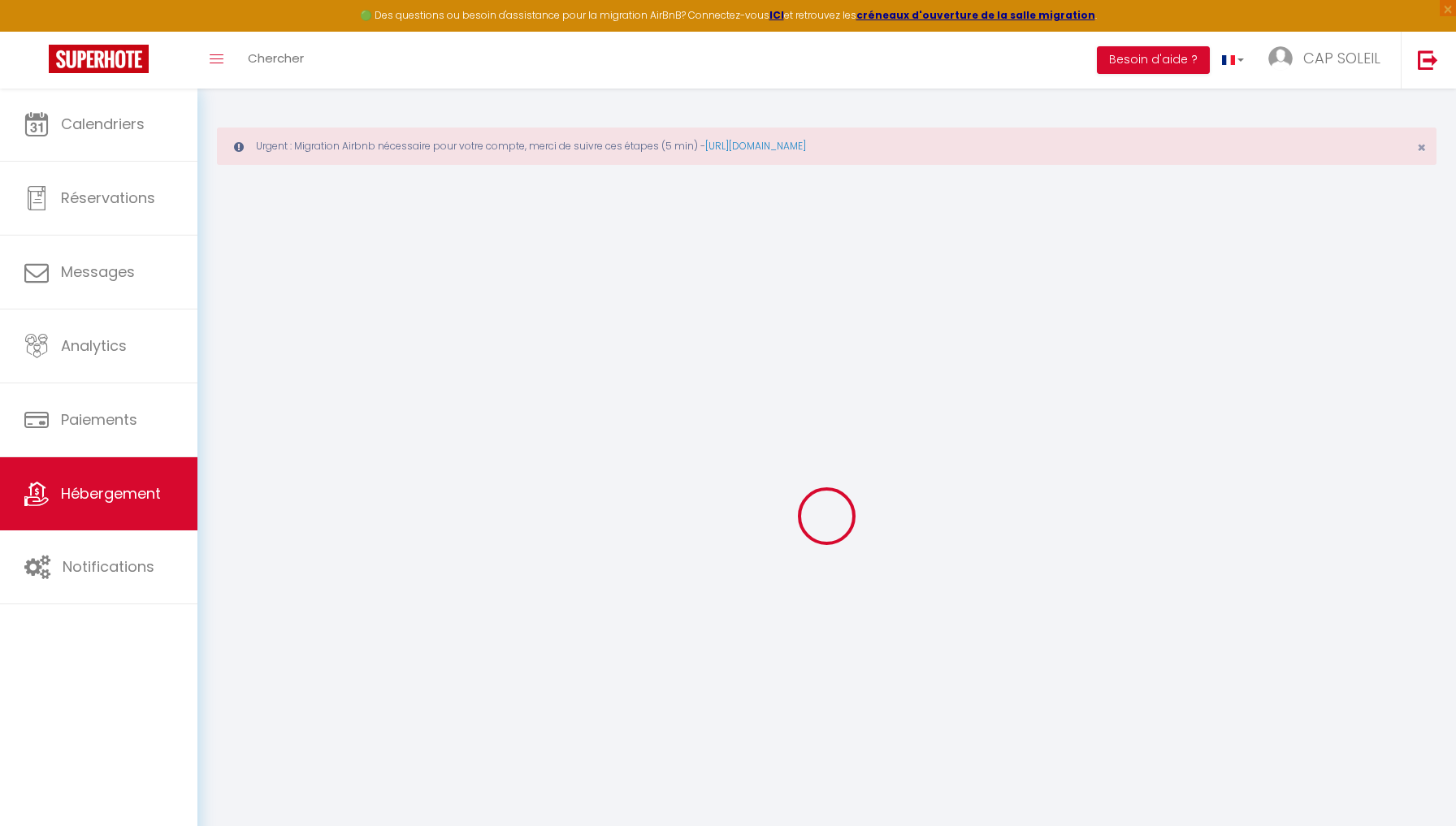
checkbox input "false"
select select
checkbox input "false"
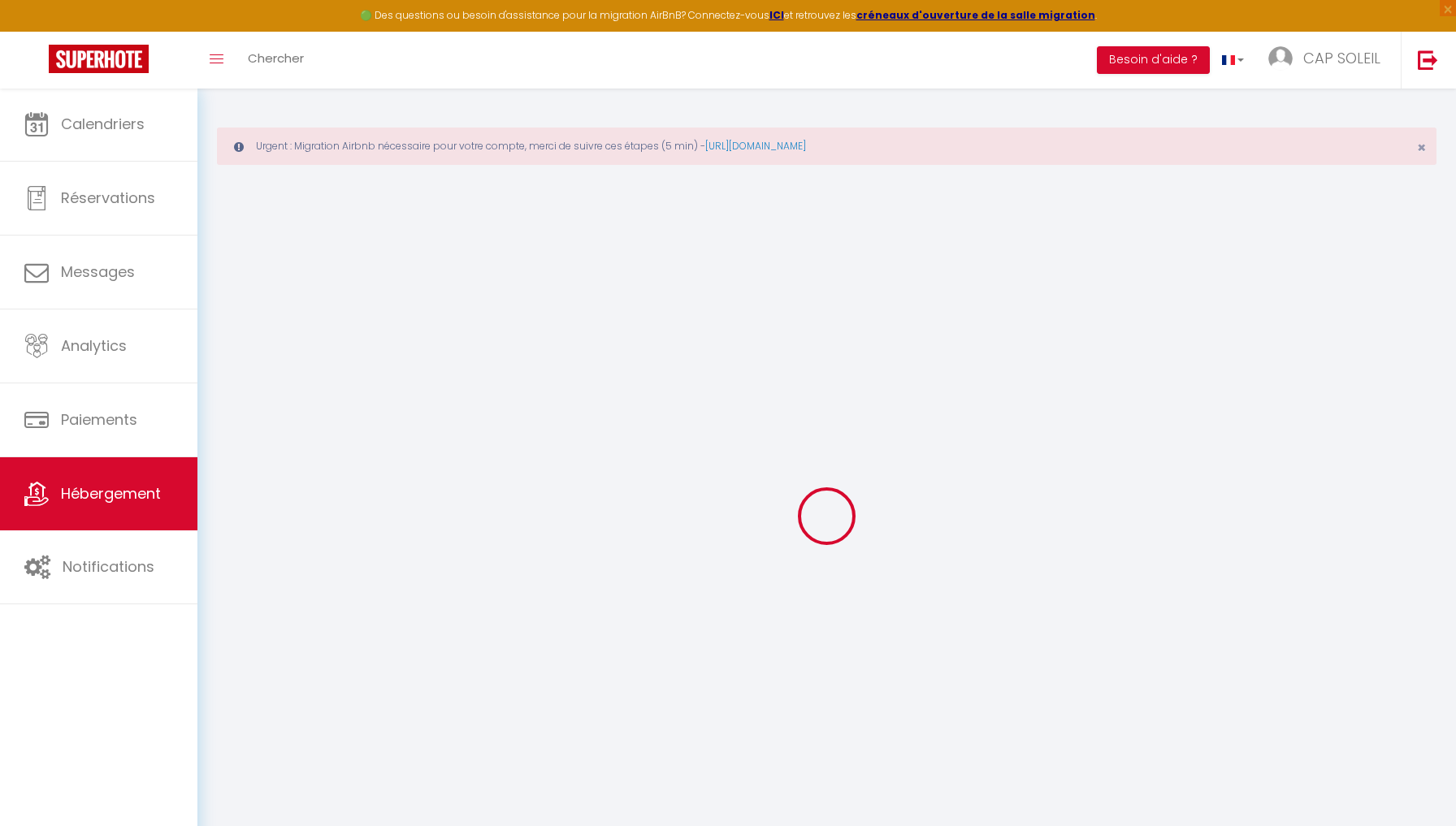
checkbox input "false"
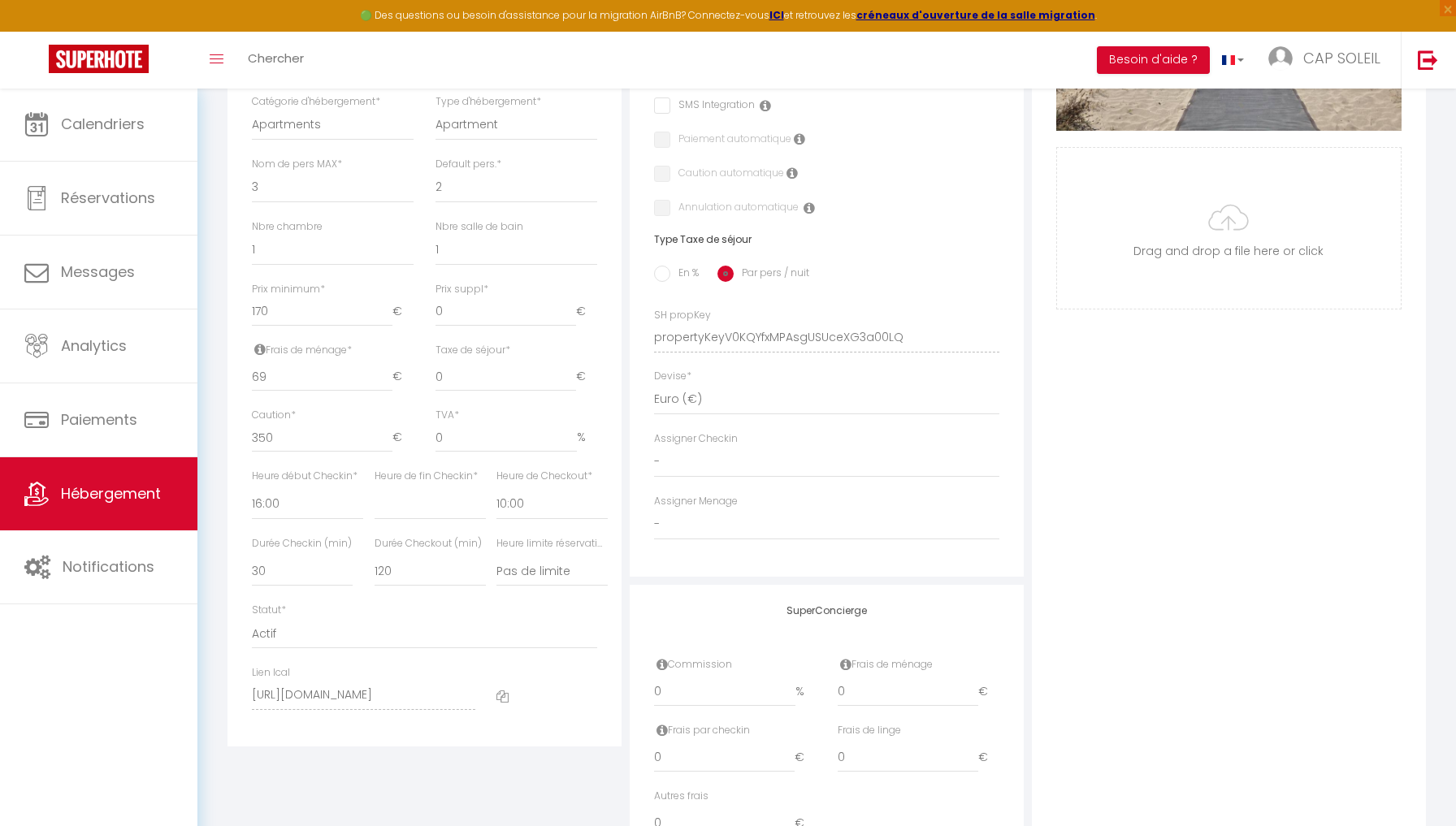
scroll to position [585, 0]
select select
checkbox input "false"
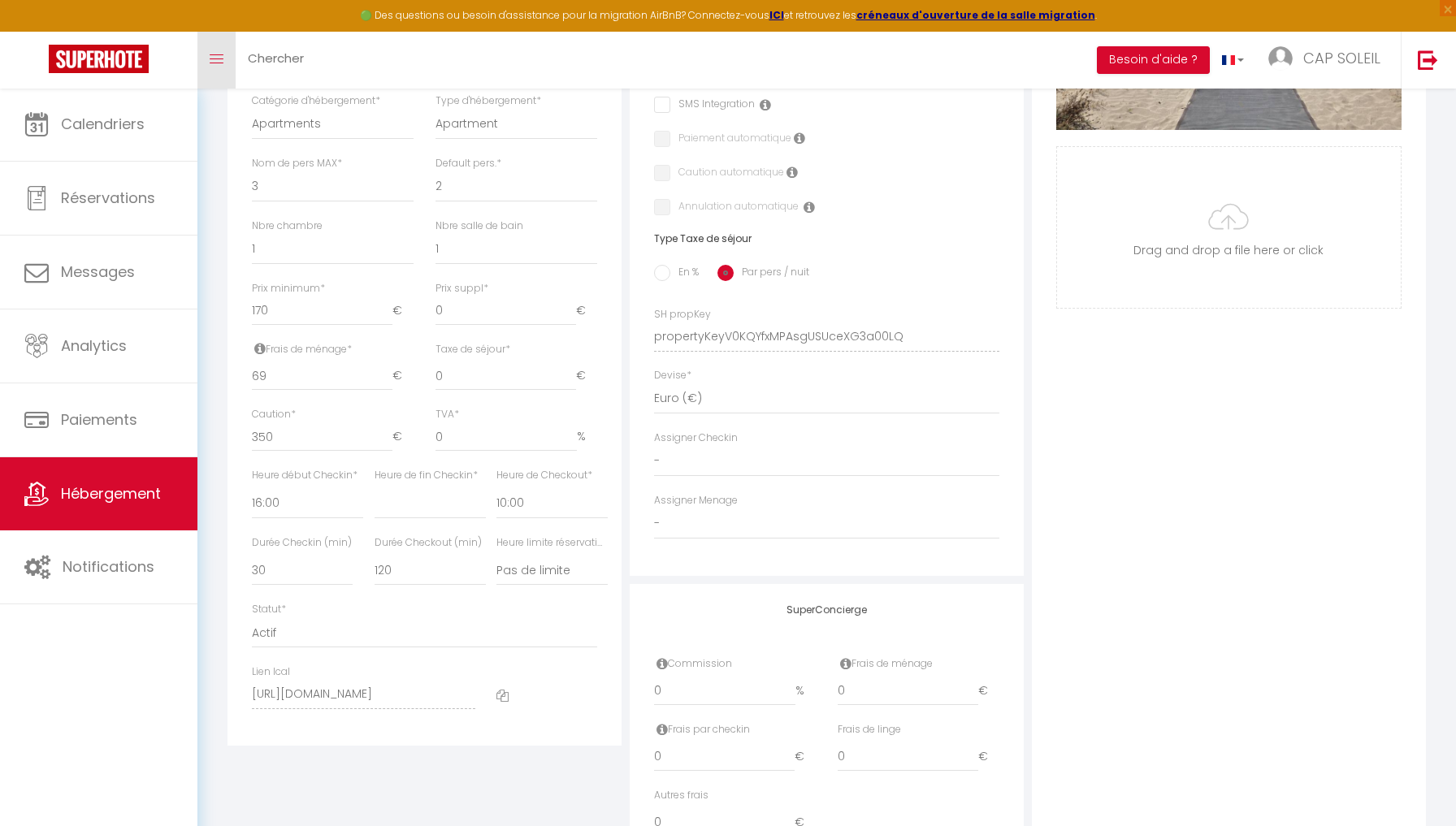
checkbox input "false"
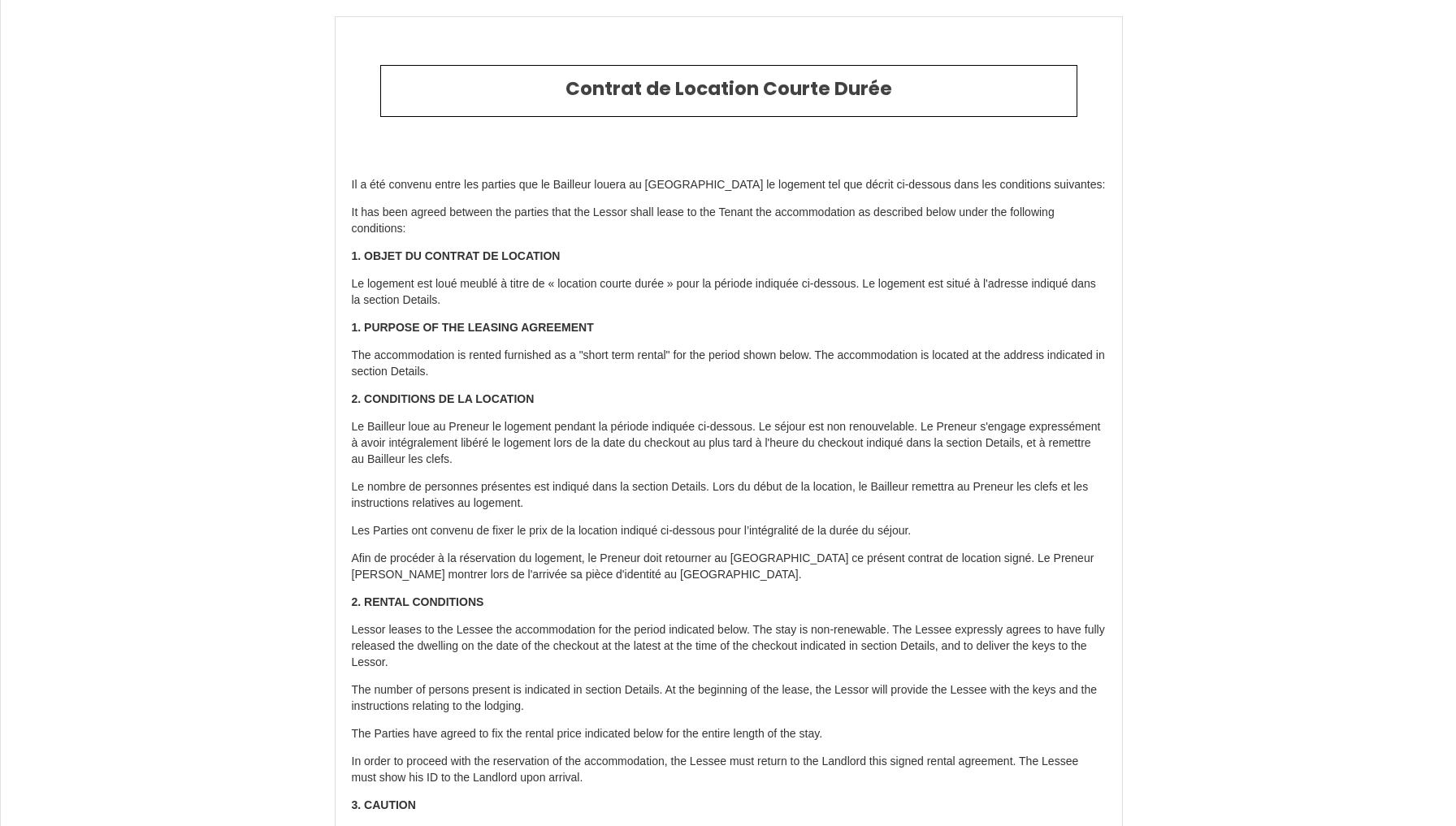
scroll to position [2127, 0]
